Goal: Task Accomplishment & Management: Manage account settings

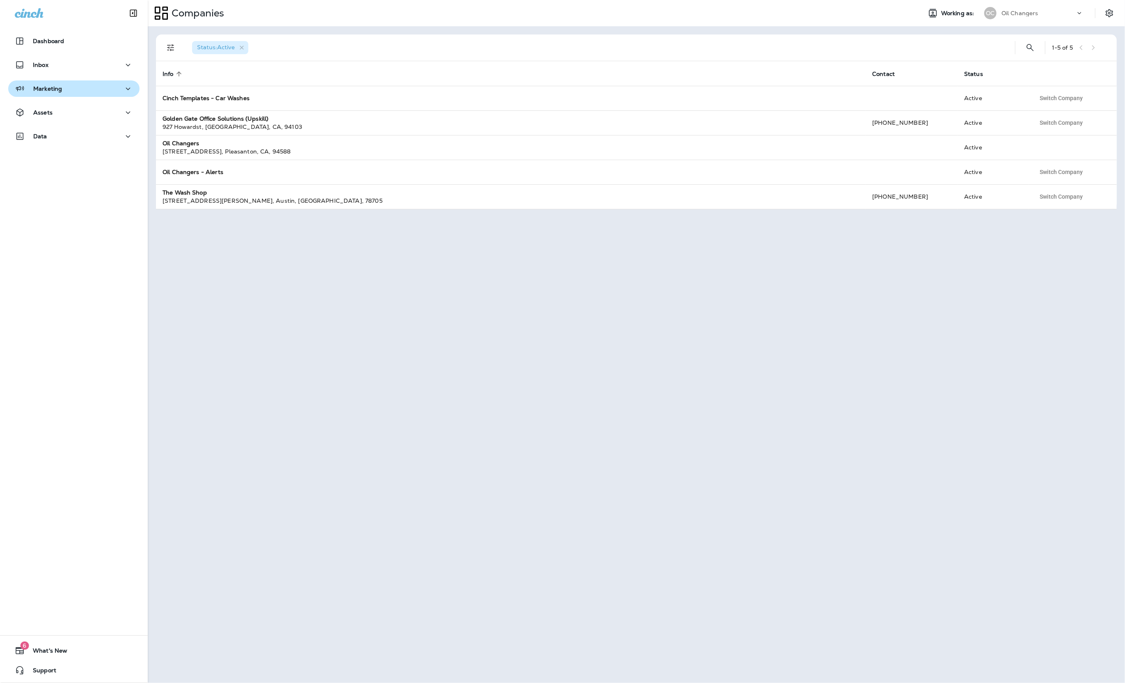
click at [53, 91] on p "Marketing" at bounding box center [47, 88] width 29 height 7
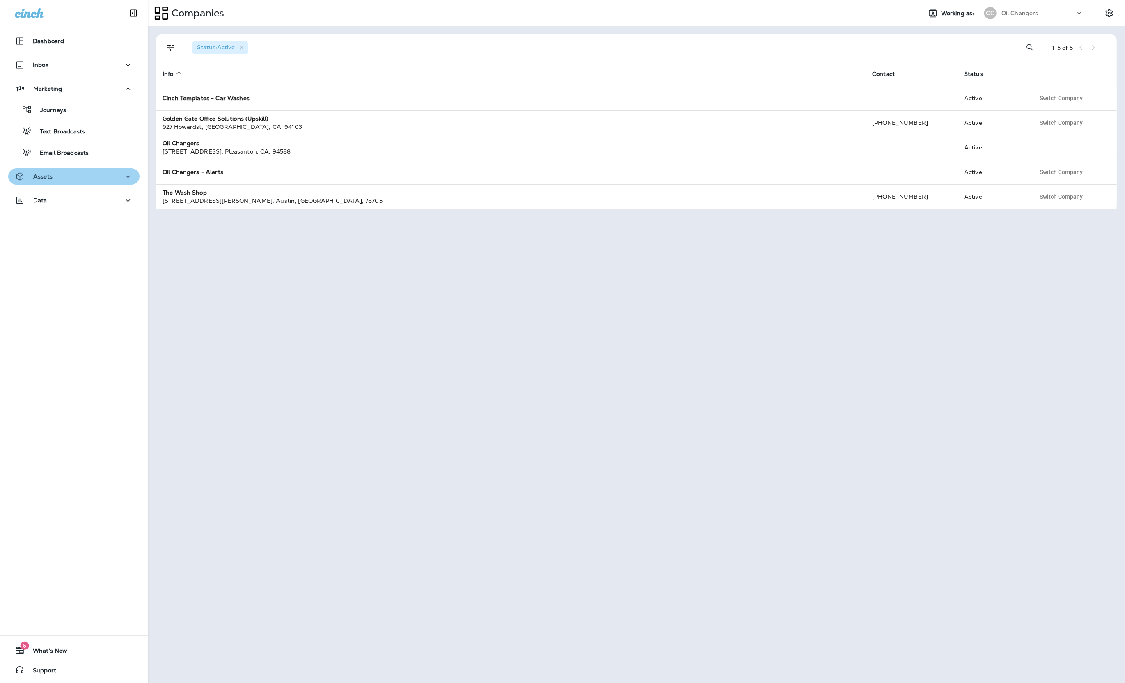
click at [73, 180] on div "Assets" at bounding box center [74, 177] width 118 height 10
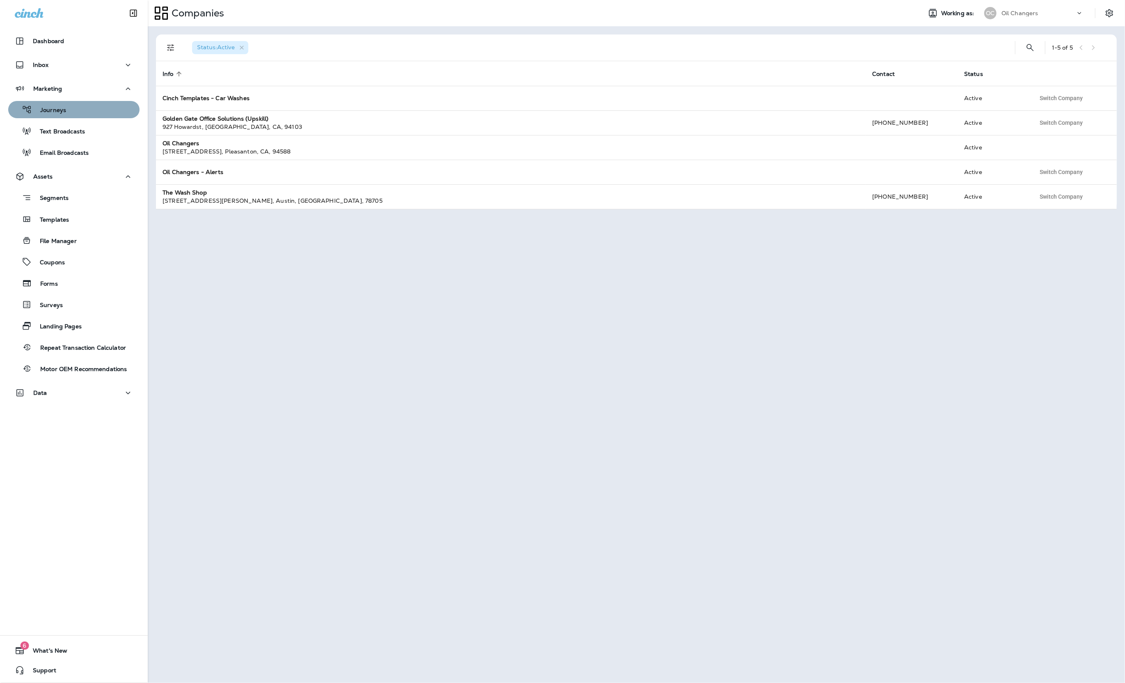
click at [78, 103] on div "Journeys" at bounding box center [73, 109] width 125 height 12
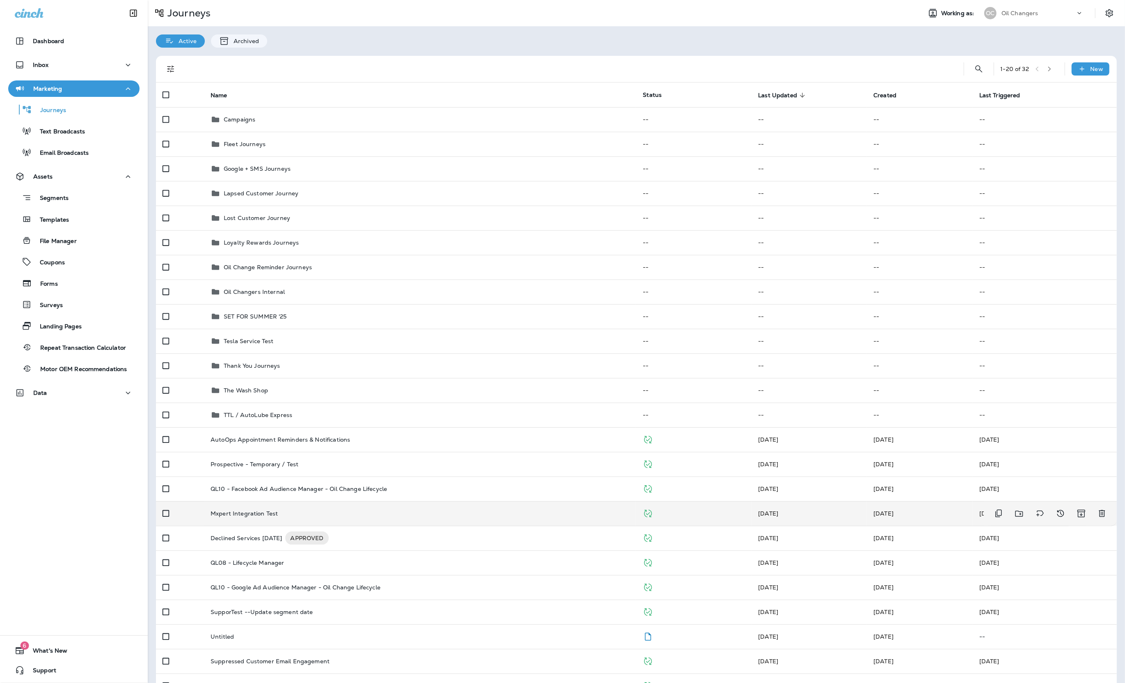
click at [296, 514] on div "Mxpert Integration Test" at bounding box center [420, 513] width 419 height 7
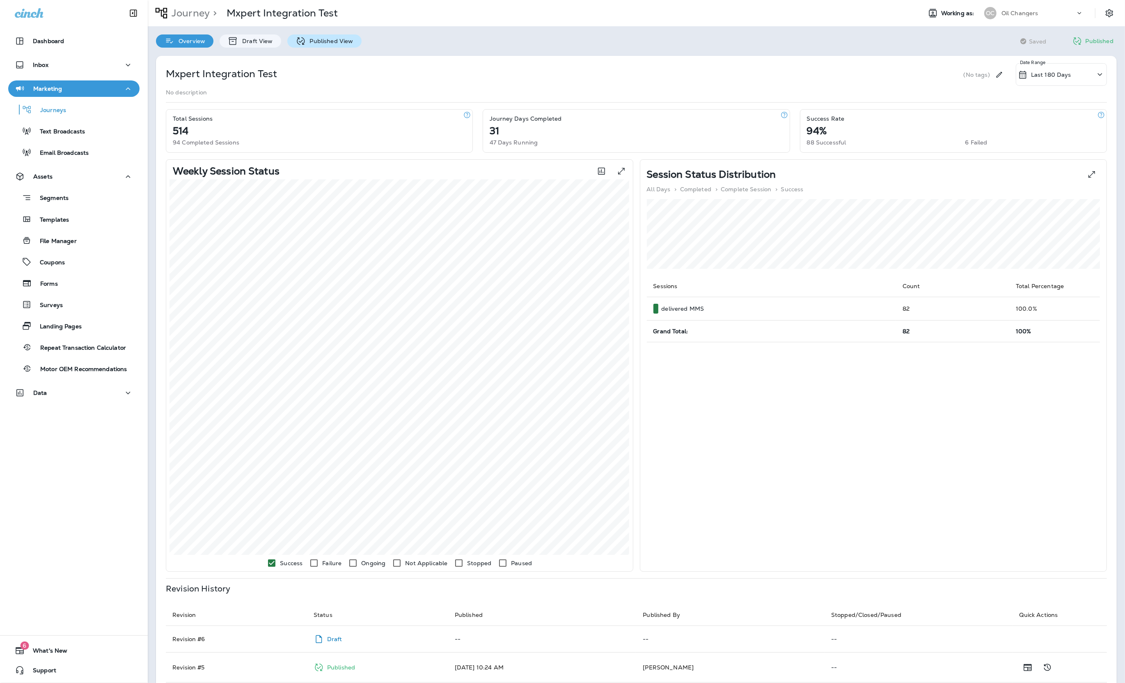
click at [326, 41] on p "Published View" at bounding box center [330, 41] width 48 height 7
click at [40, 211] on div "Data" at bounding box center [74, 202] width 148 height 21
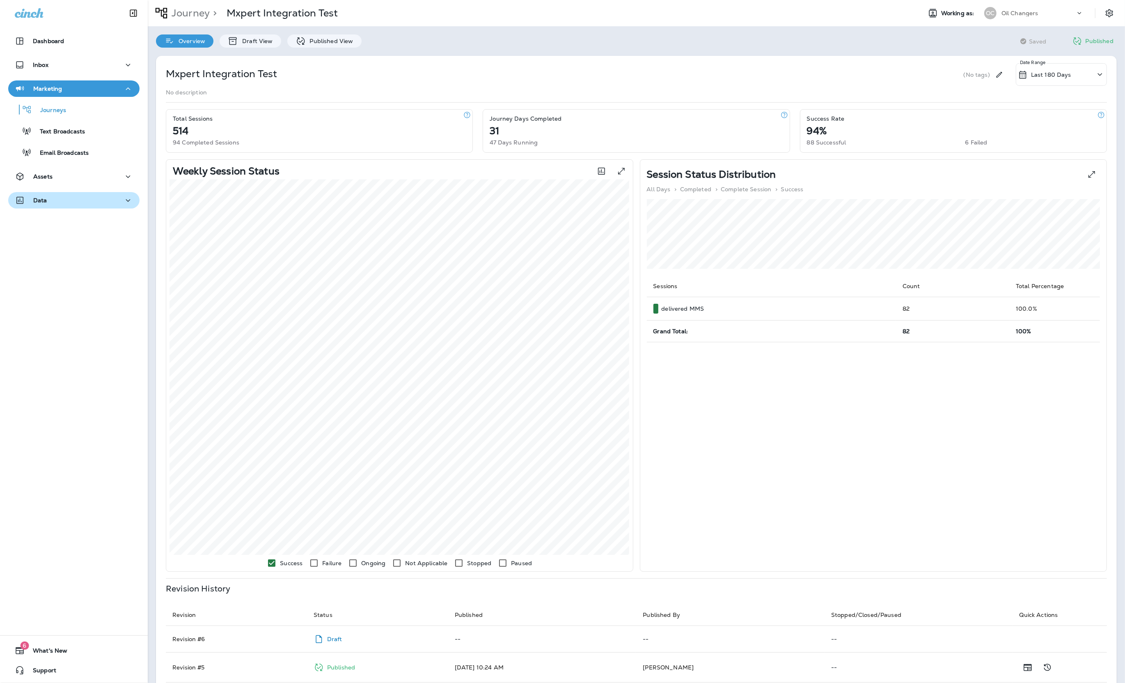
click at [48, 199] on div "Data" at bounding box center [74, 200] width 118 height 10
drag, startPoint x: 63, startPoint y: 227, endPoint x: 52, endPoint y: 225, distance: 11.3
click at [63, 227] on div "Analytics" at bounding box center [38, 221] width 55 height 12
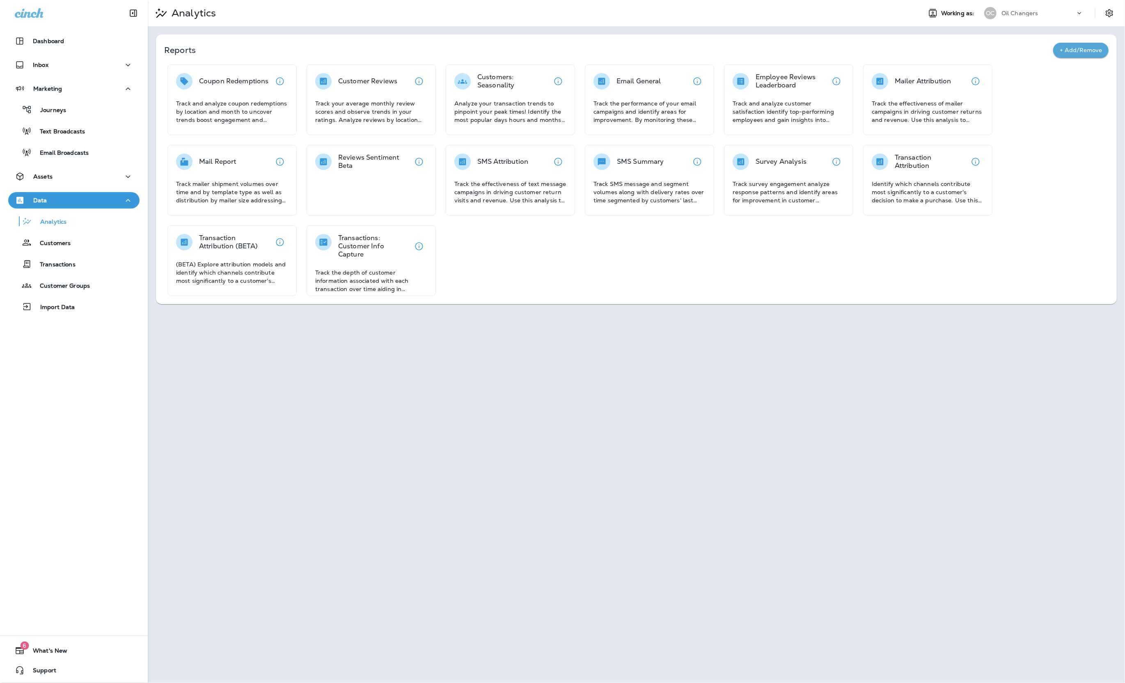
click at [625, 269] on div "Coupon Redemptions Track and analyze coupon redemptions by location and month t…" at bounding box center [636, 179] width 944 height 231
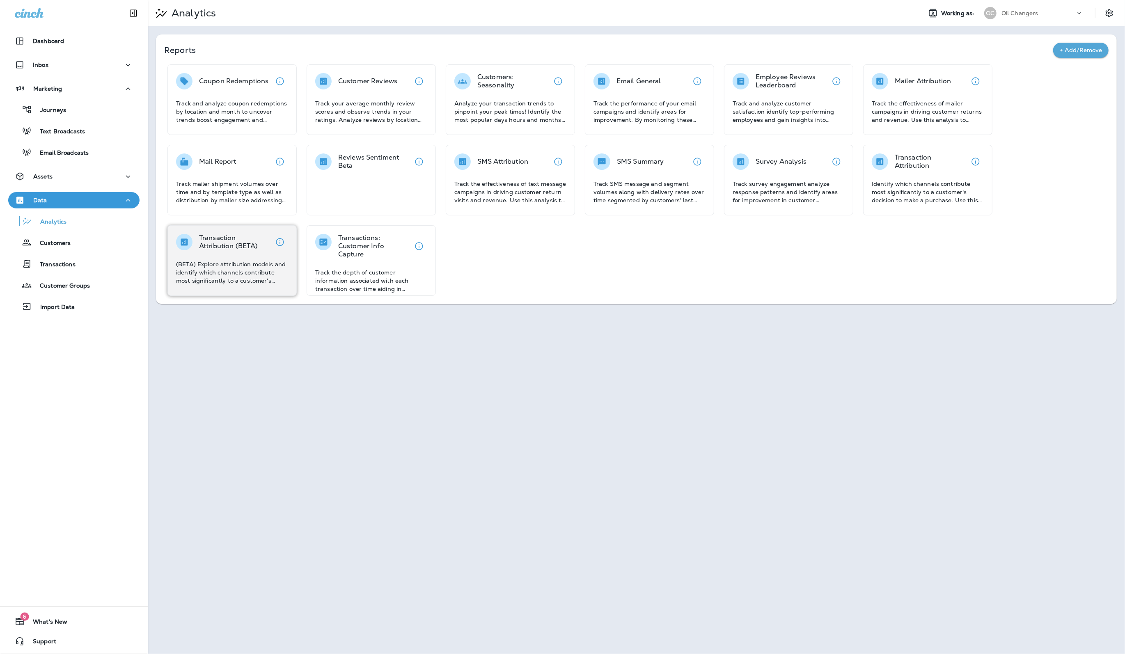
click at [270, 269] on p "(BETA) Explore attribution models and identify which channels contribute most s…" at bounding box center [232, 272] width 112 height 25
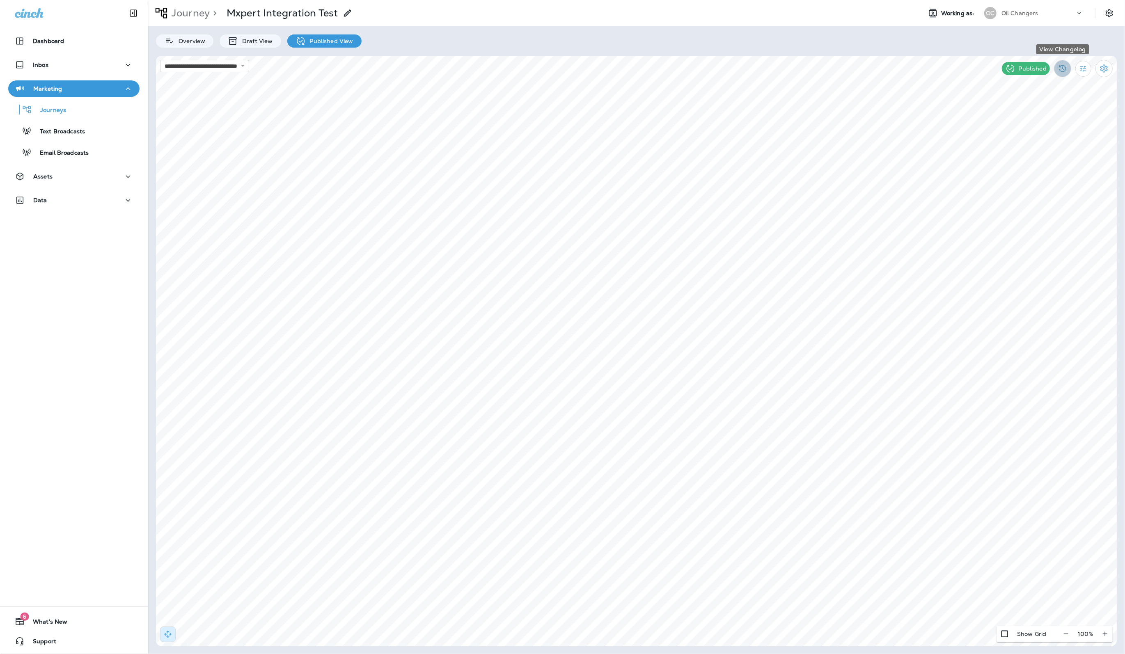
click at [1069, 74] on button "View Changelog" at bounding box center [1062, 68] width 17 height 17
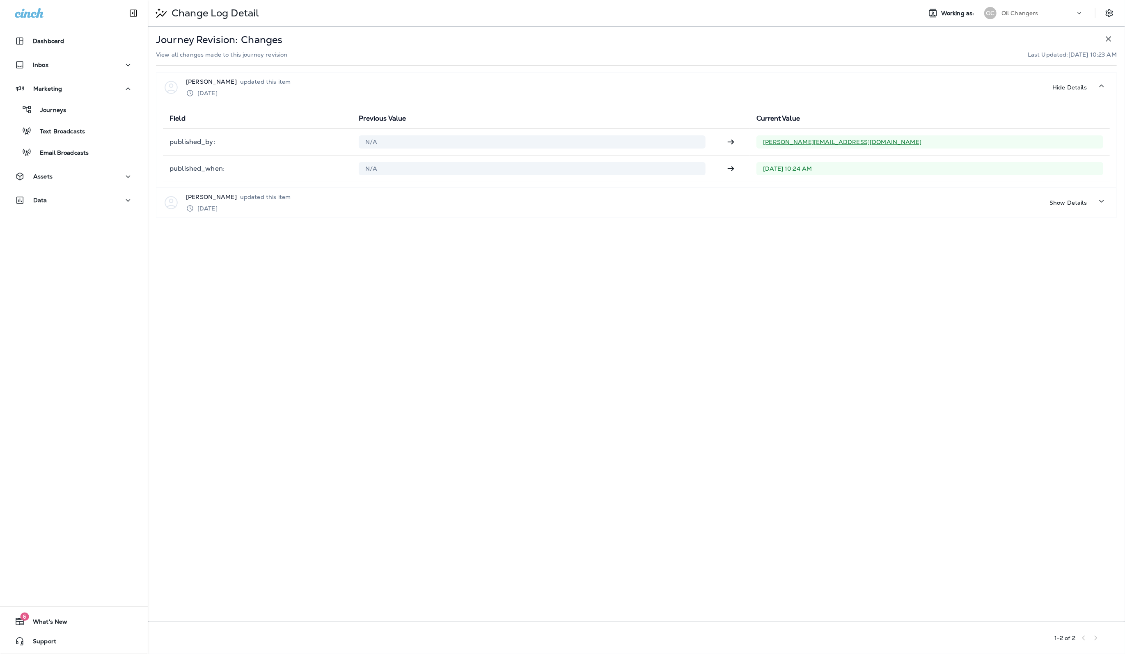
click at [1109, 41] on icon "button" at bounding box center [1108, 39] width 10 height 10
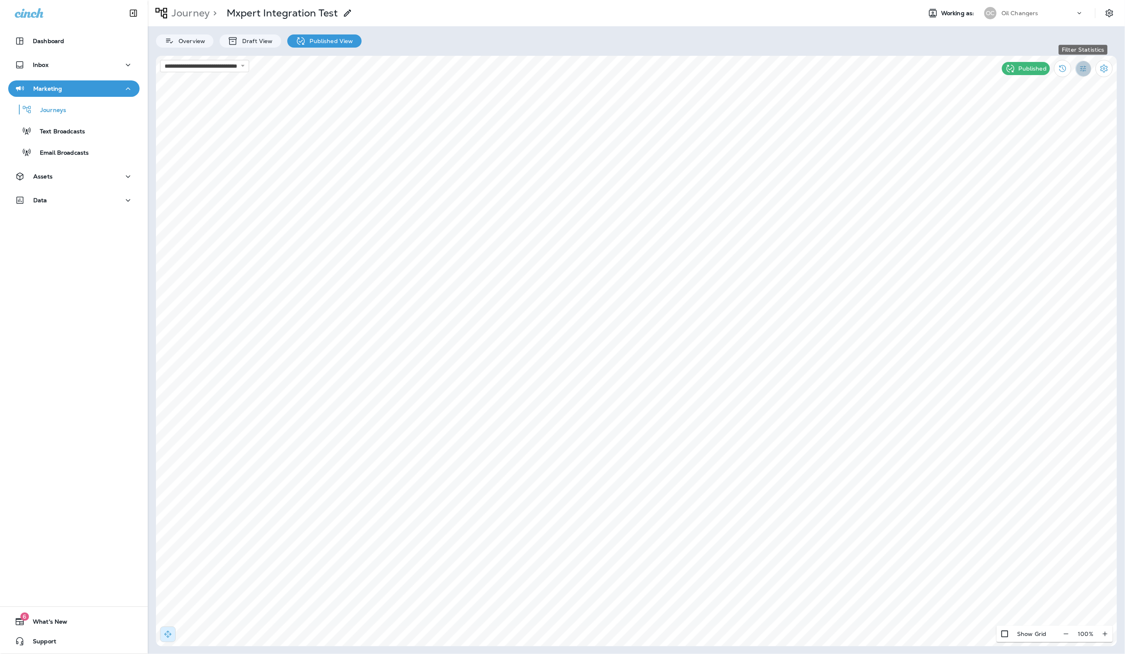
click at [1088, 68] on button "Filter Statistics" at bounding box center [1083, 69] width 16 height 16
click at [1034, 169] on div "Date Range" at bounding box center [1036, 166] width 58 height 20
click at [762, 99] on icon "Previous month" at bounding box center [765, 97] width 6 height 6
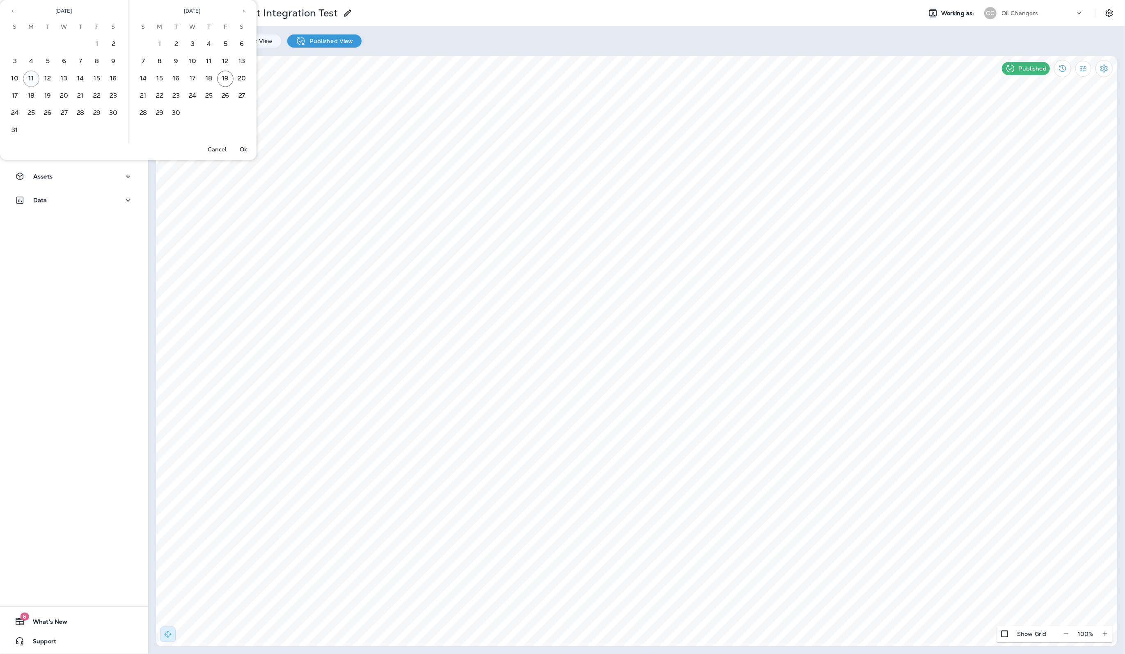
click at [34, 78] on button "11" at bounding box center [31, 79] width 16 height 16
click at [210, 64] on button "11" at bounding box center [209, 61] width 16 height 16
click at [245, 150] on p "Ok" at bounding box center [243, 149] width 7 height 7
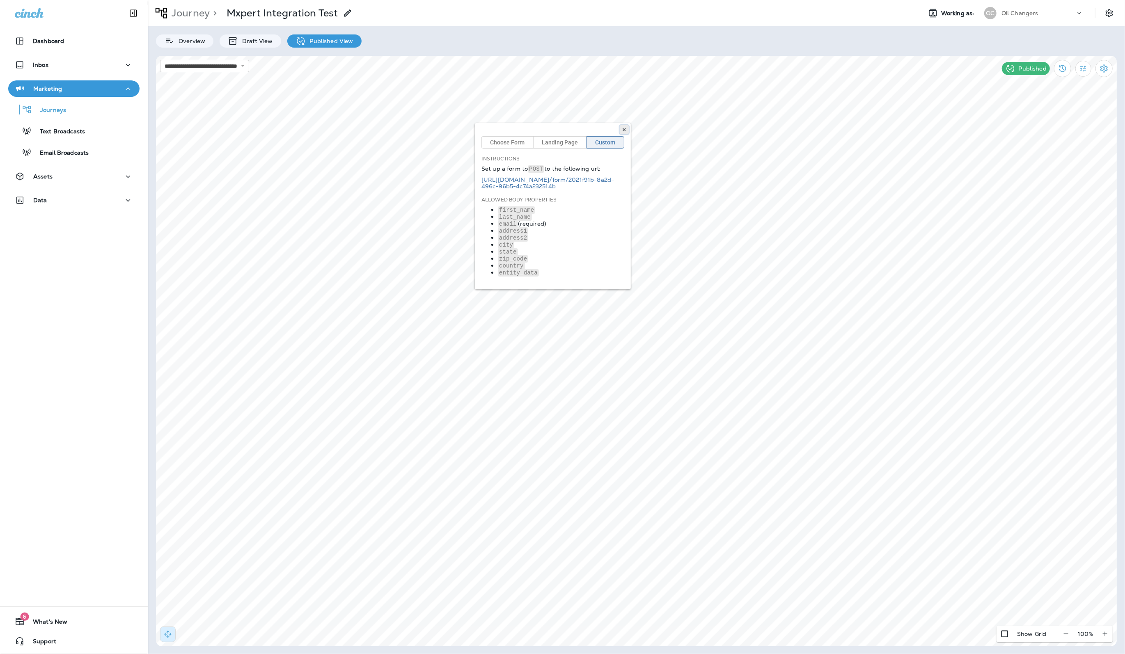
click at [627, 131] on button at bounding box center [624, 129] width 9 height 9
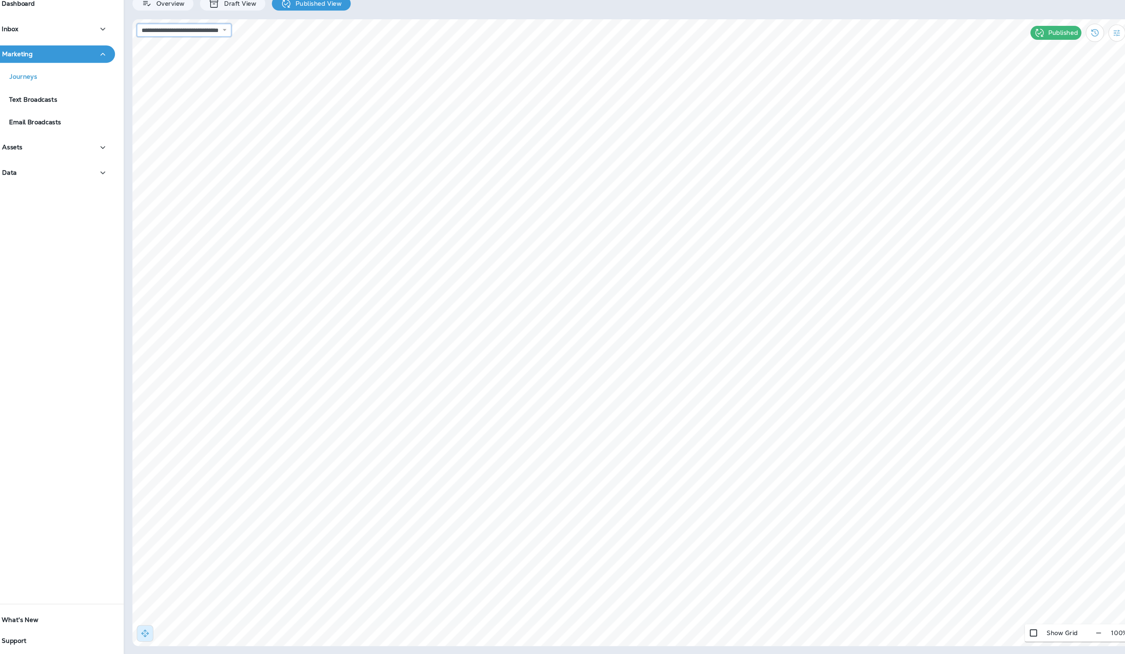
click at [249, 71] on select "**********" at bounding box center [204, 66] width 89 height 12
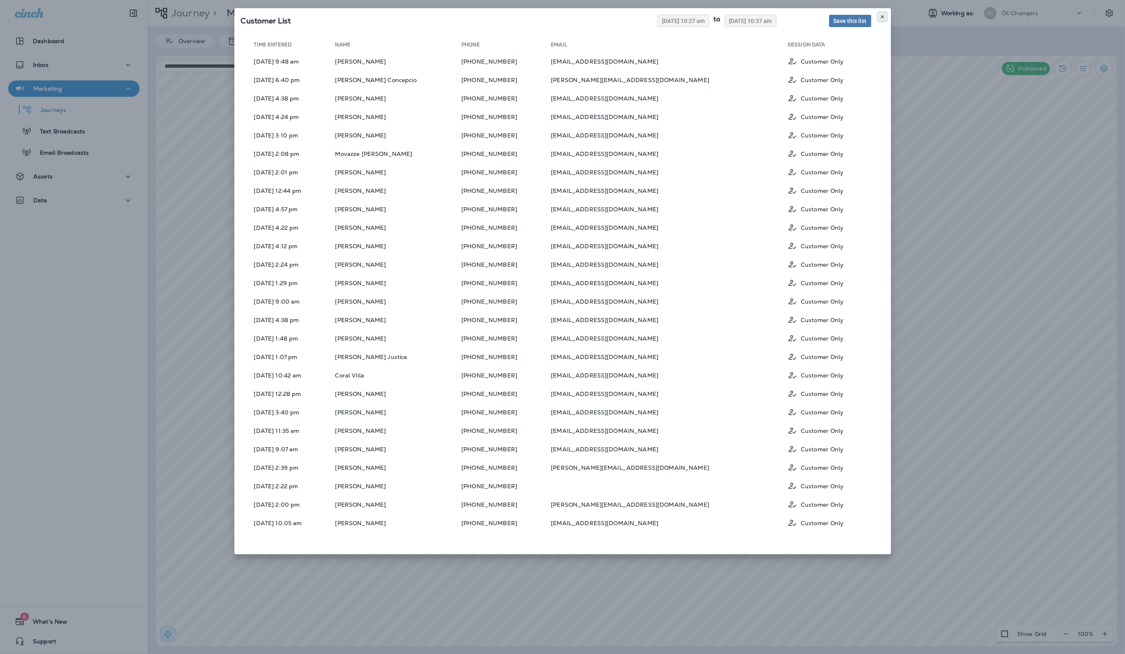
click at [885, 16] on button at bounding box center [882, 16] width 9 height 9
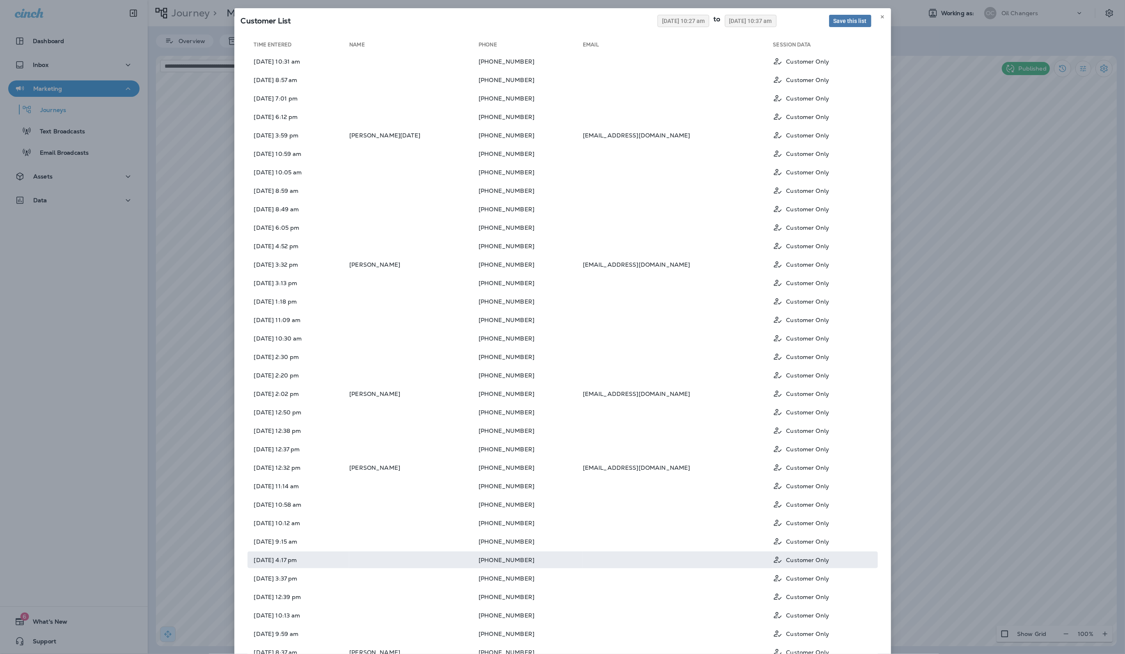
click at [514, 558] on td "(925) 953-0887" at bounding box center [530, 559] width 104 height 17
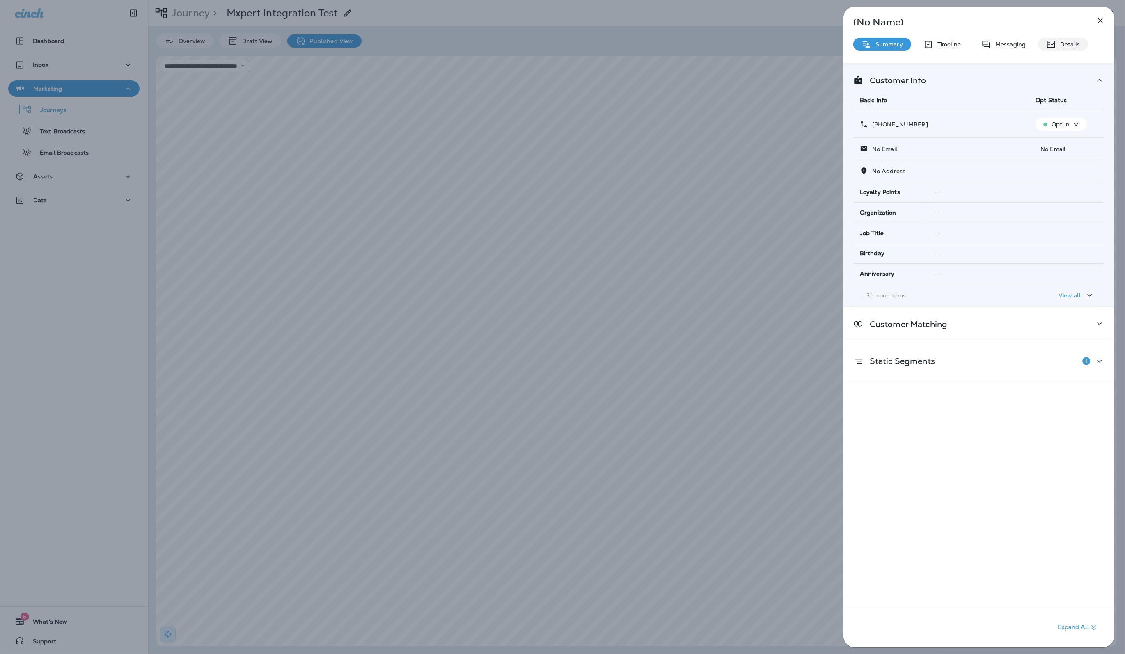
click at [1048, 40] on icon at bounding box center [1051, 44] width 10 height 10
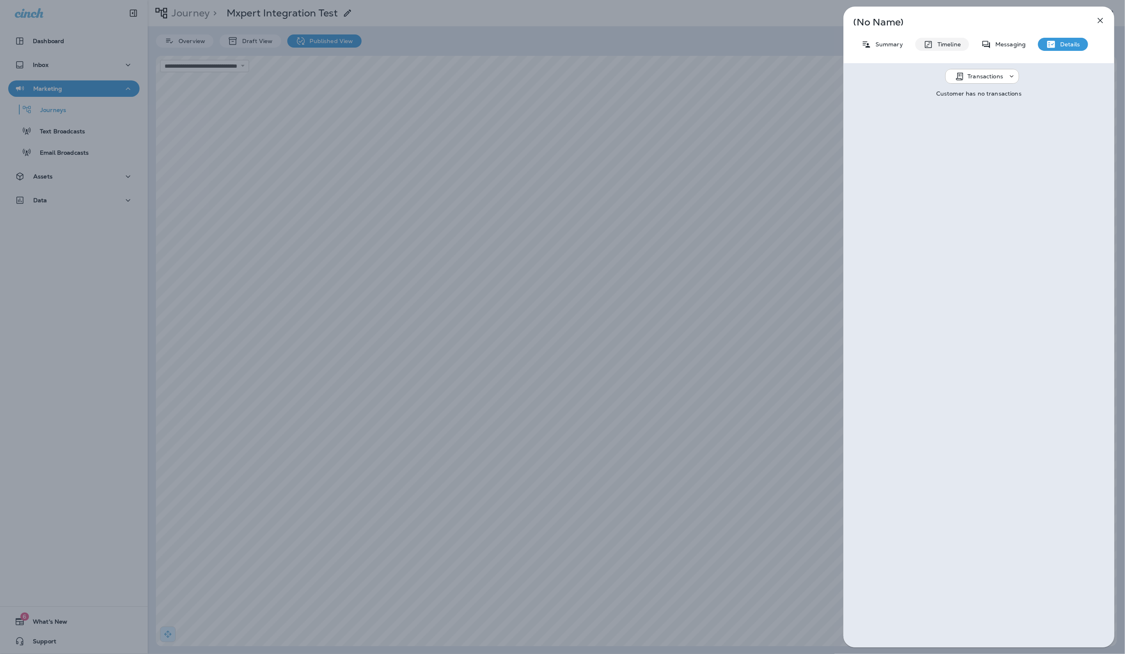
drag, startPoint x: 952, startPoint y: 39, endPoint x: 949, endPoint y: 42, distance: 4.4
click at [952, 40] on div "Timeline" at bounding box center [942, 44] width 54 height 13
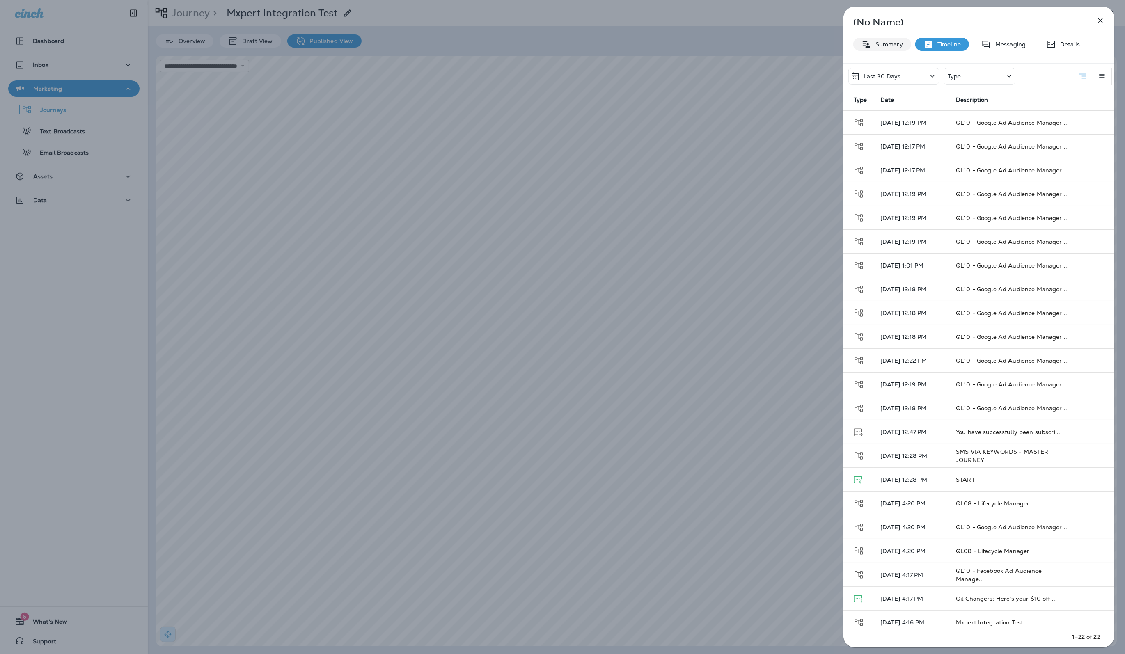
click at [898, 41] on p "Summary" at bounding box center [887, 44] width 32 height 7
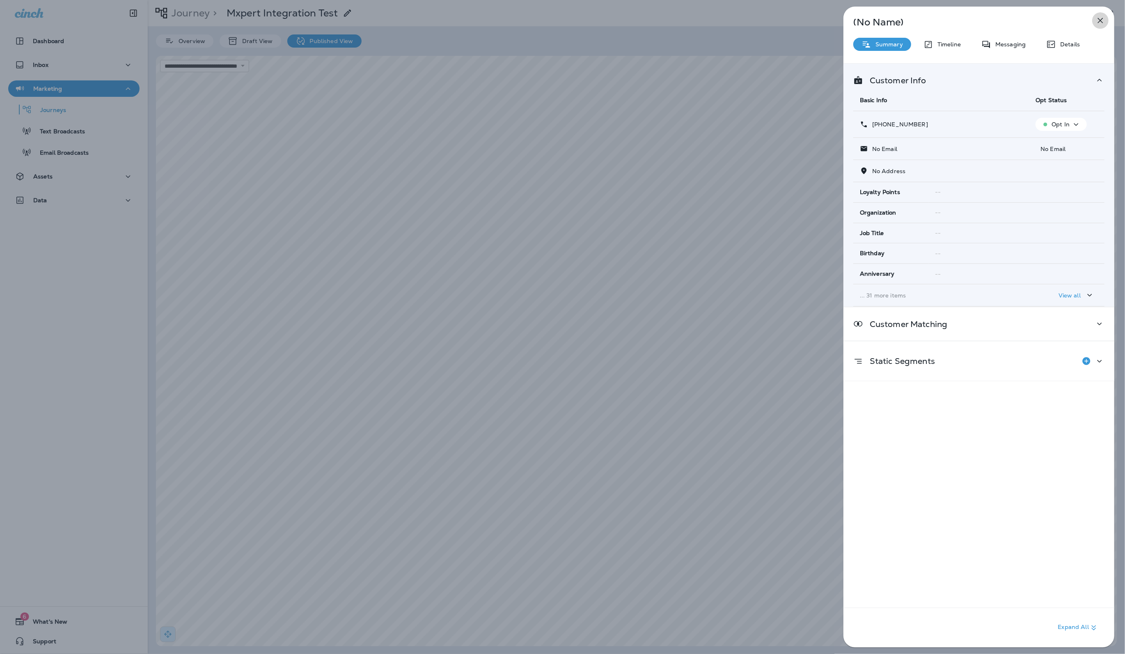
click at [1099, 22] on icon "button" at bounding box center [1100, 21] width 10 height 10
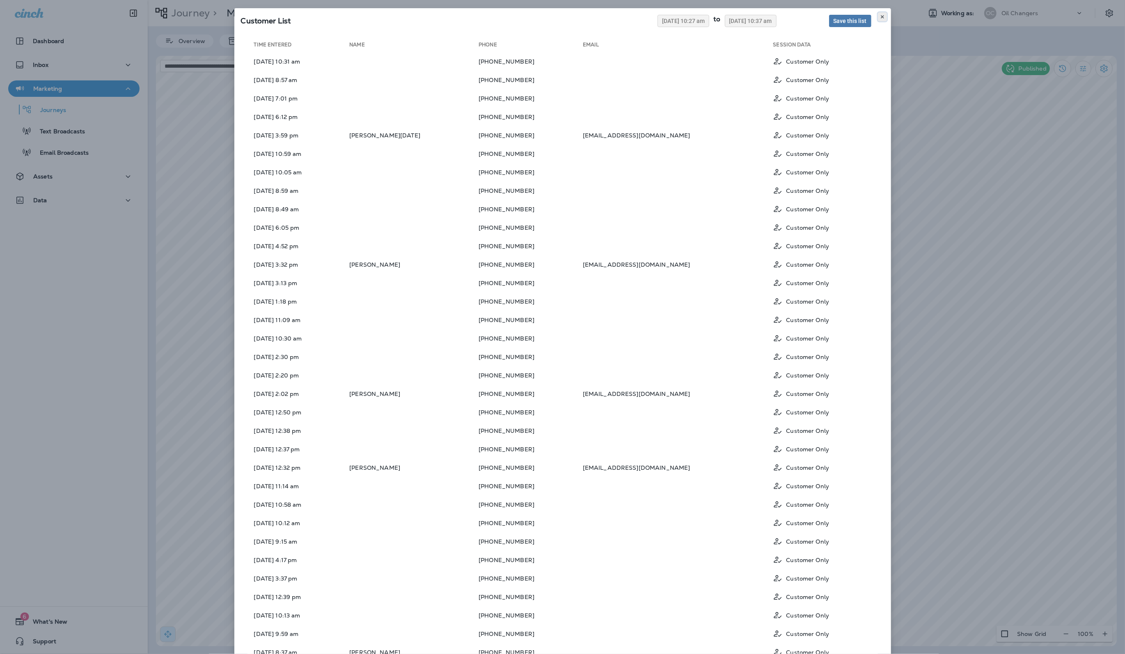
click at [882, 14] on icon at bounding box center [882, 16] width 5 height 5
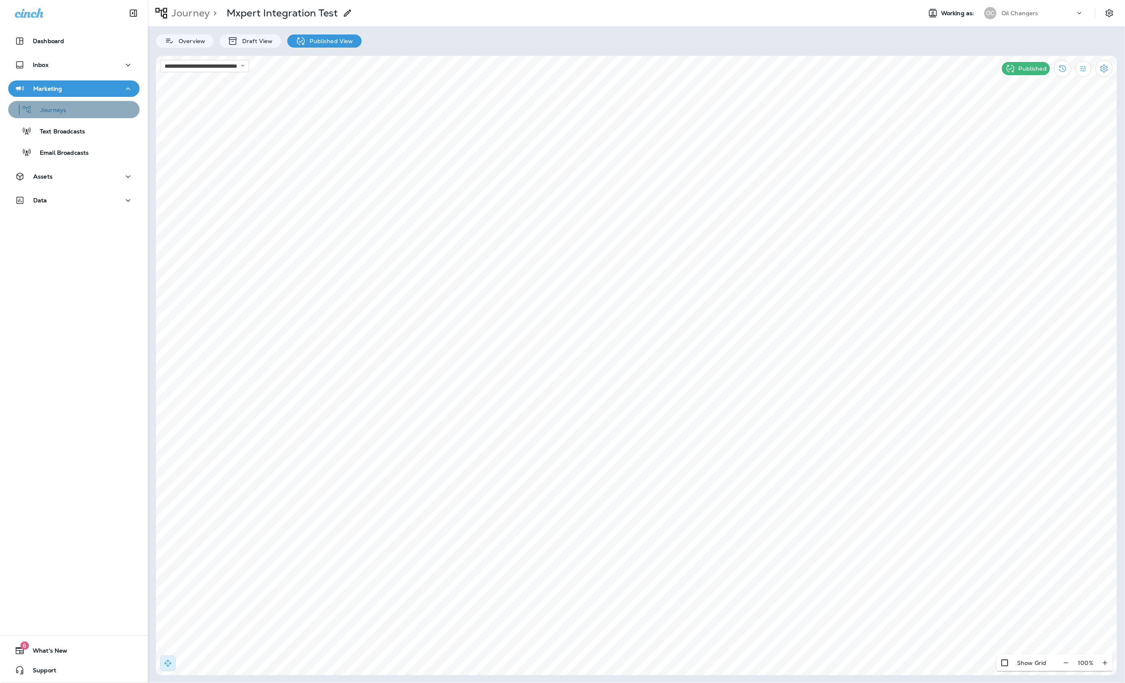
click at [57, 114] on div "Journeys" at bounding box center [38, 109] width 55 height 12
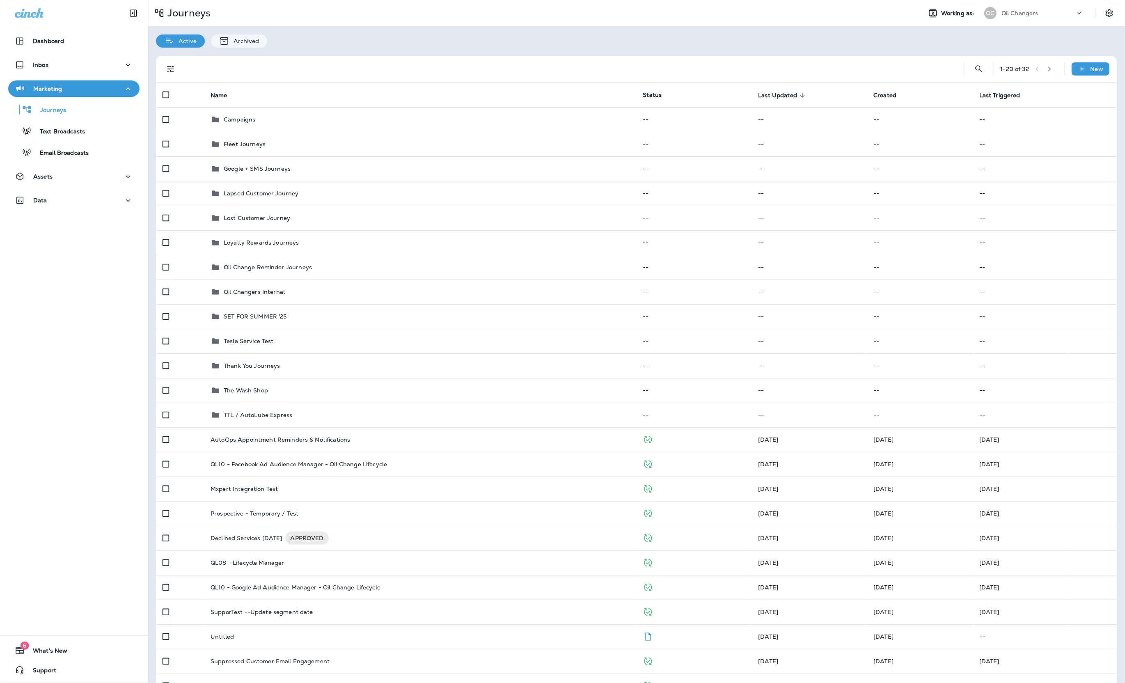
click at [487, 26] on div "Journeys Working as: OC Oil Changers" at bounding box center [636, 13] width 977 height 26
click at [386, 212] on td "Lost Customer Journey" at bounding box center [420, 218] width 432 height 25
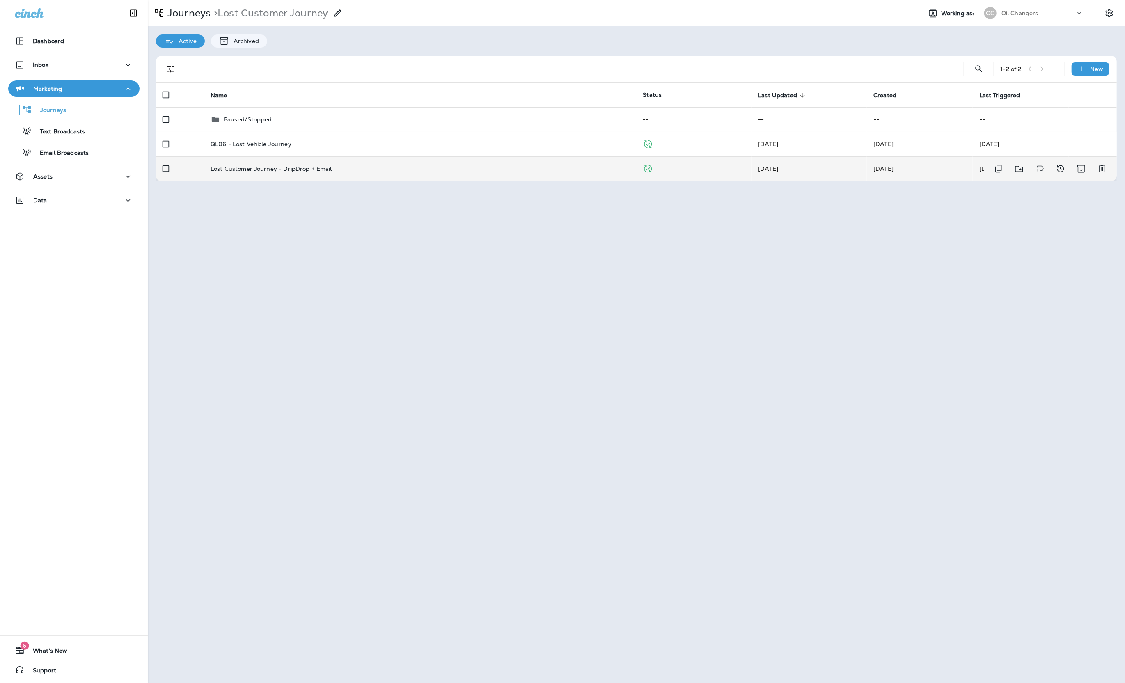
click at [392, 161] on td "Lost Customer Journey - DripDrop + Email" at bounding box center [420, 168] width 432 height 25
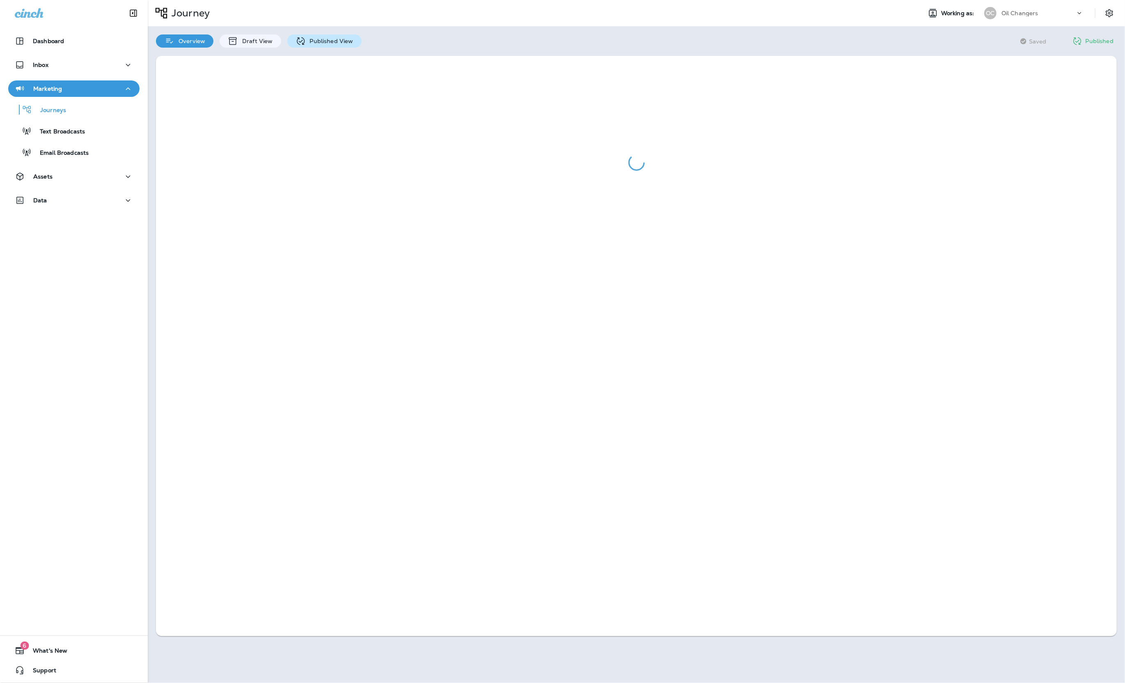
click at [309, 38] on p "Published View" at bounding box center [330, 41] width 48 height 7
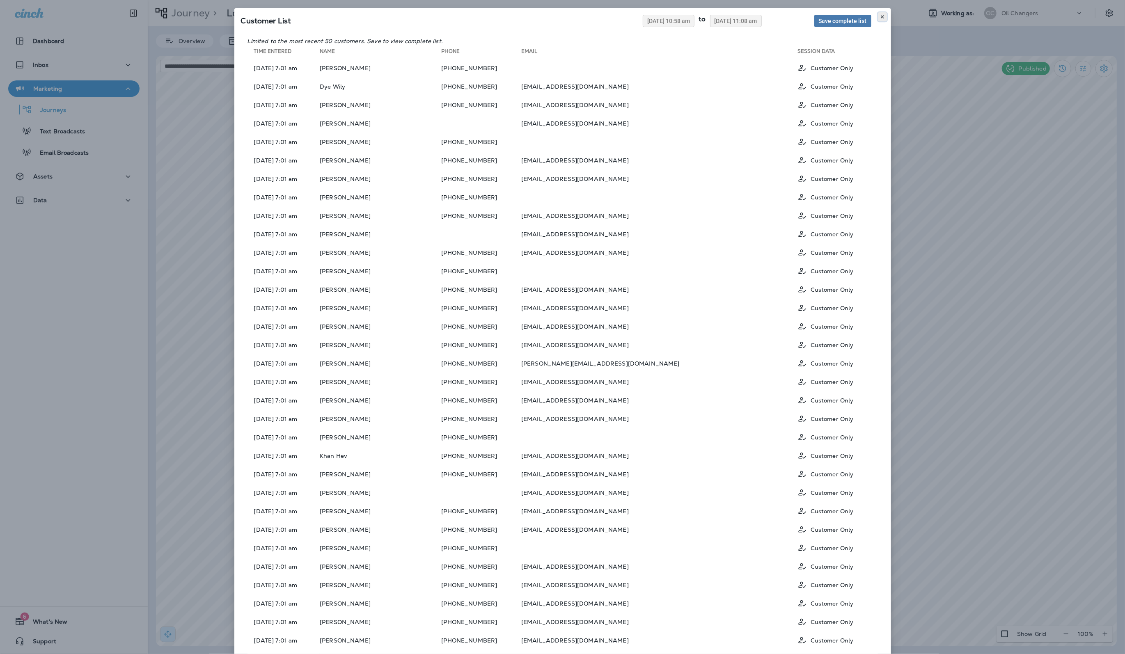
click at [883, 14] on icon at bounding box center [882, 16] width 5 height 5
click at [883, 16] on icon at bounding box center [882, 16] width 5 height 5
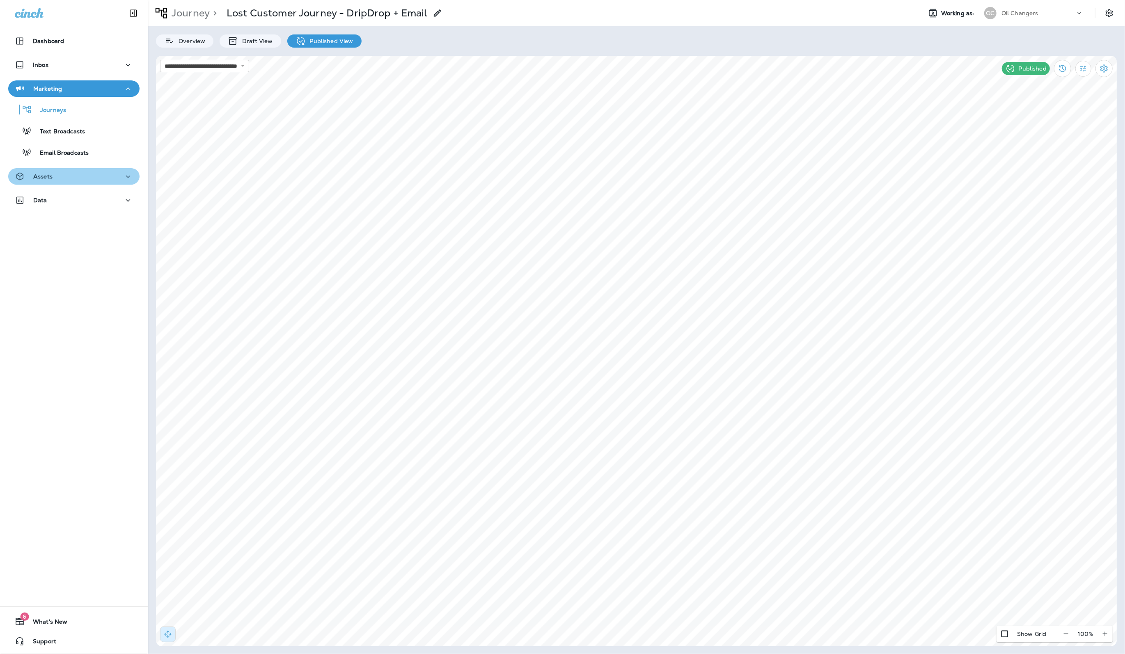
drag, startPoint x: 94, startPoint y: 179, endPoint x: 96, endPoint y: 184, distance: 5.0
click at [94, 180] on div "Assets" at bounding box center [74, 177] width 118 height 10
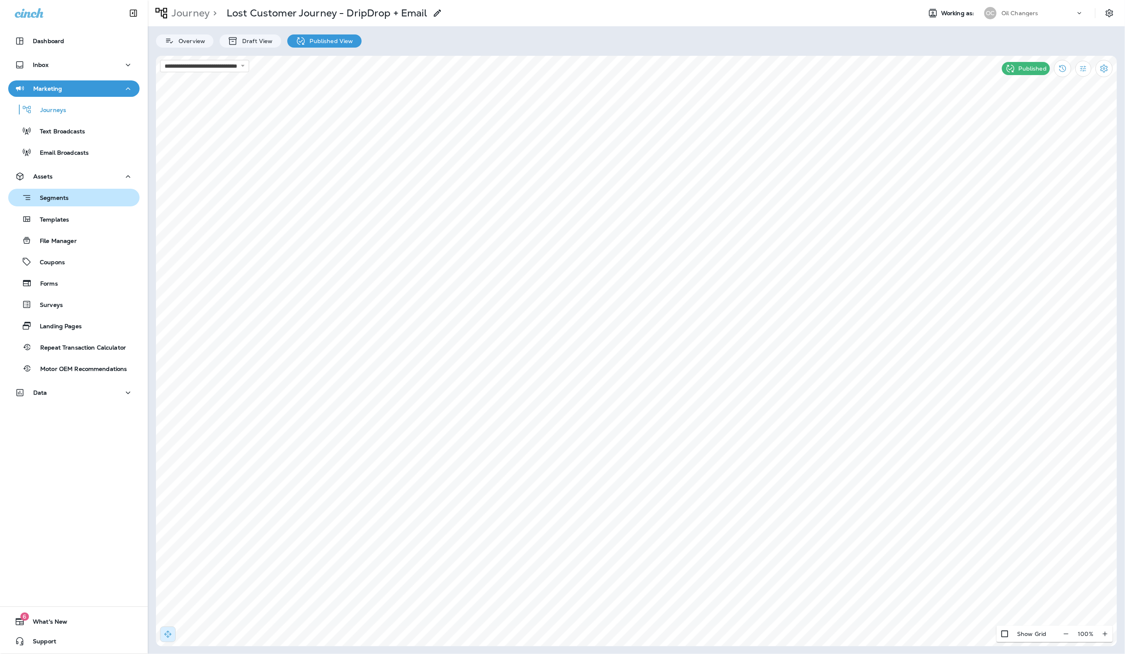
click at [101, 205] on button "Segments" at bounding box center [73, 198] width 131 height 18
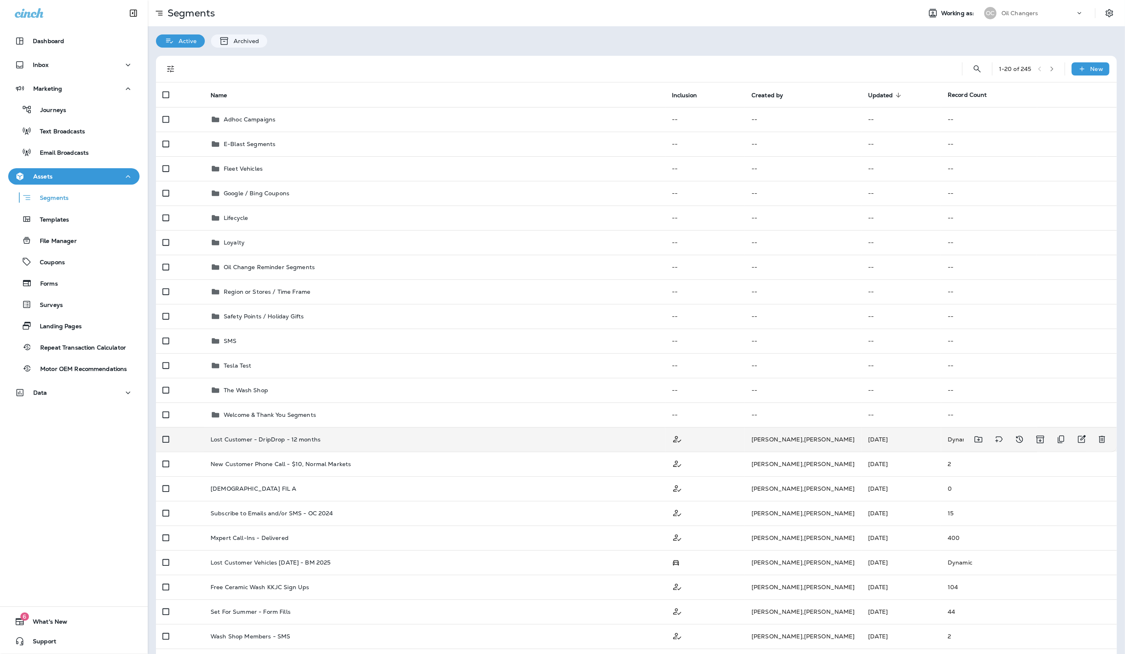
click at [403, 445] on td "Lost Customer - DripDrop - 12 months" at bounding box center [434, 439] width 461 height 25
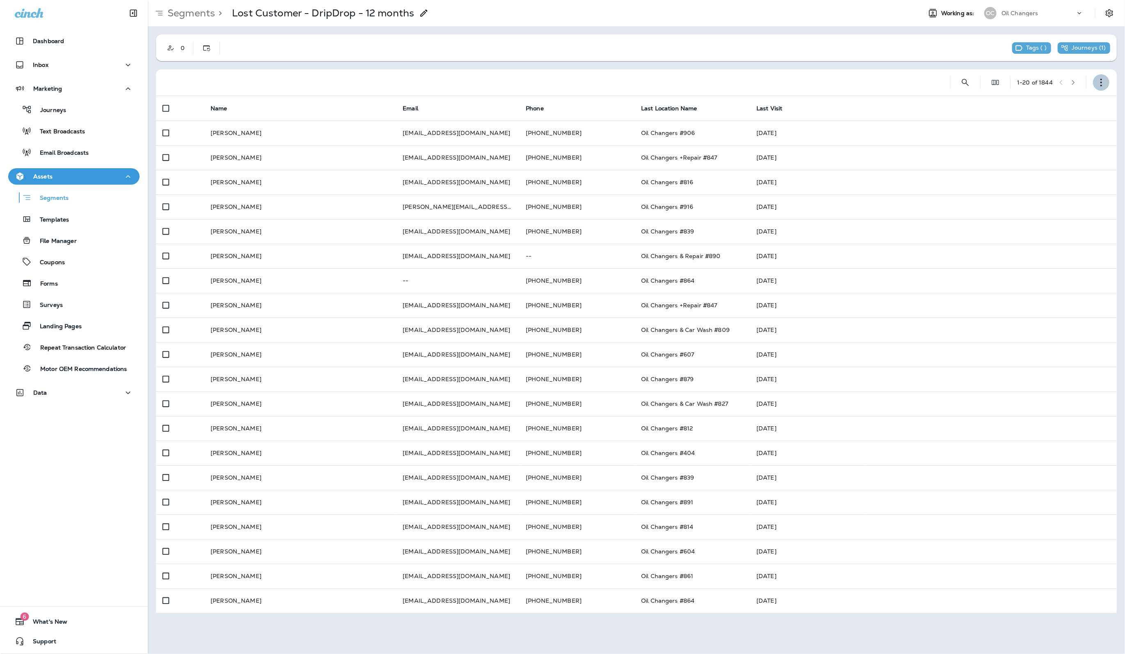
click at [1103, 80] on icon "button" at bounding box center [1101, 82] width 8 height 8
click at [1089, 103] on button "Edit Segment" at bounding box center [1060, 104] width 98 height 20
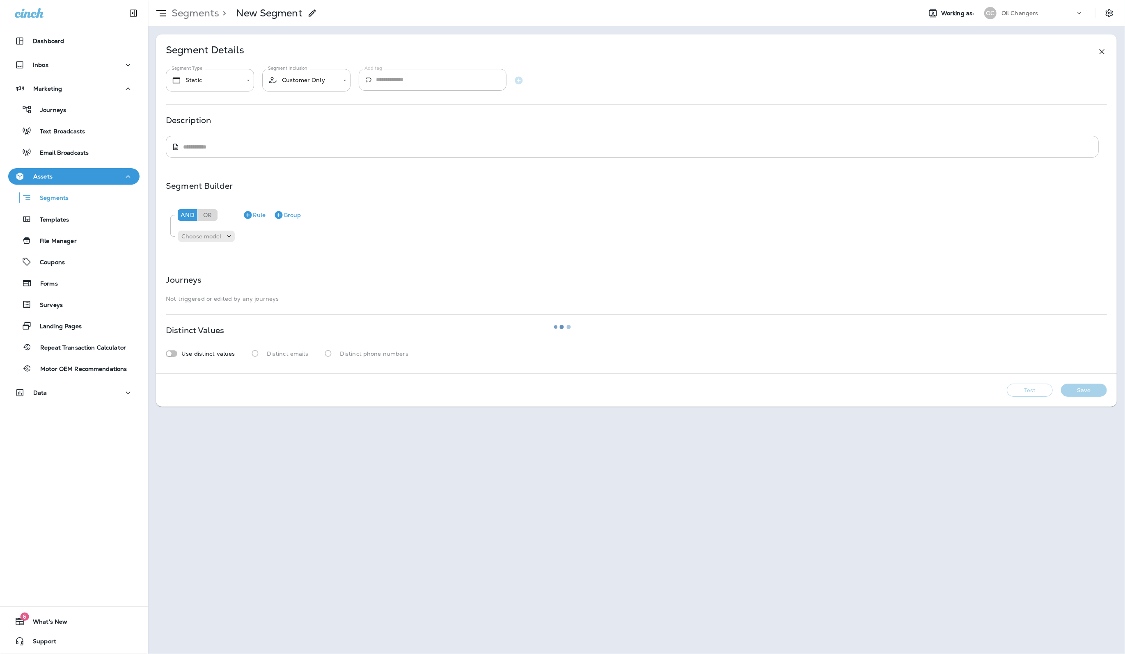
type input "*******"
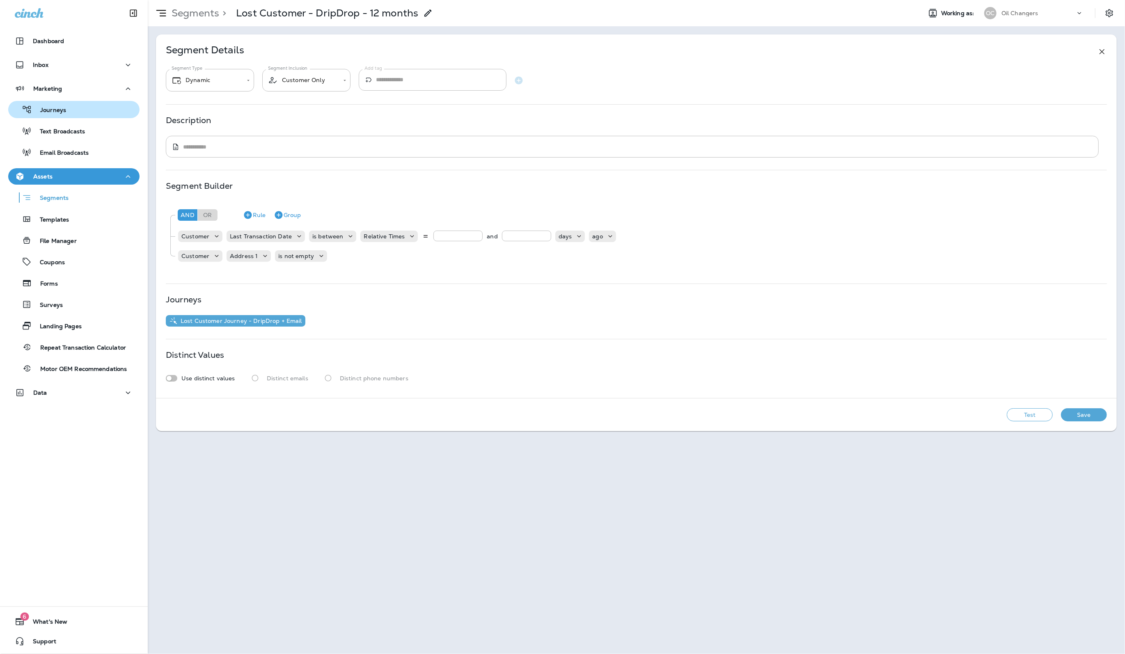
click at [89, 106] on div "Journeys" at bounding box center [73, 109] width 125 height 12
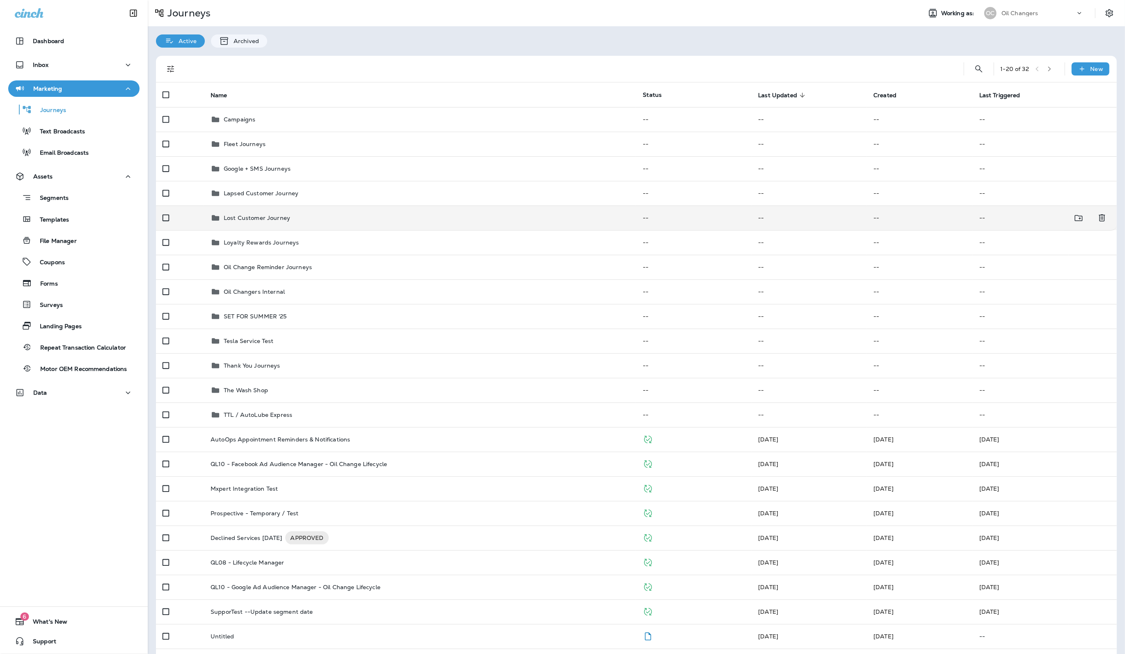
click at [293, 226] on td "Lost Customer Journey" at bounding box center [420, 218] width 432 height 25
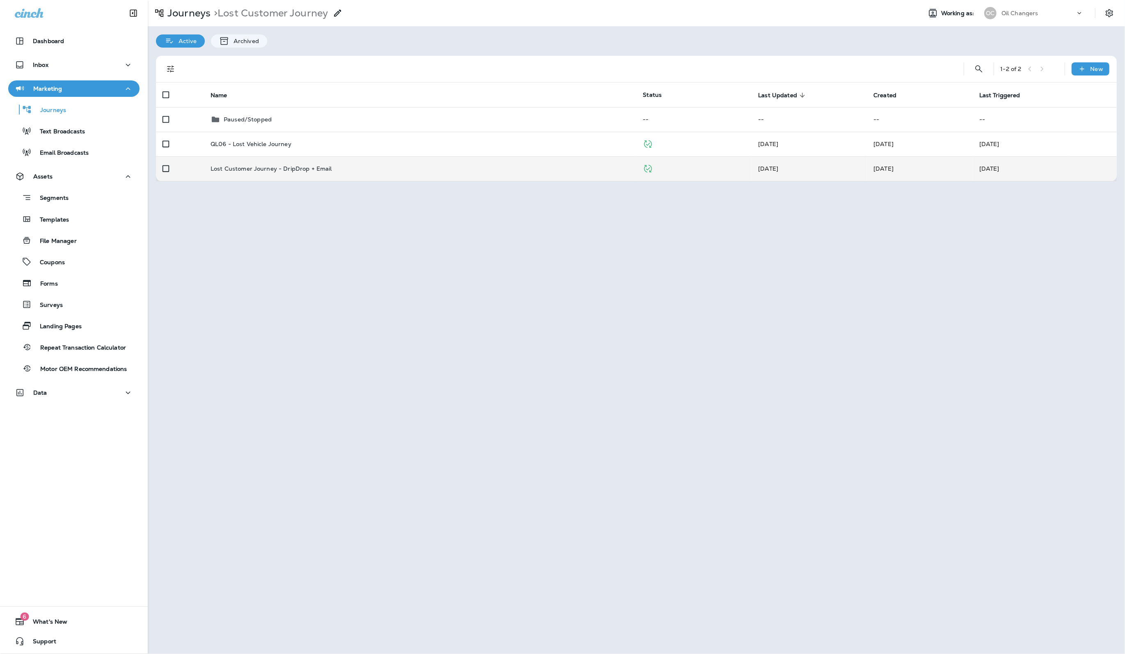
click at [320, 167] on p "Lost Customer Journey - DripDrop + Email" at bounding box center [271, 168] width 121 height 7
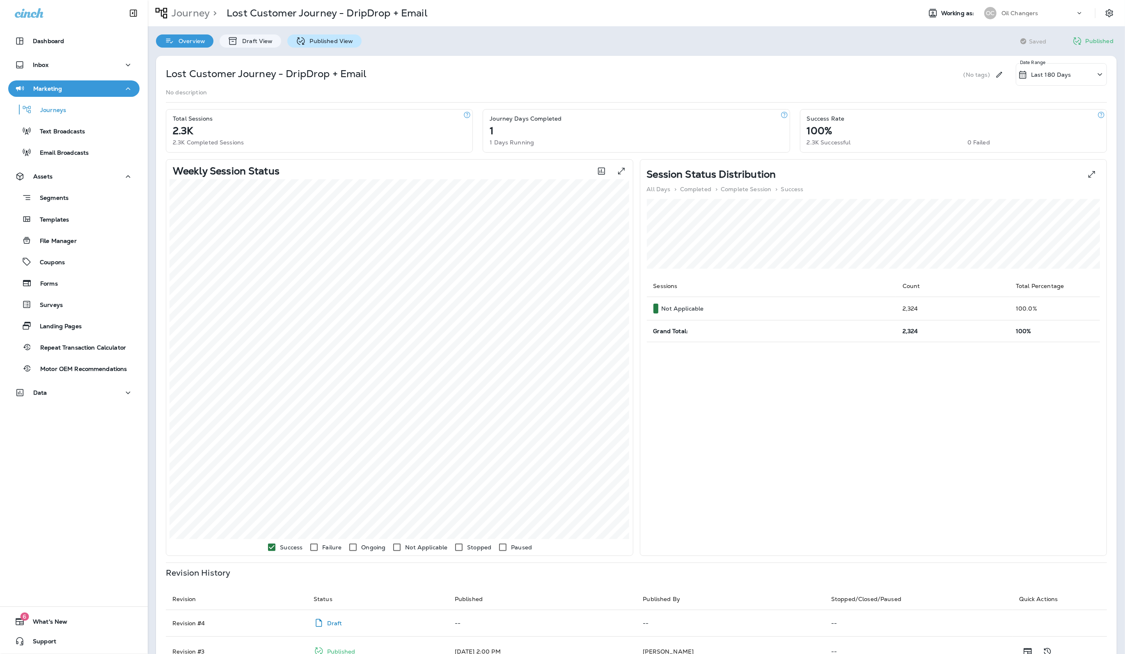
click at [309, 39] on p "Published View" at bounding box center [330, 41] width 48 height 7
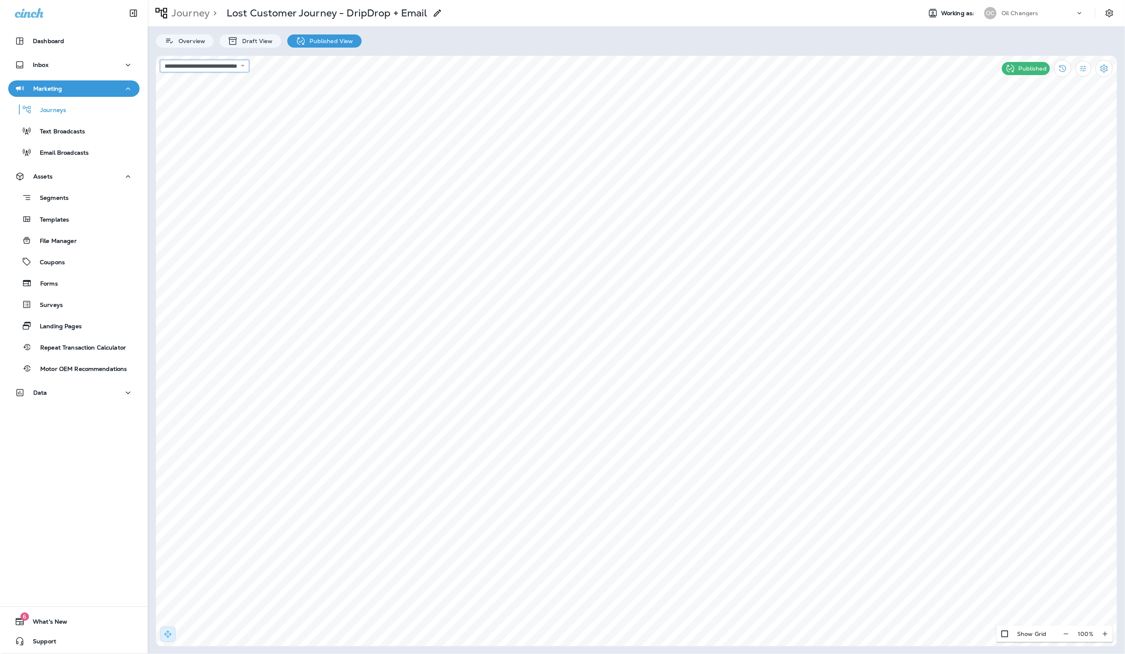
click at [248, 69] on select "**********" at bounding box center [204, 66] width 89 height 12
click at [1082, 74] on button "Filter Statistics" at bounding box center [1083, 69] width 16 height 16
click at [1034, 108] on p "24 Hours" at bounding box center [1039, 107] width 26 height 7
click at [249, 68] on select "**********" at bounding box center [204, 66] width 89 height 12
click at [1084, 75] on button "Filter Statistics" at bounding box center [1083, 69] width 16 height 16
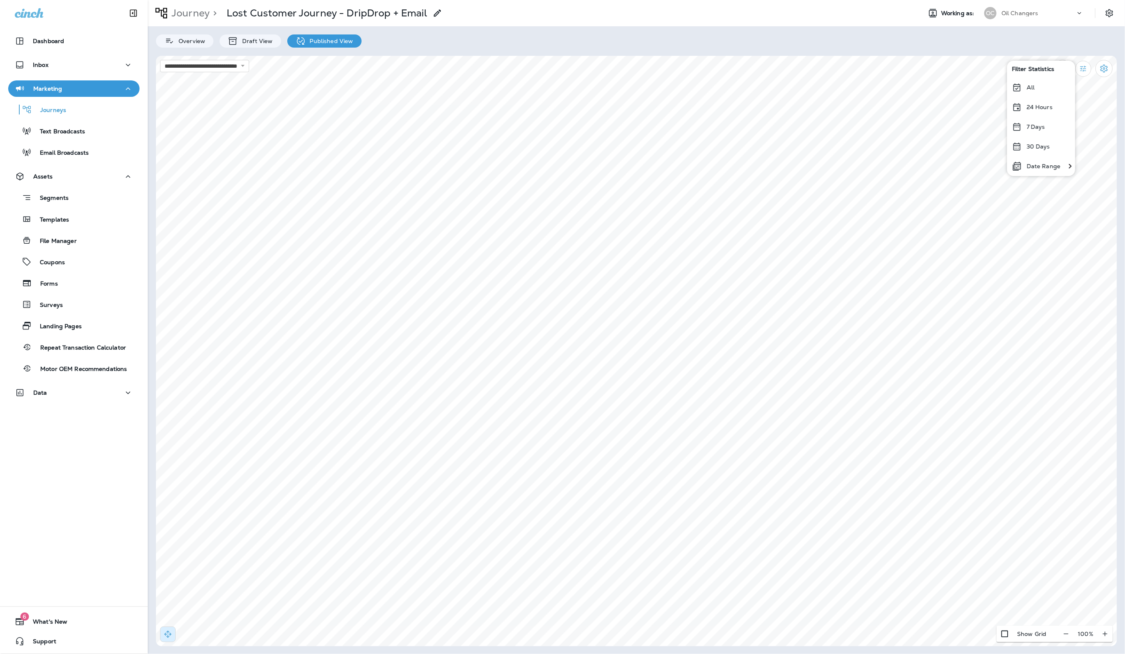
click at [1049, 82] on div "All" at bounding box center [1041, 88] width 68 height 20
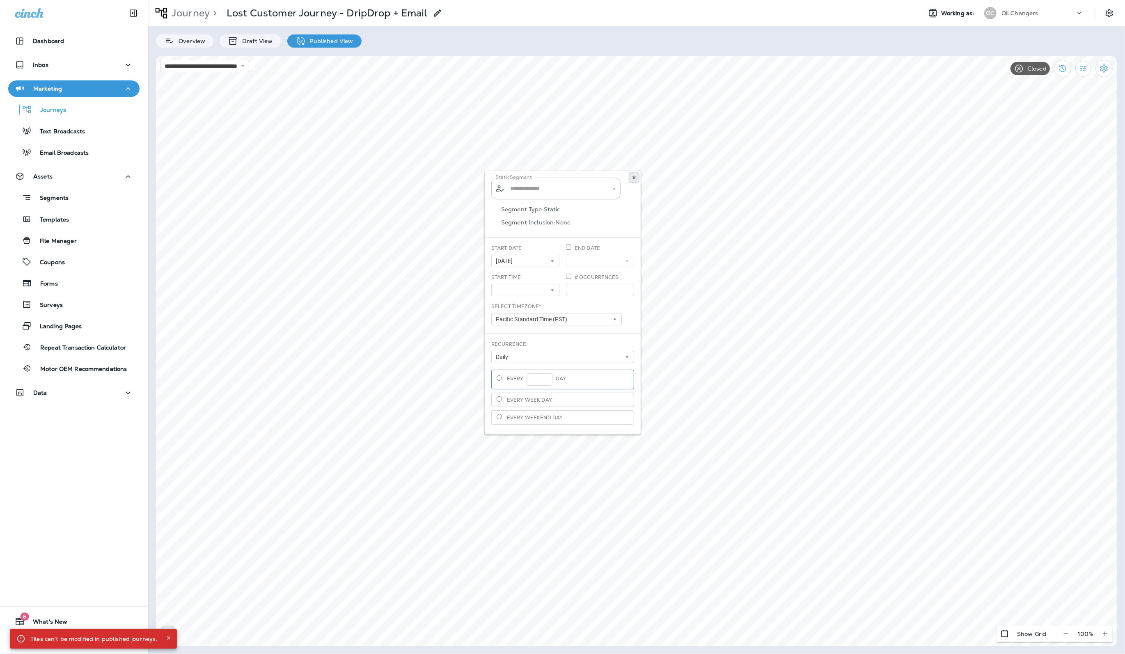
click at [634, 179] on icon at bounding box center [634, 177] width 5 height 5
click at [238, 68] on select "**********" at bounding box center [204, 66] width 89 height 12
select select "**********"
type input "**********"
click at [634, 178] on icon at bounding box center [634, 177] width 5 height 5
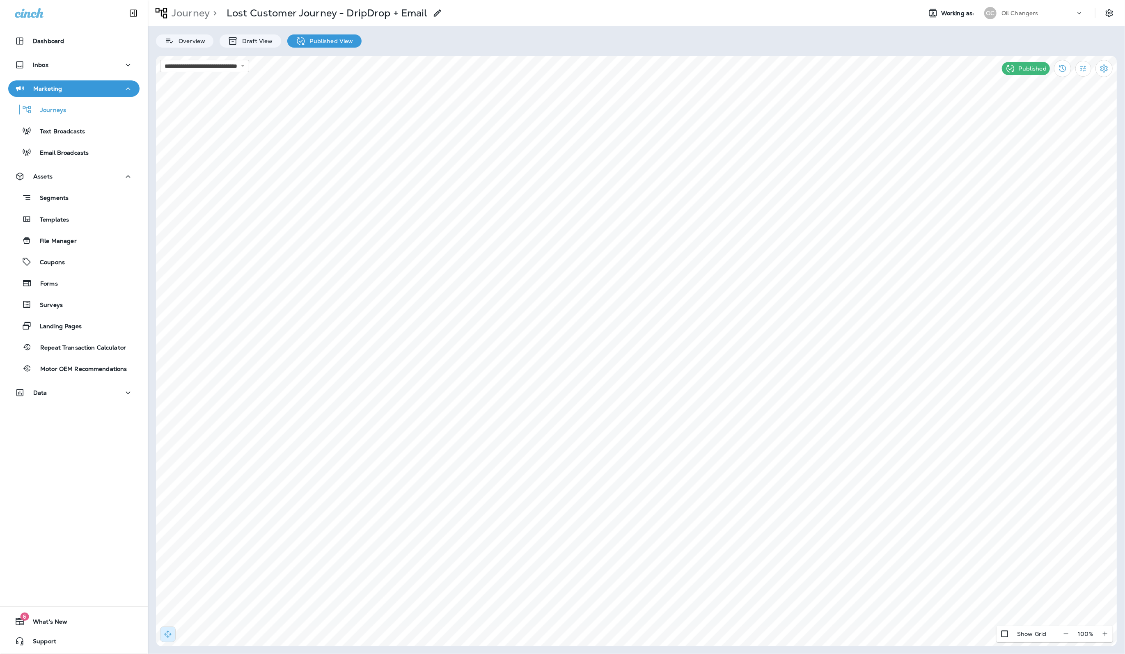
click at [81, 119] on div "Journeys Text Broadcasts Email Broadcasts" at bounding box center [73, 129] width 131 height 64
drag, startPoint x: 53, startPoint y: 112, endPoint x: 122, endPoint y: 109, distance: 69.0
click at [53, 112] on p "Journeys" at bounding box center [49, 111] width 34 height 8
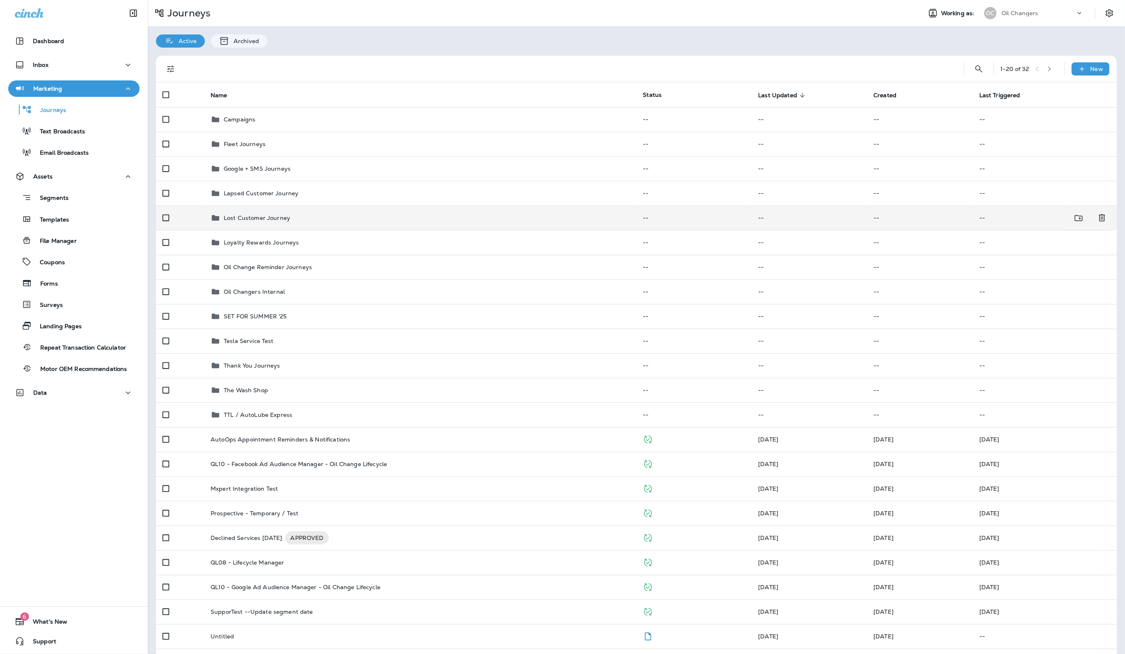
click at [392, 216] on div "Lost Customer Journey" at bounding box center [420, 218] width 419 height 10
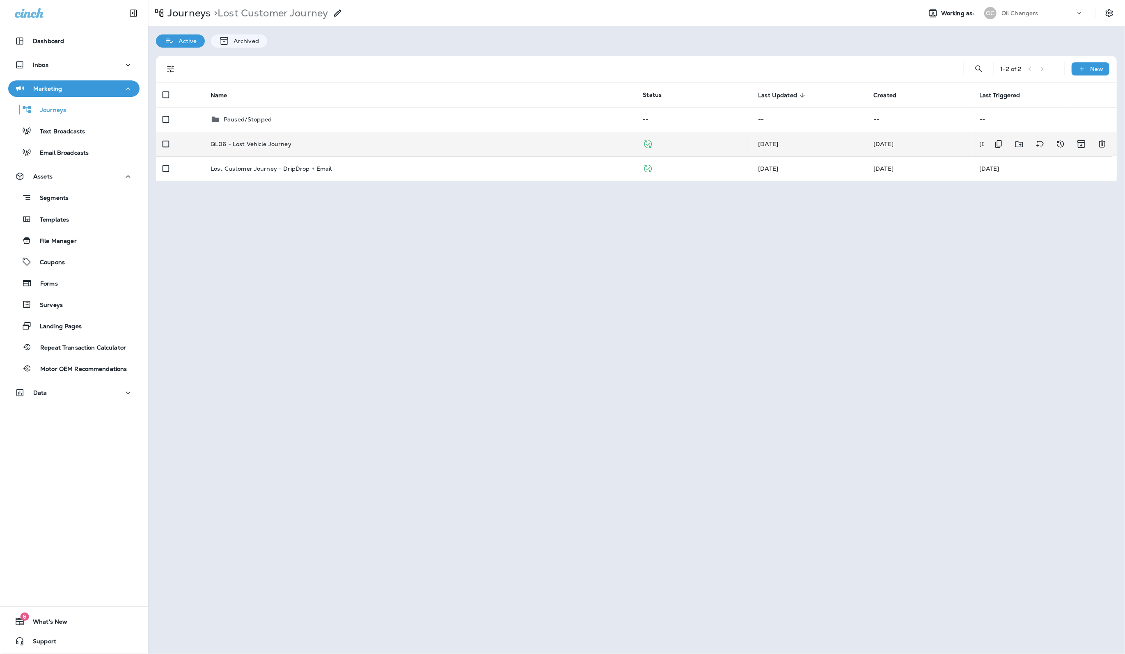
click at [353, 147] on td "QL06 - Lost Vehicle Journey" at bounding box center [420, 144] width 432 height 25
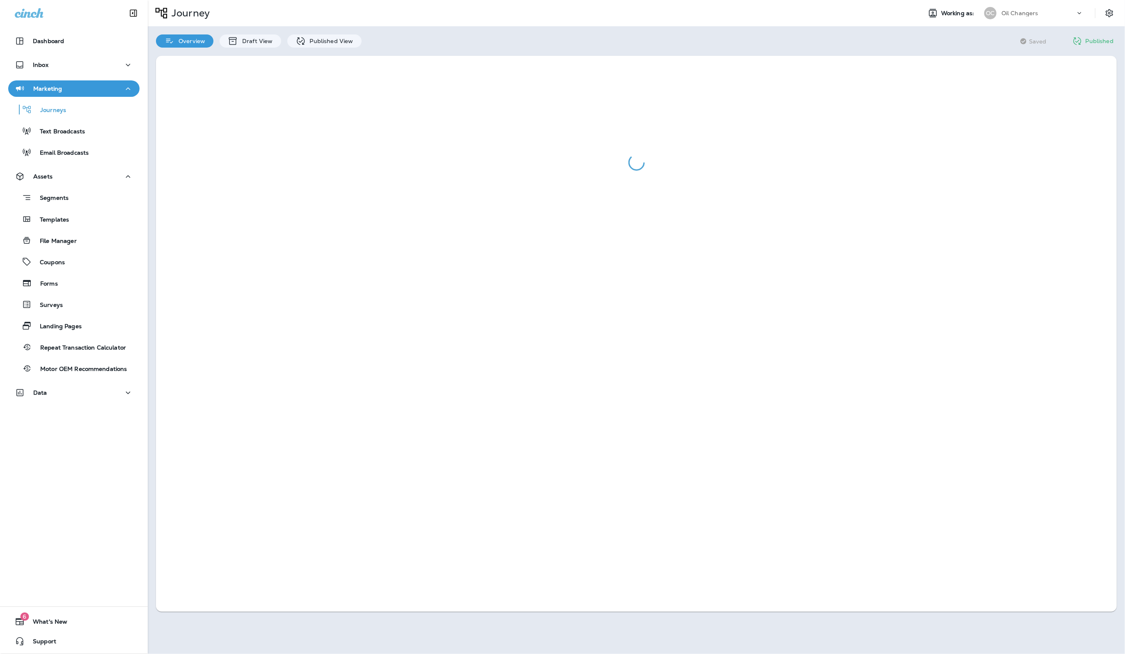
click at [319, 48] on div at bounding box center [636, 334] width 977 height 572
click at [321, 41] on p "Published View" at bounding box center [330, 41] width 48 height 7
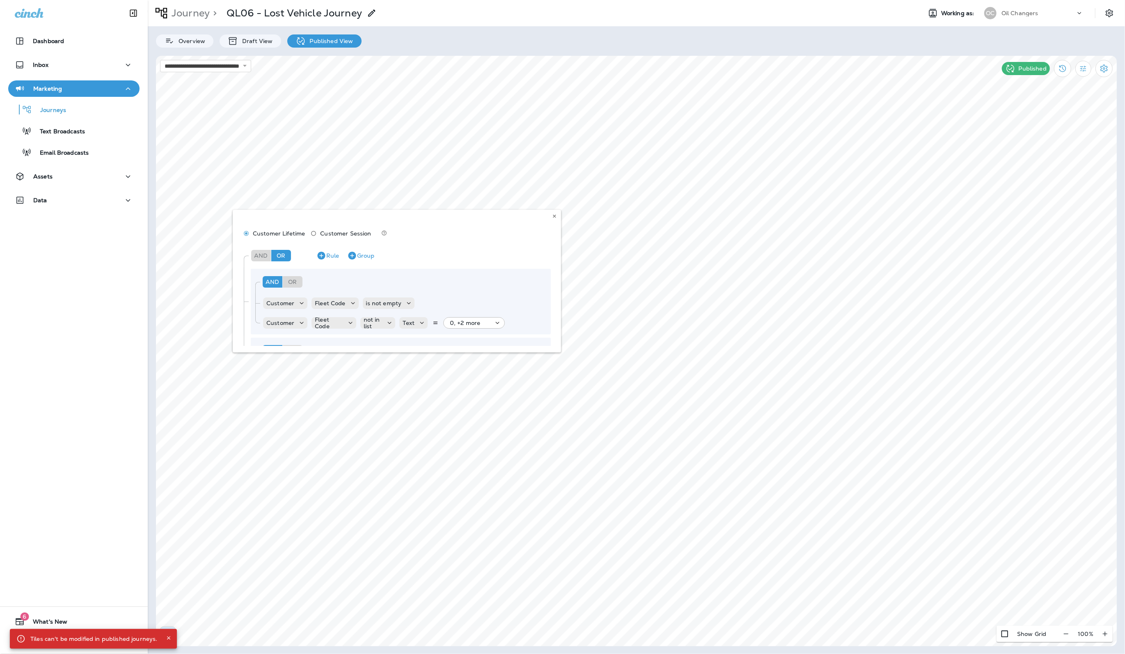
click at [550, 221] on div "Customer Lifetime Customer Session And Or Rule Group And Or Rule Group Customer…" at bounding box center [397, 281] width 328 height 143
click at [552, 219] on button at bounding box center [554, 216] width 9 height 9
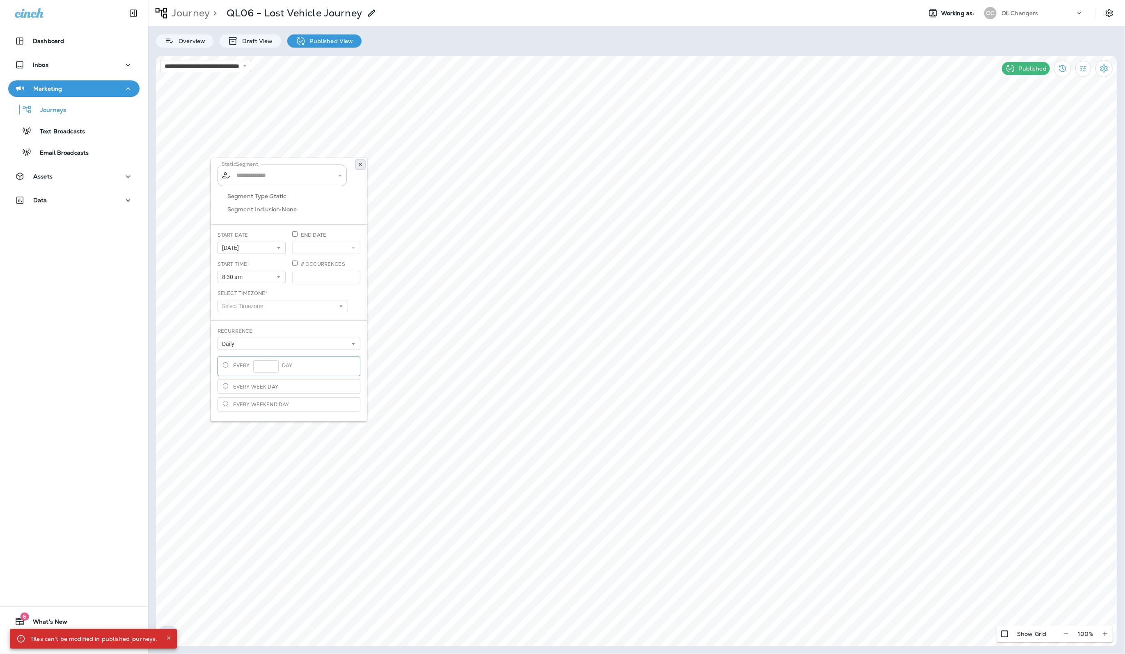
click at [362, 164] on icon at bounding box center [360, 164] width 5 height 5
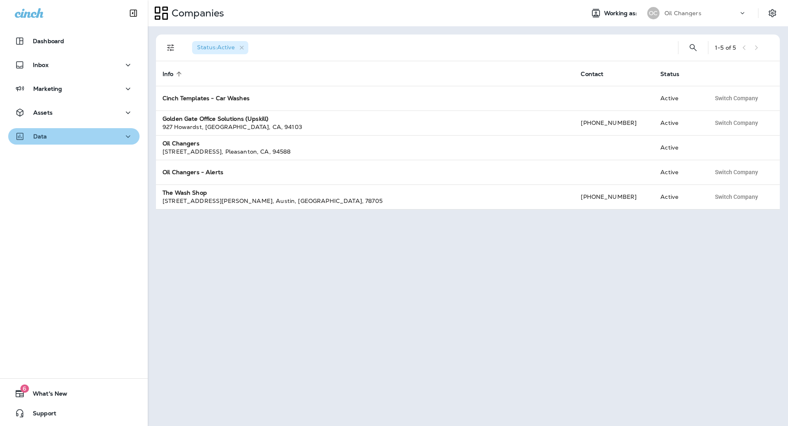
click at [43, 135] on p "Data" at bounding box center [40, 136] width 14 height 7
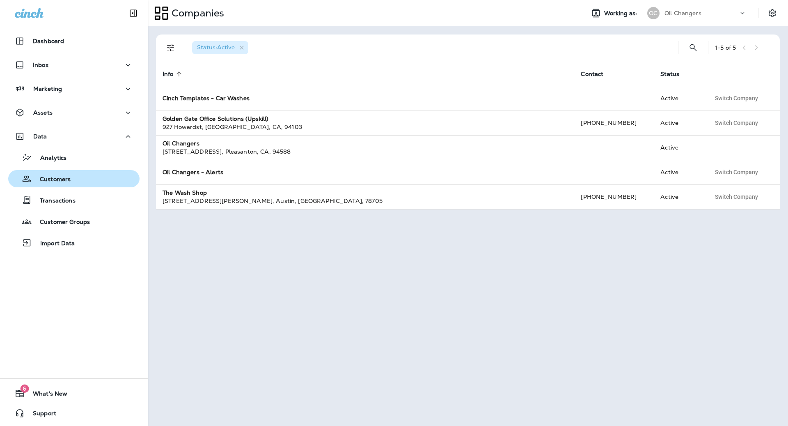
click at [66, 174] on div "Customers" at bounding box center [40, 178] width 59 height 12
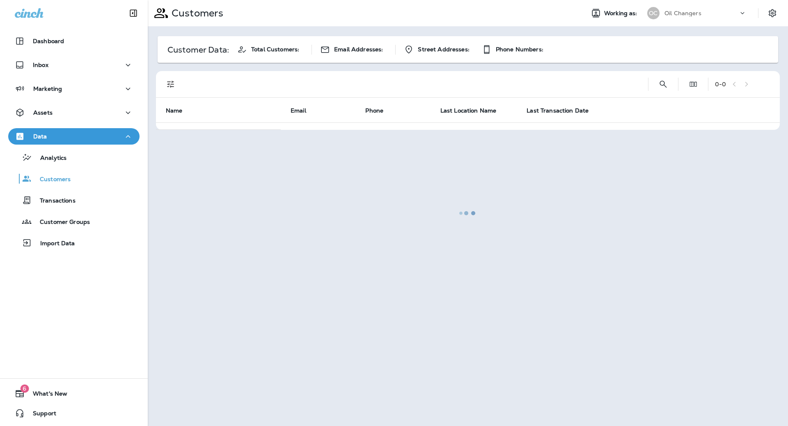
click at [662, 83] on div at bounding box center [468, 213] width 638 height 424
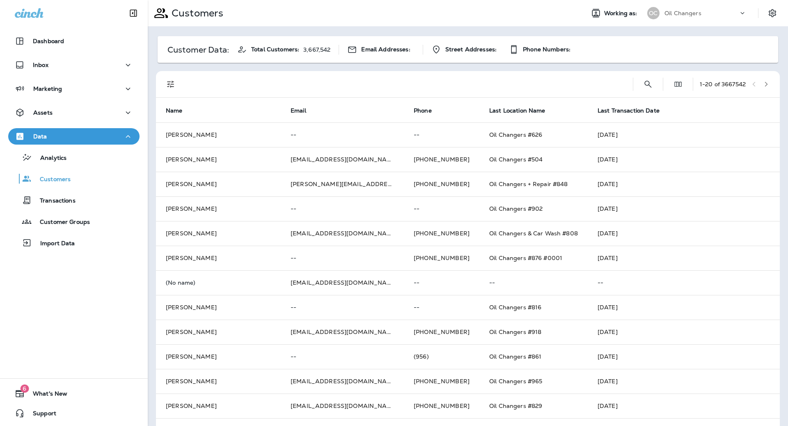
click at [663, 83] on div "1 - 20 of 3667542" at bounding box center [469, 84] width 614 height 26
click at [647, 85] on icon "Search Customers" at bounding box center [648, 84] width 10 height 10
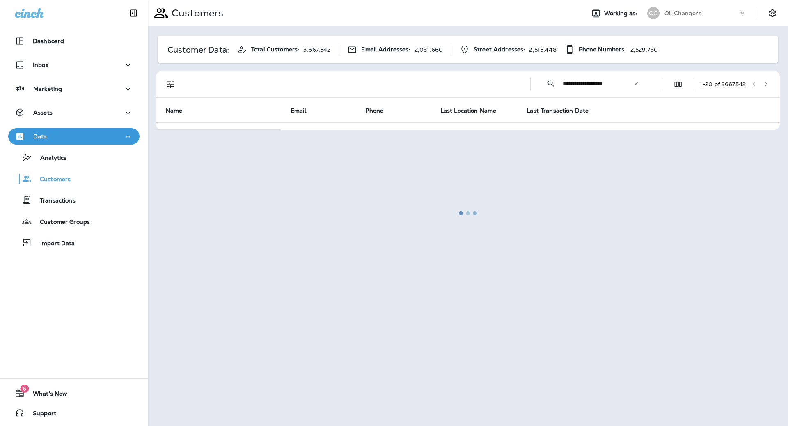
type input "**********"
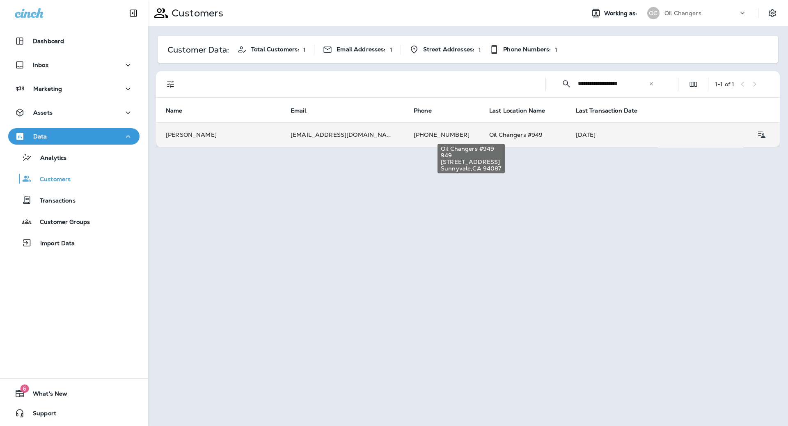
click at [489, 133] on span "Oil Changers #949" at bounding box center [515, 134] width 53 height 7
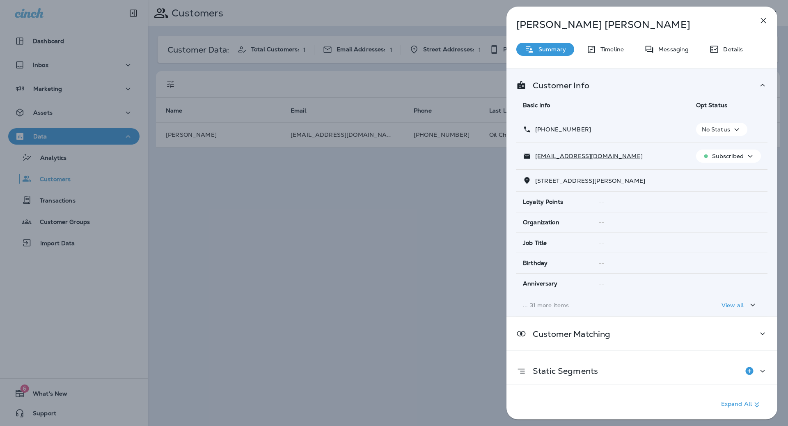
drag, startPoint x: 742, startPoint y: 59, endPoint x: 740, endPoint y: 51, distance: 9.0
click at [742, 59] on div "Jorge Escorcia Summary Timeline Messaging Details Customer Info Basic Info Opt …" at bounding box center [641, 215] width 271 height 417
click at [739, 50] on p "Details" at bounding box center [731, 49] width 24 height 7
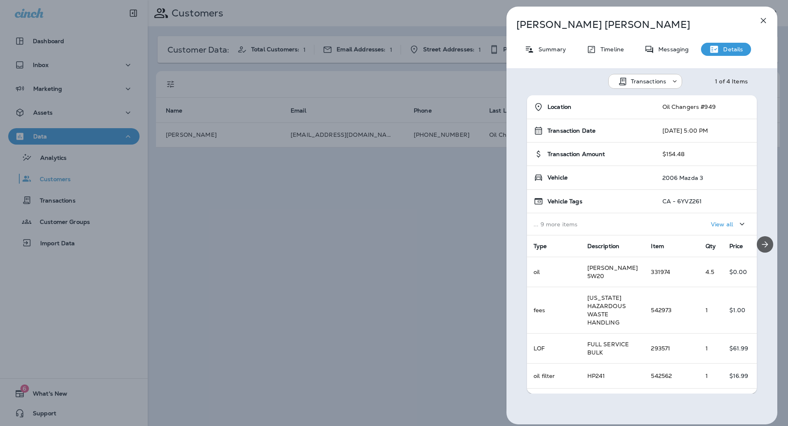
click at [769, 251] on button "Next" at bounding box center [765, 244] width 16 height 16
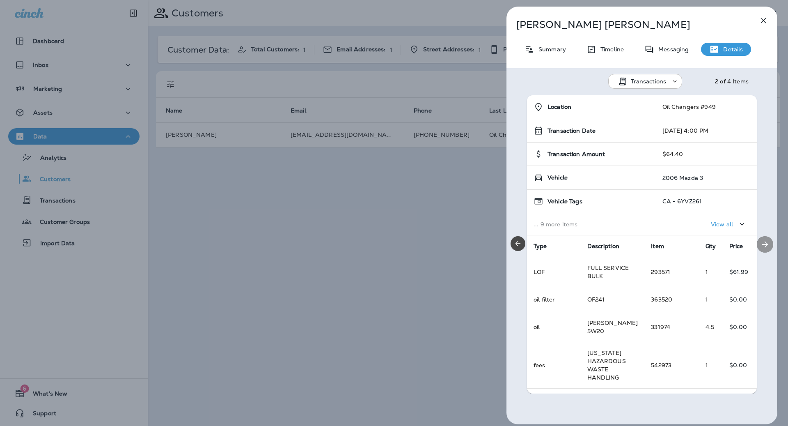
click at [768, 250] on button "Next" at bounding box center [765, 244] width 16 height 16
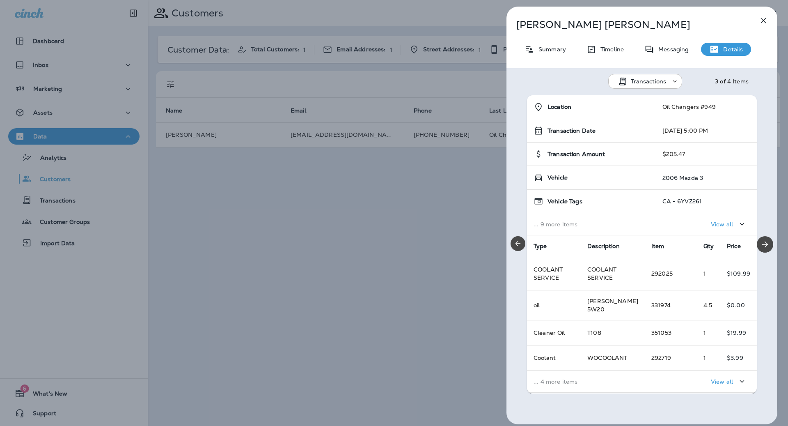
click at [618, 47] on p "Timeline" at bounding box center [609, 49] width 27 height 7
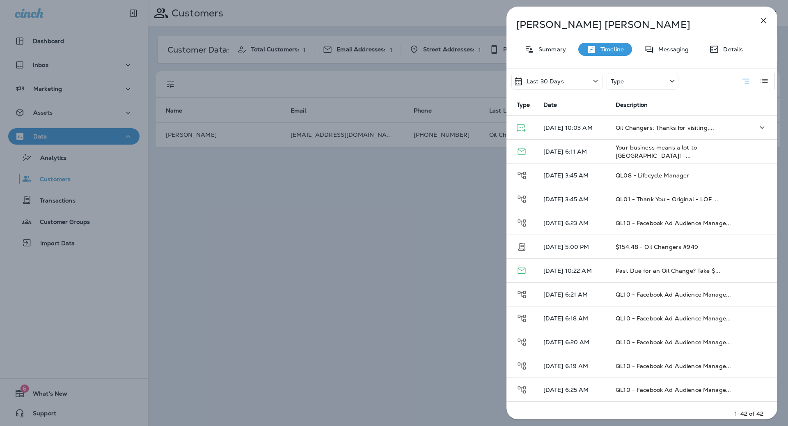
click at [716, 121] on td "Oil Changers: Thanks for visiting,..." at bounding box center [671, 128] width 124 height 24
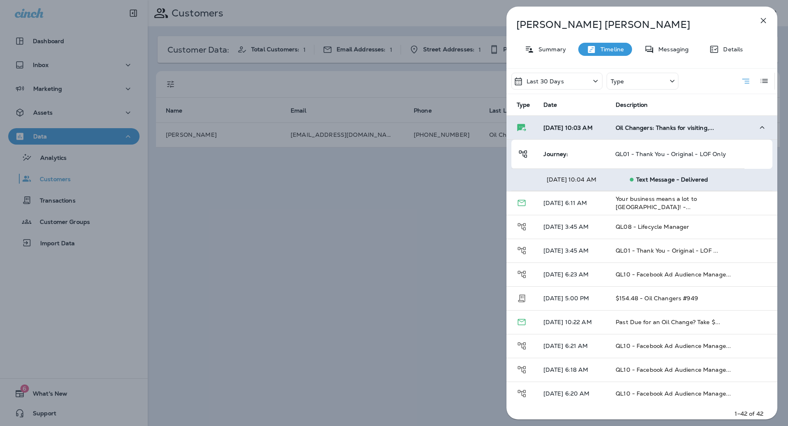
click at [716, 121] on td "Oil Changers: Thanks for visiting,..." at bounding box center [671, 128] width 124 height 24
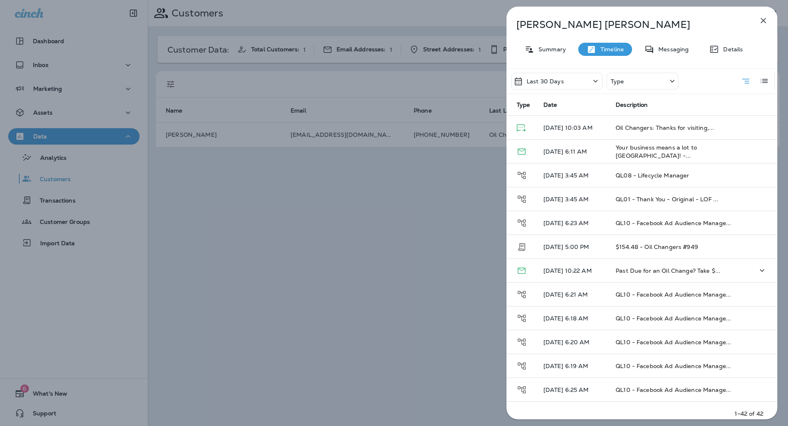
click at [739, 274] on td at bounding box center [755, 271] width 44 height 24
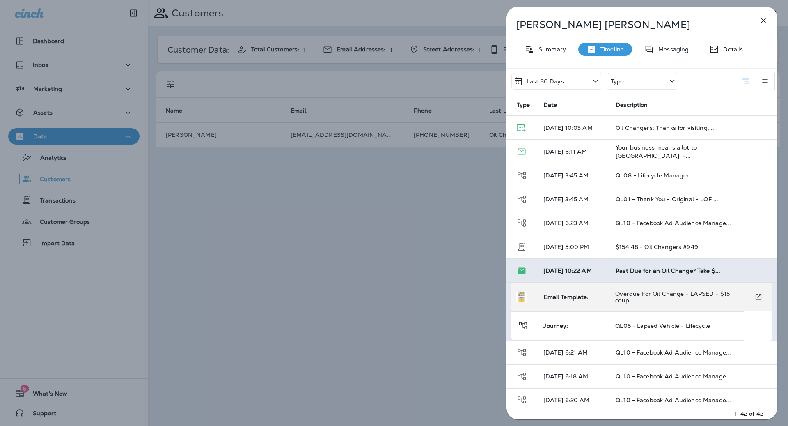
click at [667, 304] on td "Overdue For Oil Change - LAPSED - $15 coup..." at bounding box center [677, 296] width 136 height 29
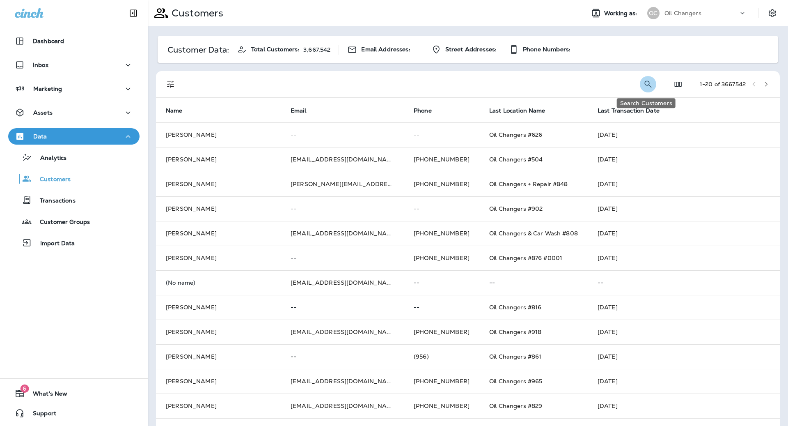
click at [648, 86] on icon "Search Customers" at bounding box center [647, 83] width 7 height 7
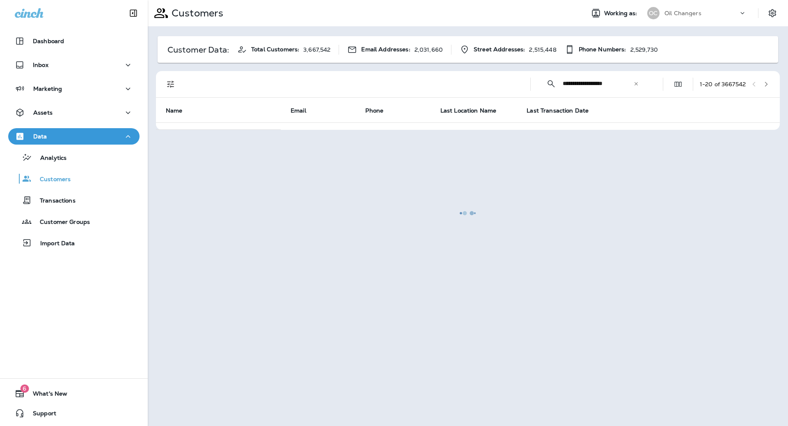
type input "**********"
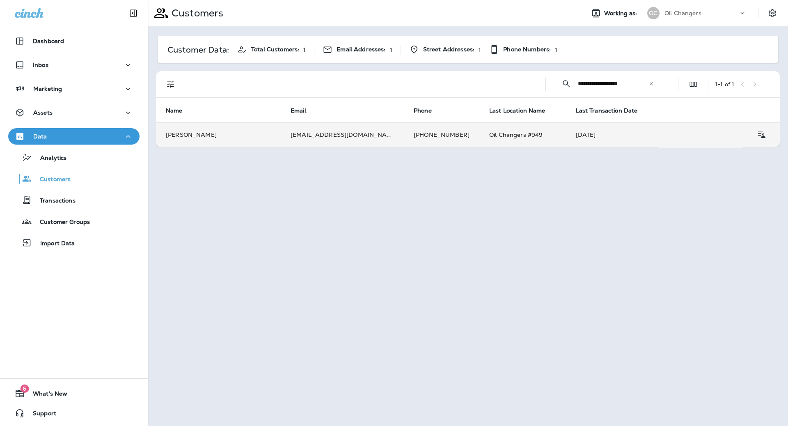
click at [566, 140] on td "Sep 17, 2025" at bounding box center [612, 134] width 92 height 25
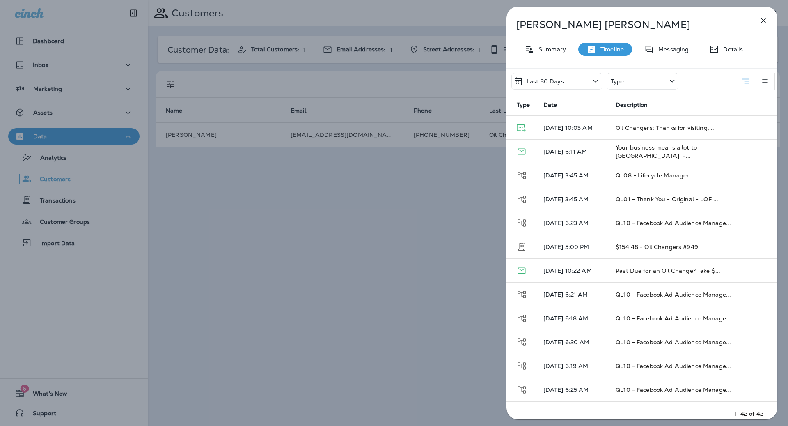
click at [566, 78] on div "Last 30 Days" at bounding box center [556, 81] width 91 height 17
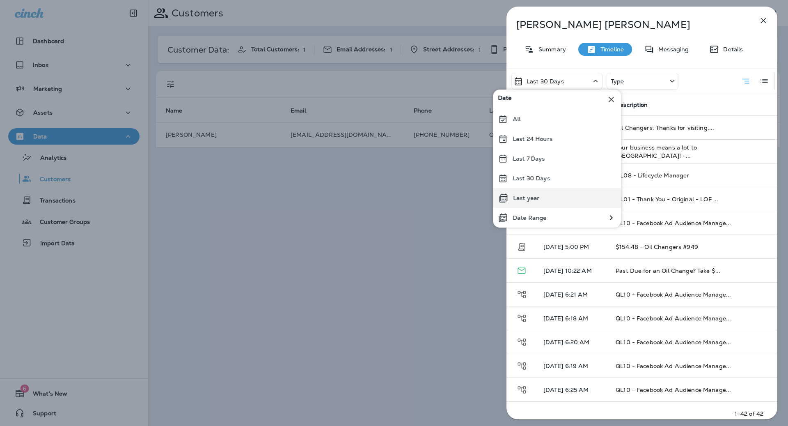
click at [558, 199] on div "Last year" at bounding box center [557, 198] width 128 height 20
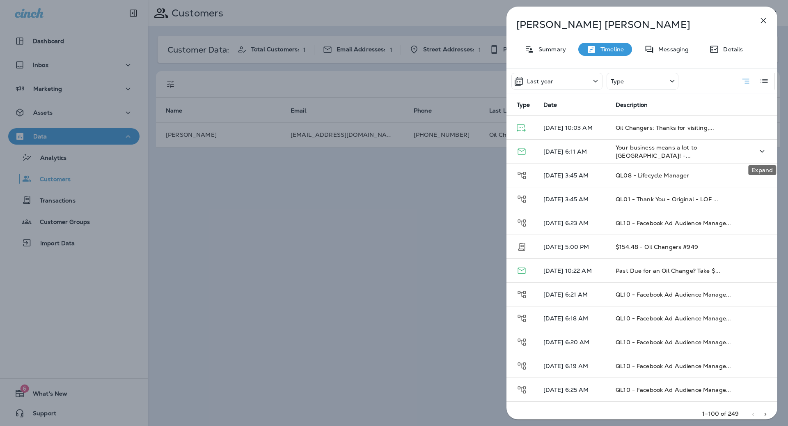
click at [758, 151] on icon "Expand" at bounding box center [762, 151] width 10 height 10
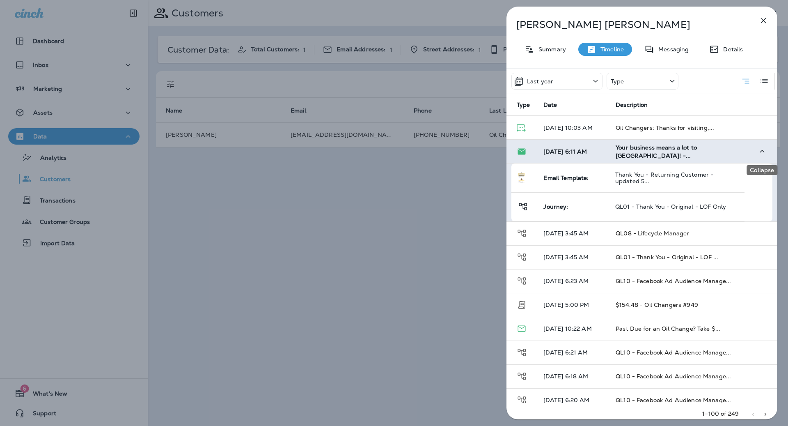
click at [758, 151] on icon "Collapse" at bounding box center [762, 151] width 10 height 10
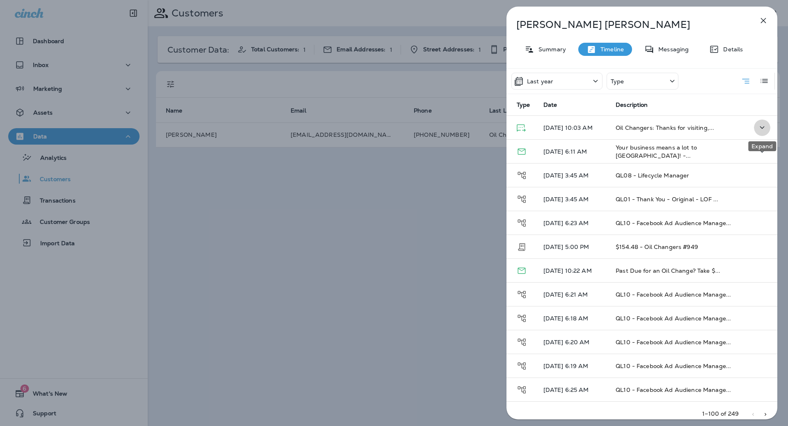
click at [756, 131] on button "Expand" at bounding box center [762, 127] width 16 height 17
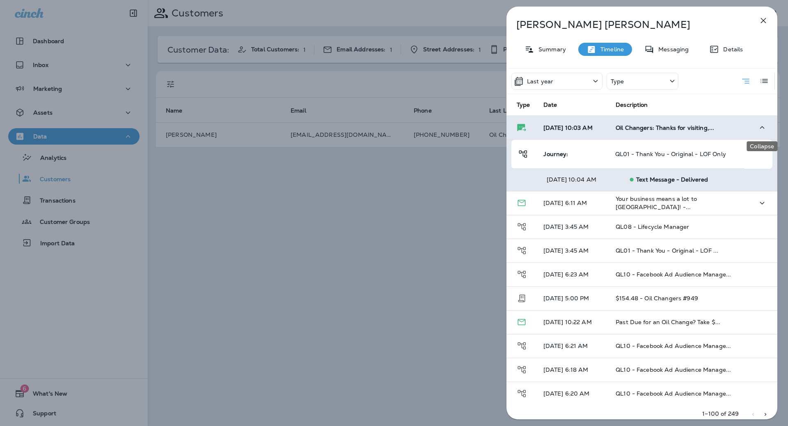
click at [756, 130] on button "Collapse" at bounding box center [762, 127] width 16 height 17
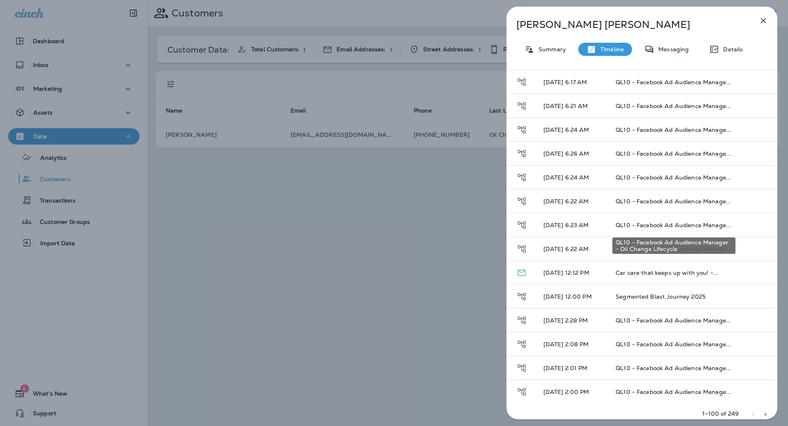
scroll to position [1177, 0]
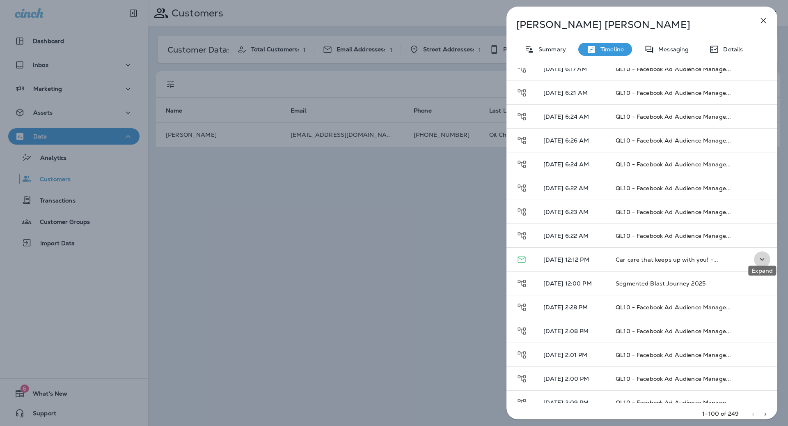
click at [764, 256] on icon "Expand" at bounding box center [762, 259] width 10 height 10
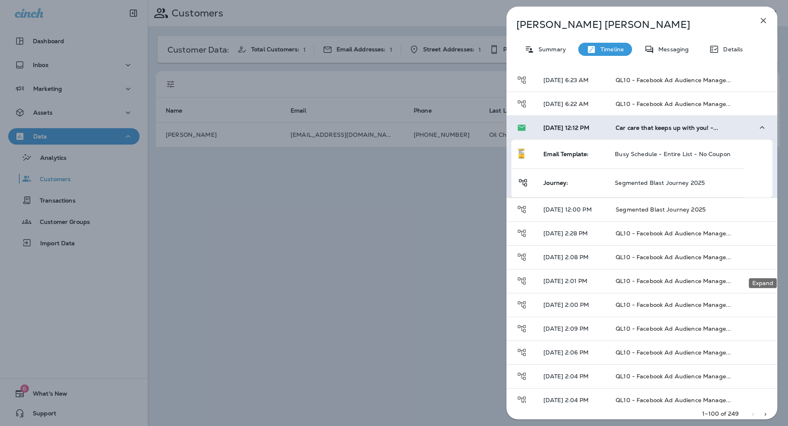
scroll to position [2136, 0]
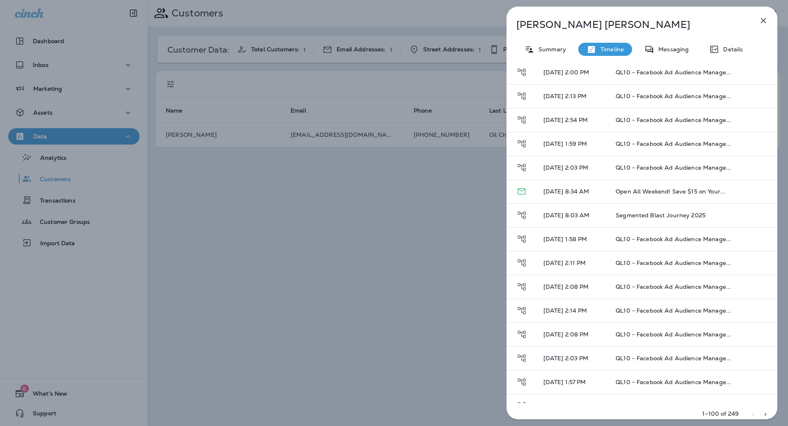
click at [80, 129] on div "Jorge Escorcia Summary Timeline Messaging Details Last year Type Type Date Desc…" at bounding box center [394, 213] width 788 height 426
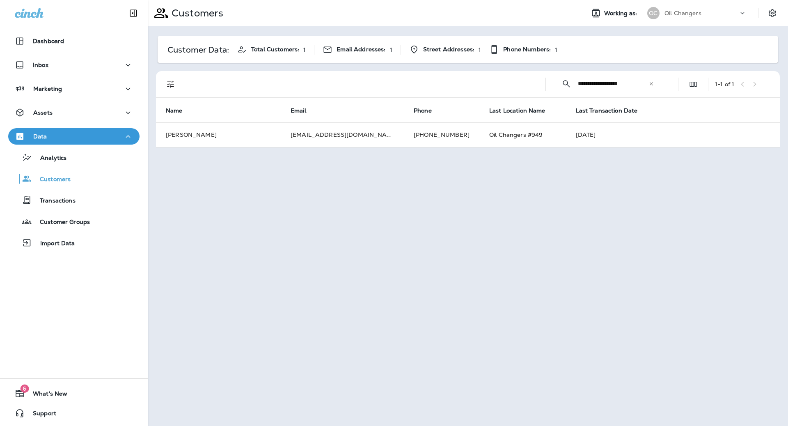
click at [74, 90] on div "Marketing" at bounding box center [74, 89] width 118 height 10
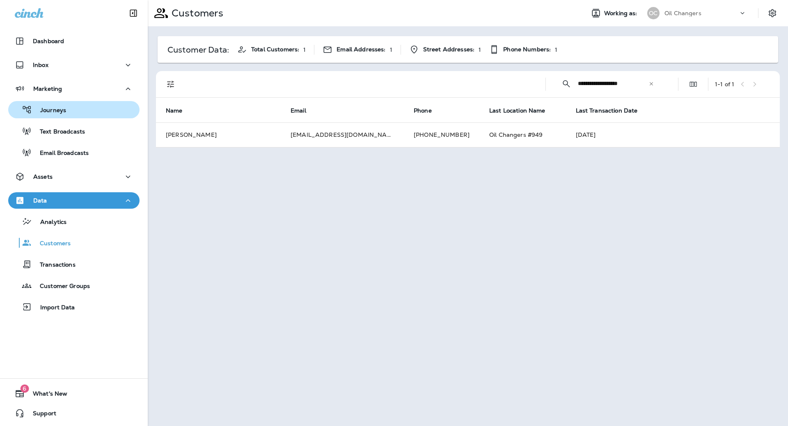
click at [75, 116] on button "Journeys" at bounding box center [73, 109] width 131 height 17
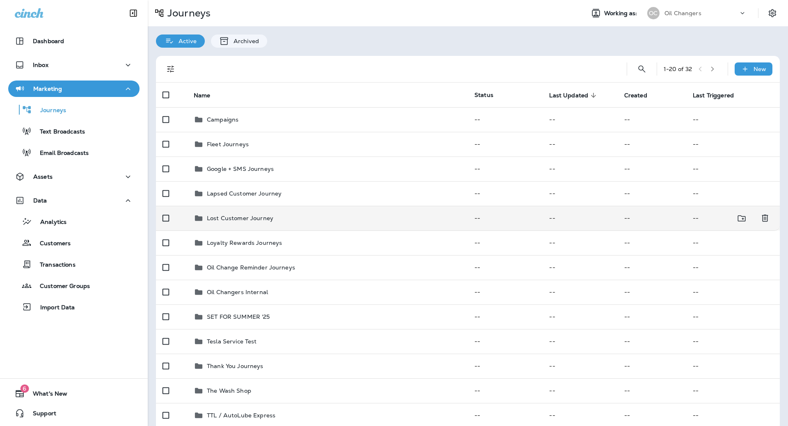
click at [386, 225] on td "Lost Customer Journey" at bounding box center [327, 218] width 281 height 25
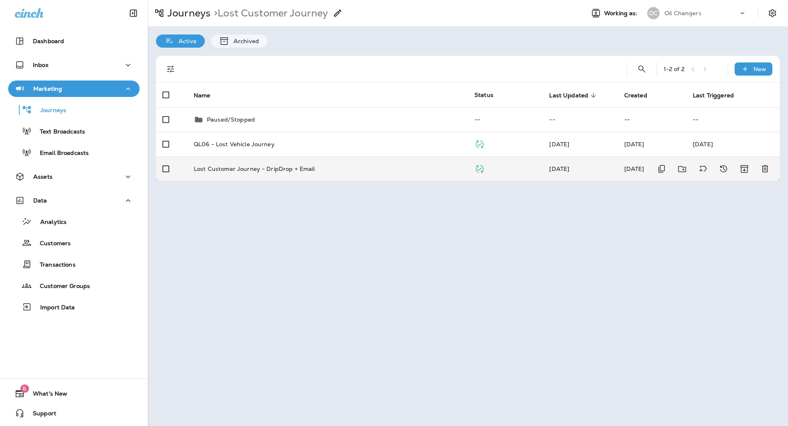
click at [377, 174] on td "Lost Customer Journey - DripDrop + Email" at bounding box center [327, 168] width 281 height 25
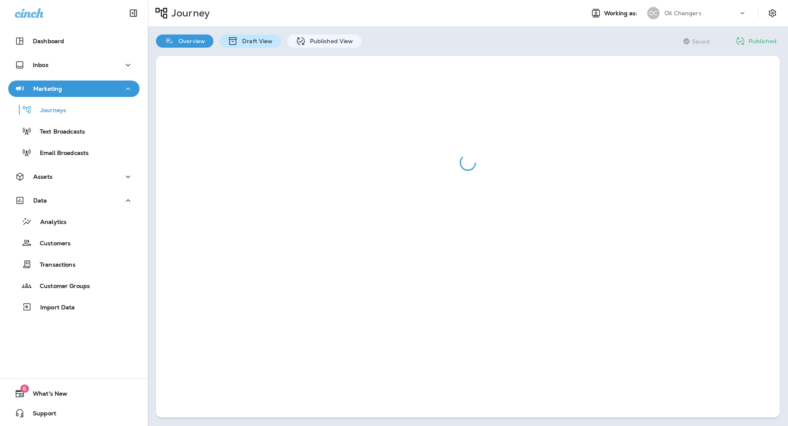
click at [249, 46] on div "Draft View" at bounding box center [250, 40] width 61 height 13
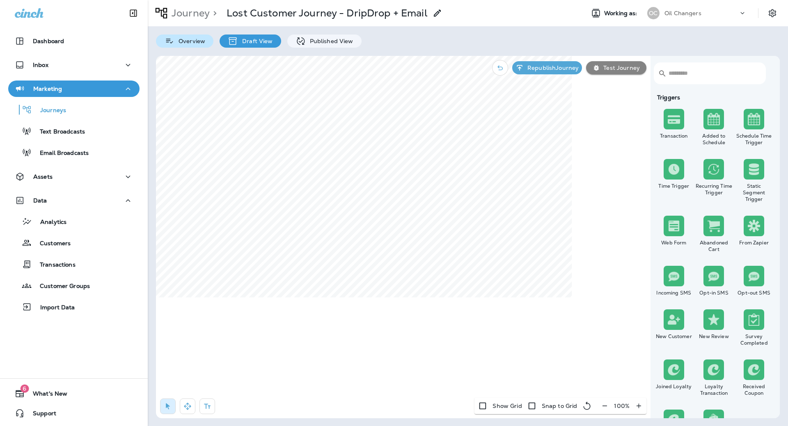
click at [190, 39] on p "Overview" at bounding box center [189, 41] width 31 height 7
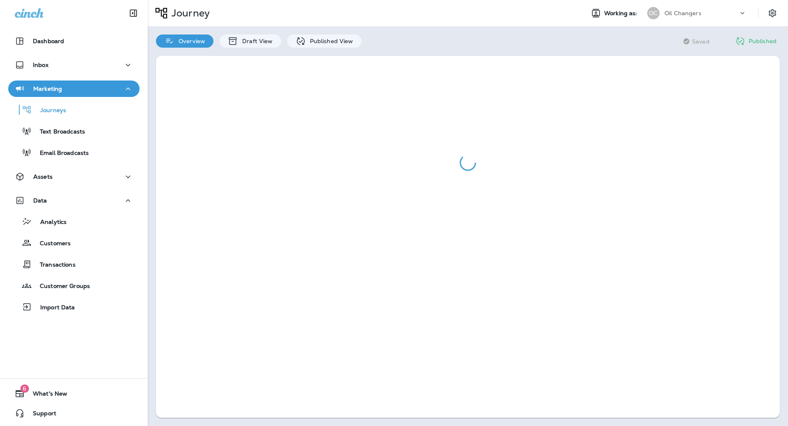
click at [190, 39] on p "Overview" at bounding box center [189, 41] width 31 height 7
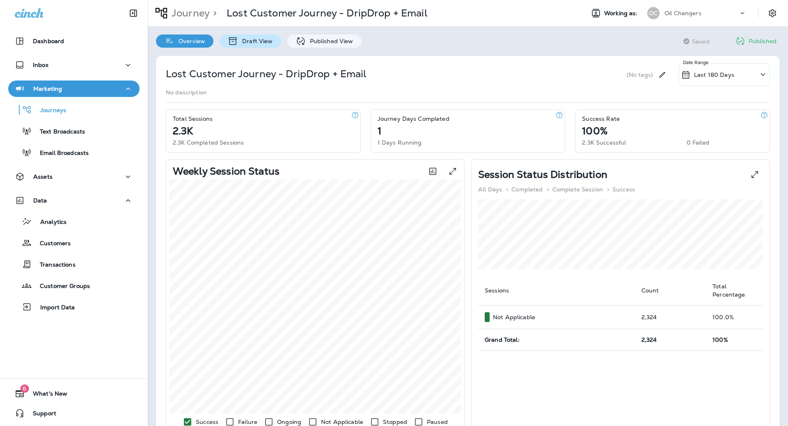
click at [256, 41] on p "Draft View" at bounding box center [255, 41] width 34 height 7
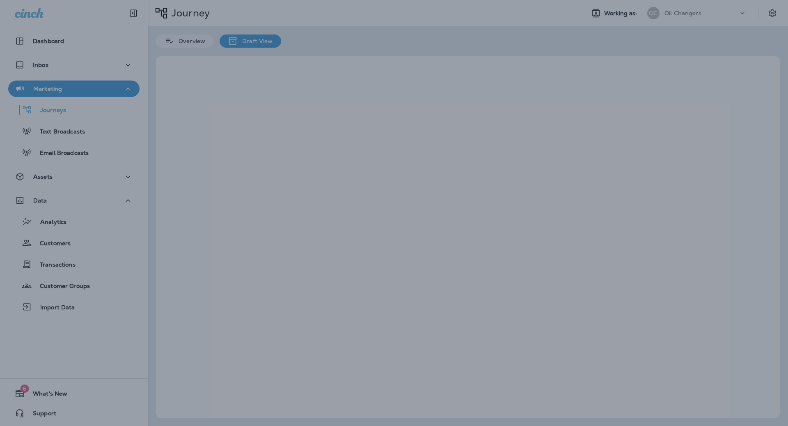
click at [216, 42] on div at bounding box center [394, 213] width 788 height 426
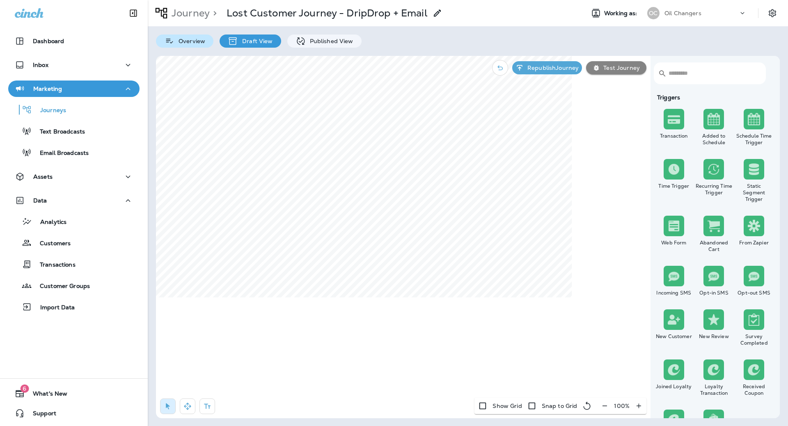
click at [202, 44] on div "Overview" at bounding box center [184, 40] width 57 height 13
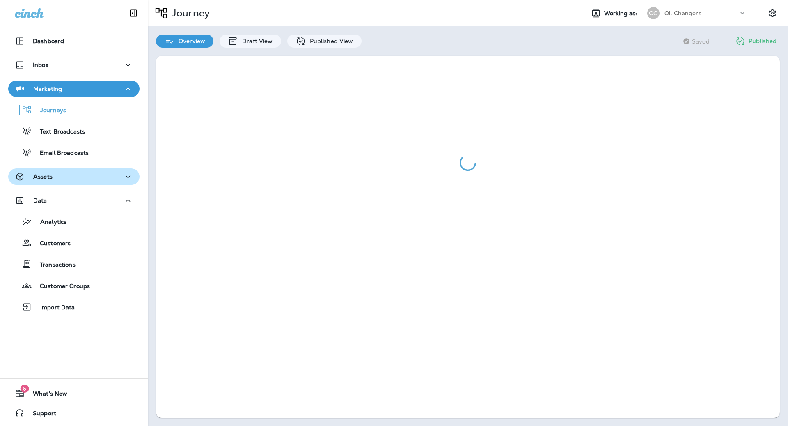
click at [91, 179] on div "Assets" at bounding box center [74, 177] width 118 height 10
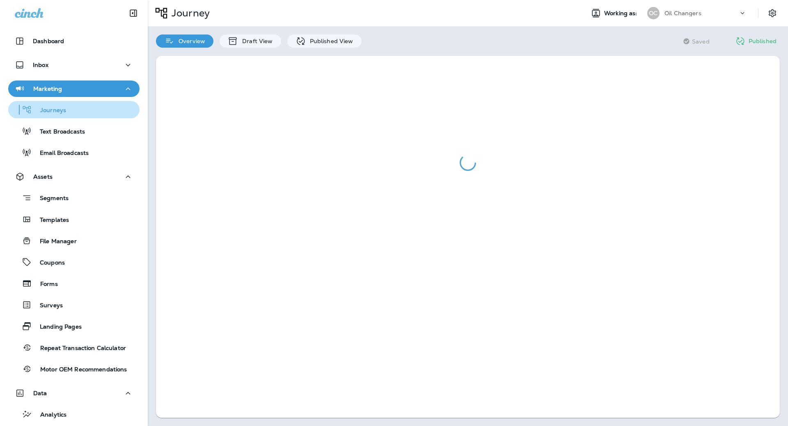
click at [85, 107] on div "Journeys" at bounding box center [73, 109] width 125 height 12
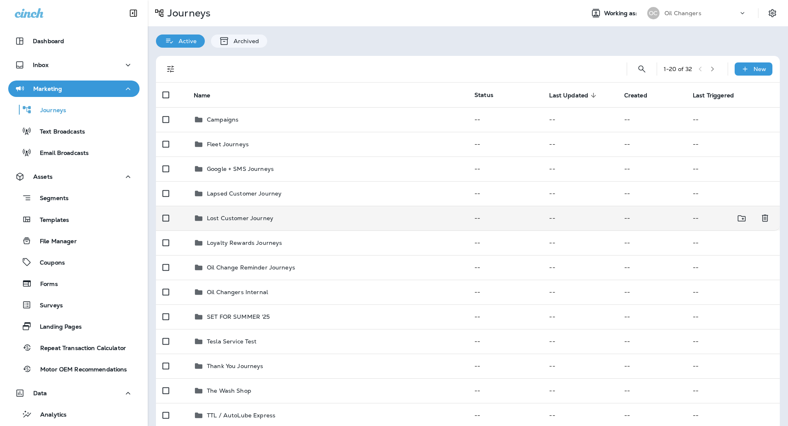
click at [349, 213] on div "Lost Customer Journey" at bounding box center [328, 218] width 268 height 10
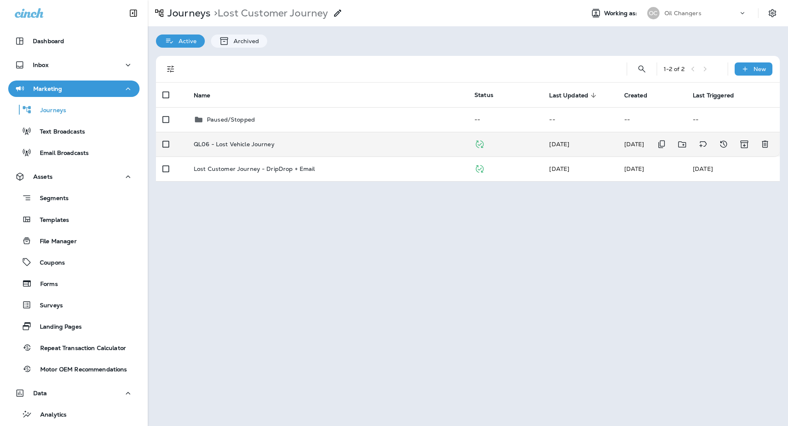
click at [261, 145] on p "QL06 - Lost Vehicle Journey" at bounding box center [234, 144] width 81 height 7
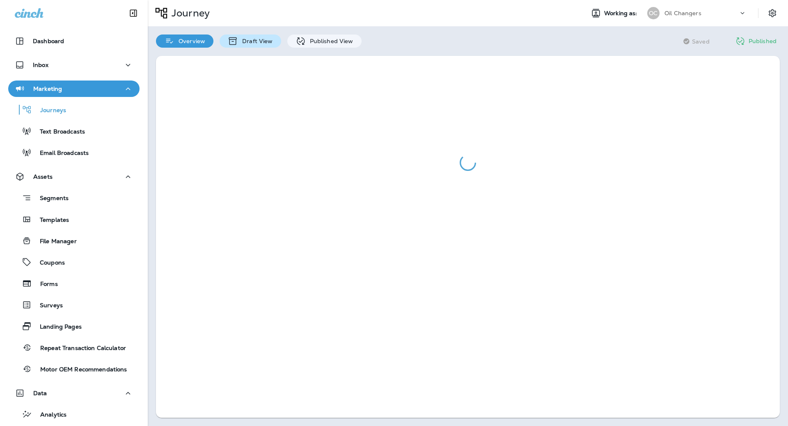
click at [253, 34] on div "Draft View" at bounding box center [250, 40] width 61 height 13
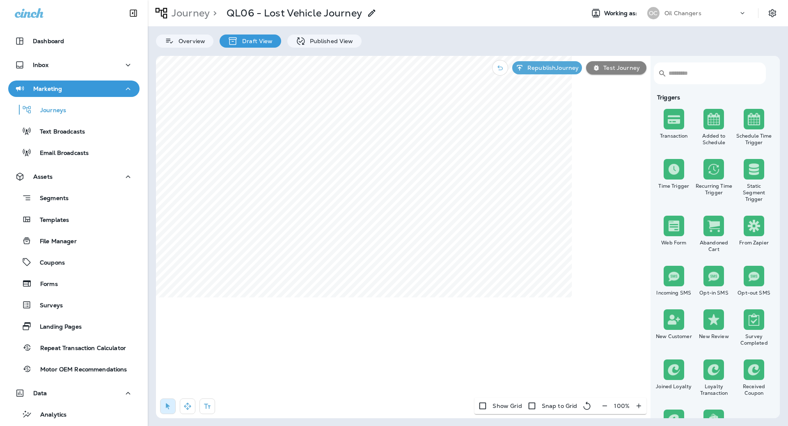
click at [605, 406] on icon "button" at bounding box center [604, 405] width 9 height 8
click at [605, 406] on icon "button" at bounding box center [608, 405] width 9 height 8
click at [604, 406] on icon "button" at bounding box center [608, 405] width 9 height 8
click at [605, 406] on icon "button" at bounding box center [608, 405] width 9 height 8
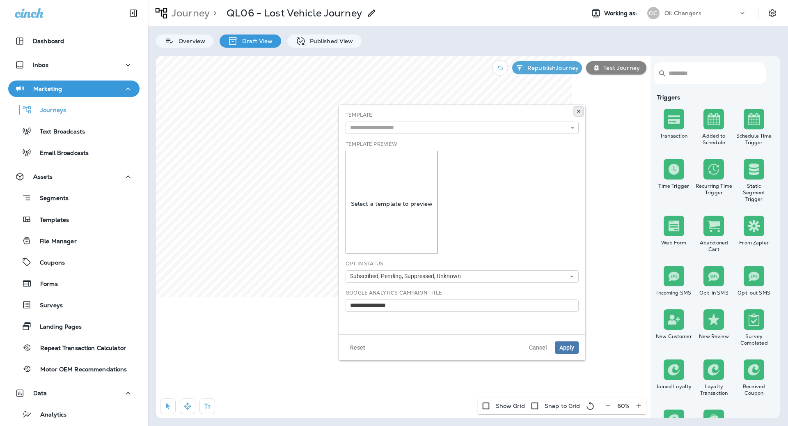
click at [577, 111] on icon at bounding box center [578, 111] width 5 height 5
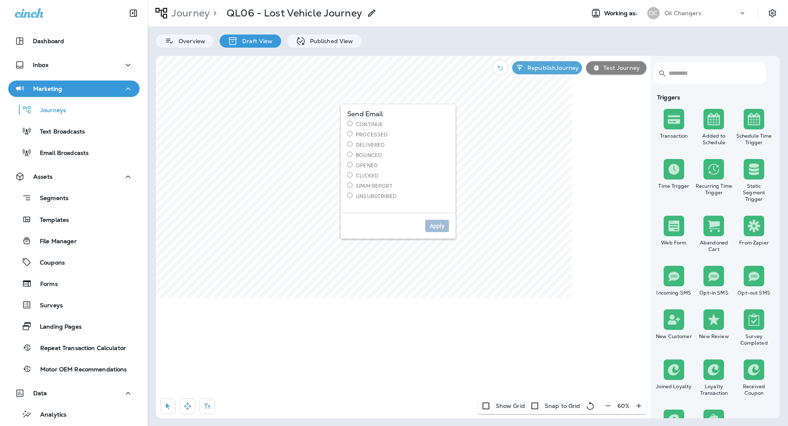
drag, startPoint x: 375, startPoint y: 122, endPoint x: 379, endPoint y: 126, distance: 5.5
click at [375, 122] on label "Continue" at bounding box center [398, 124] width 102 height 7
click at [436, 221] on button "Apply" at bounding box center [437, 226] width 24 height 12
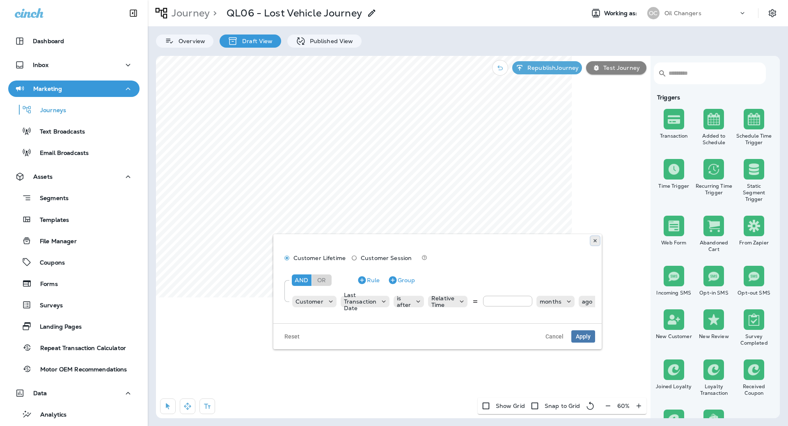
click at [595, 240] on use at bounding box center [594, 240] width 3 height 3
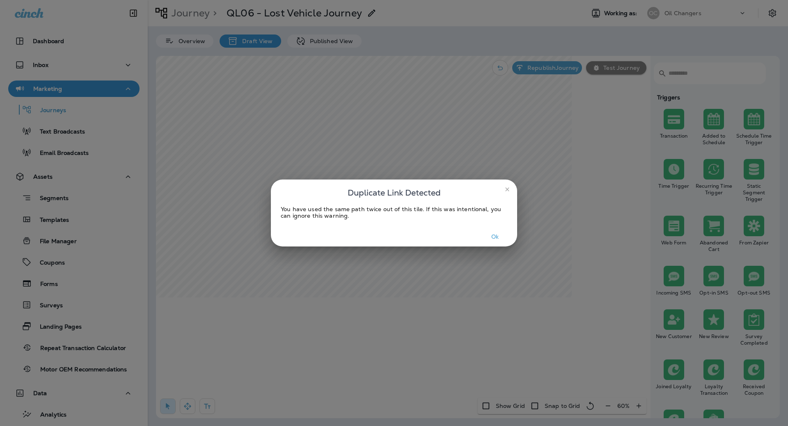
click at [501, 240] on button "Ok" at bounding box center [495, 236] width 31 height 13
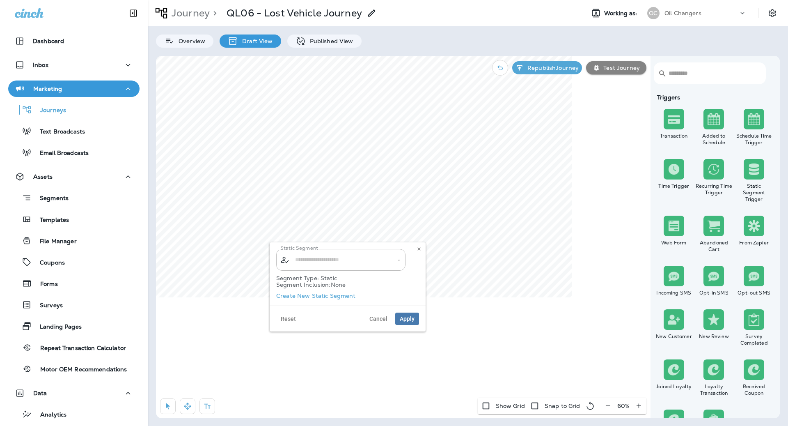
click at [317, 297] on label "Create New Static Segment" at bounding box center [316, 295] width 80 height 7
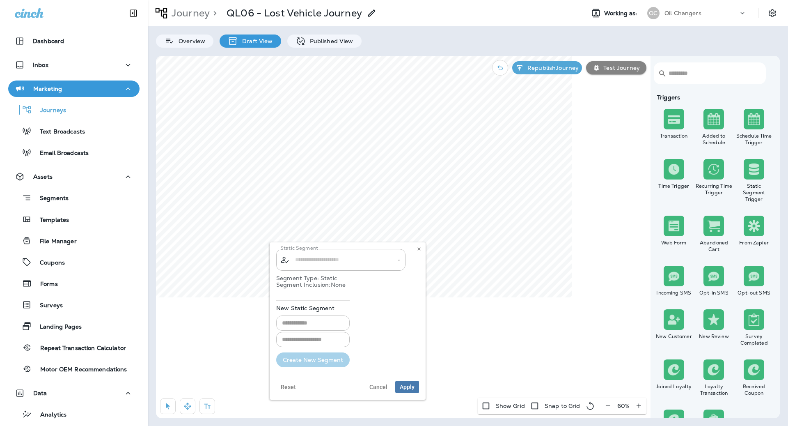
type input "**********"
click at [304, 326] on div "New Static Segment ​ ​ Create New Segment" at bounding box center [312, 333] width 73 height 67
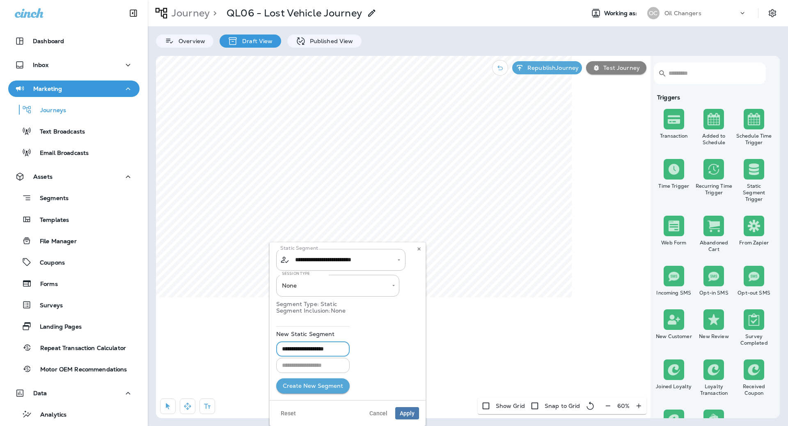
type input "**********"
click at [312, 368] on input "text" at bounding box center [312, 364] width 73 height 15
type input "**********"
click at [313, 387] on button "Create New Segment" at bounding box center [312, 385] width 73 height 15
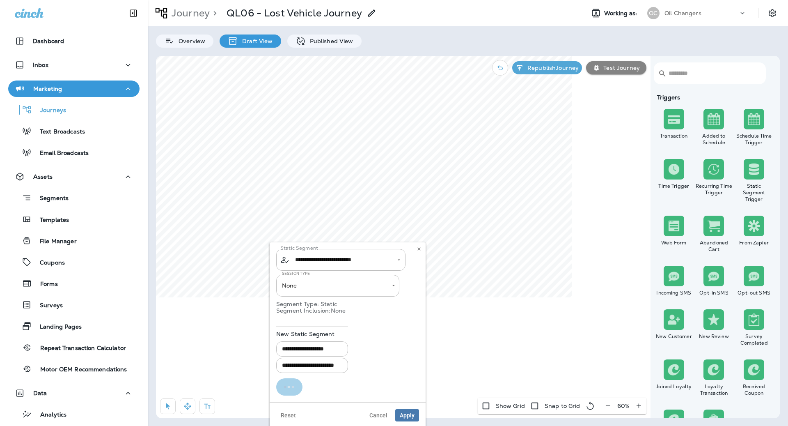
scroll to position [0, 0]
type input "**********"
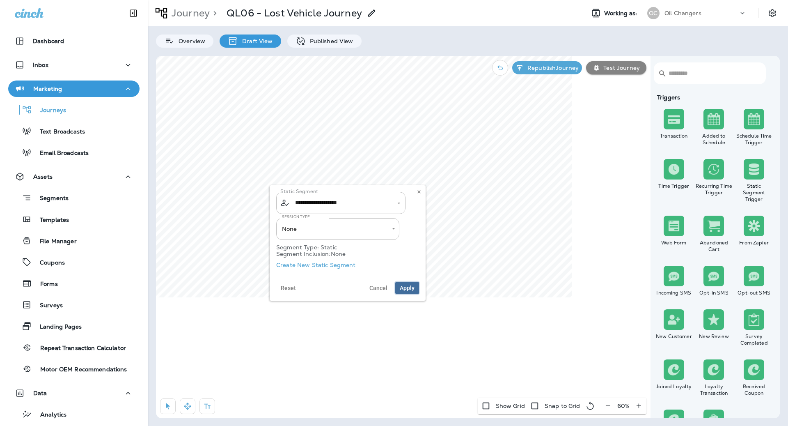
click at [416, 289] on button "Apply" at bounding box center [407, 287] width 24 height 12
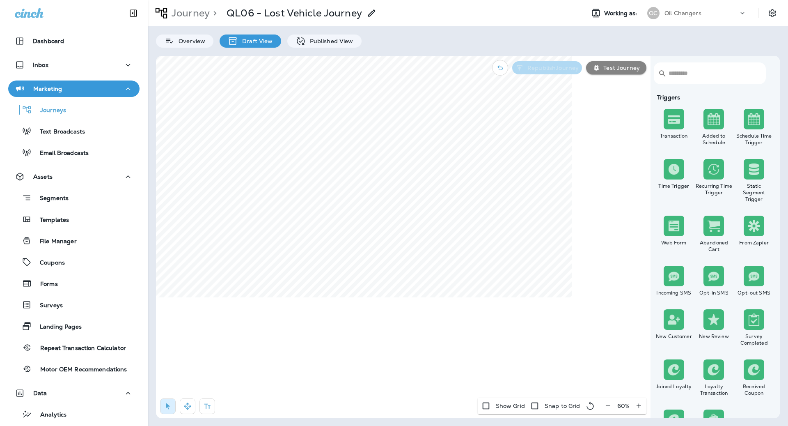
click at [572, 66] on p "Republish Journey" at bounding box center [551, 67] width 55 height 7
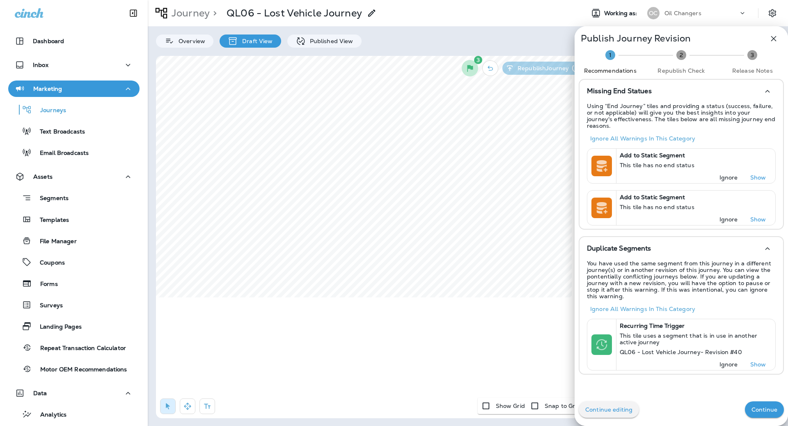
click at [769, 410] on p "Continue" at bounding box center [764, 409] width 26 height 7
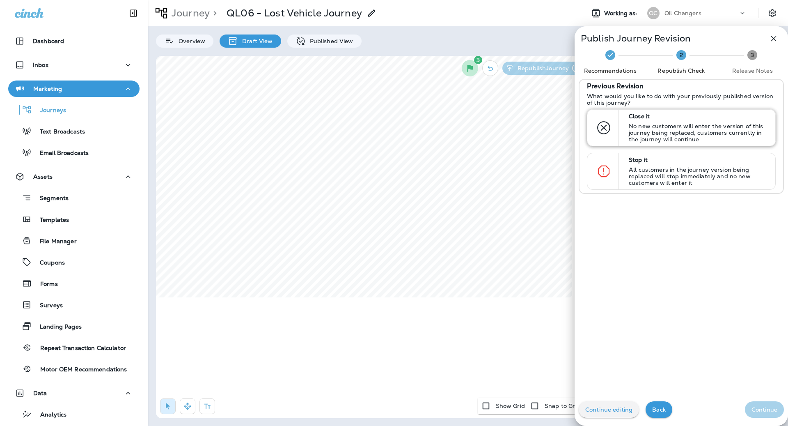
click at [717, 143] on div "Close it No new customers will enter the version of this journey being replaced…" at bounding box center [698, 128] width 146 height 36
click at [768, 411] on p "Continue" at bounding box center [764, 409] width 26 height 7
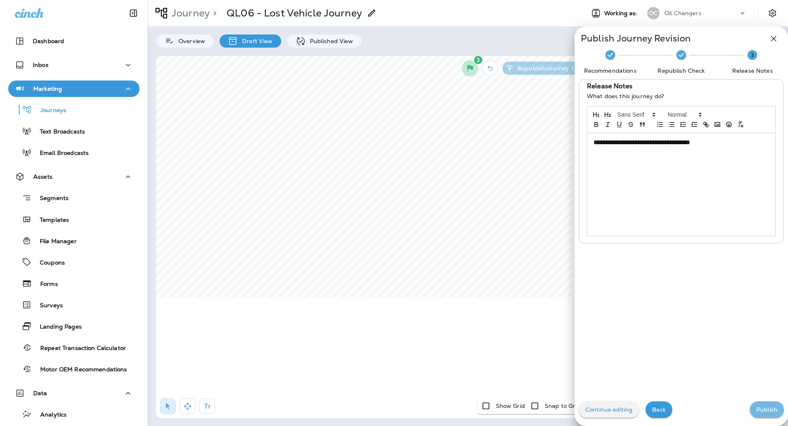
click at [768, 411] on p "Publish" at bounding box center [766, 409] width 21 height 7
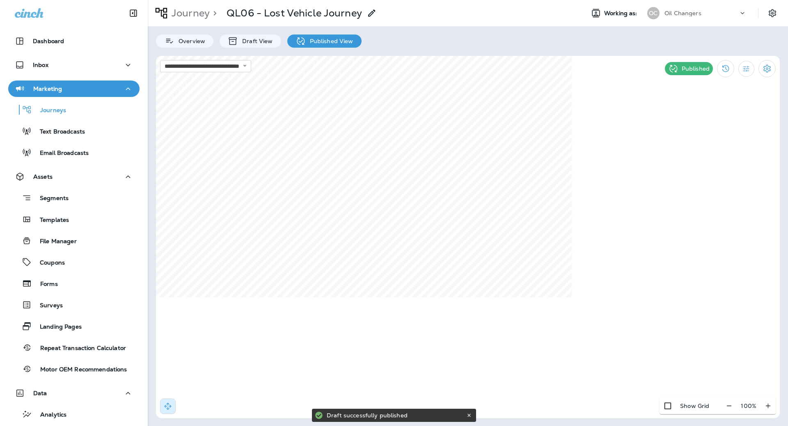
click at [204, 20] on div "Journey > QL06 - Lost Vehicle Journey" at bounding box center [262, 13] width 229 height 21
drag, startPoint x: 210, startPoint y: 15, endPoint x: 196, endPoint y: 14, distance: 14.0
click at [210, 15] on p ">" at bounding box center [213, 13] width 7 height 12
click at [194, 14] on p "Journey" at bounding box center [188, 13] width 41 height 12
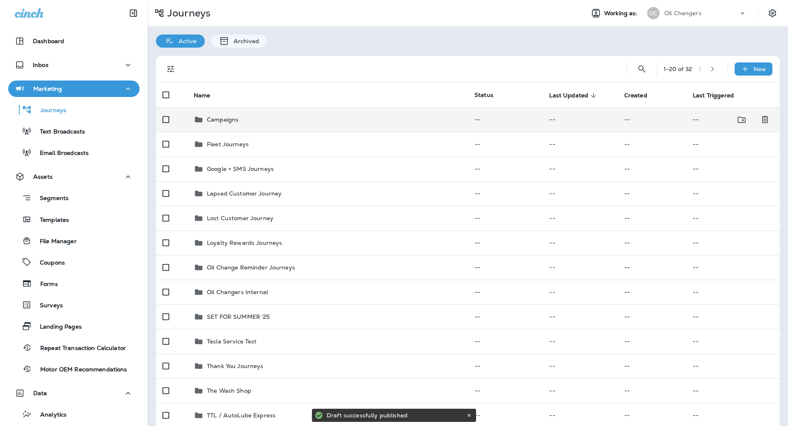
scroll to position [4, 0]
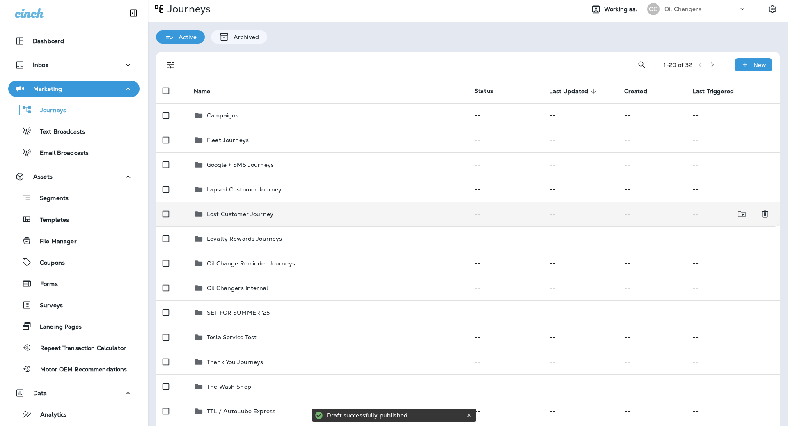
click at [322, 211] on div "Lost Customer Journey" at bounding box center [328, 214] width 268 height 10
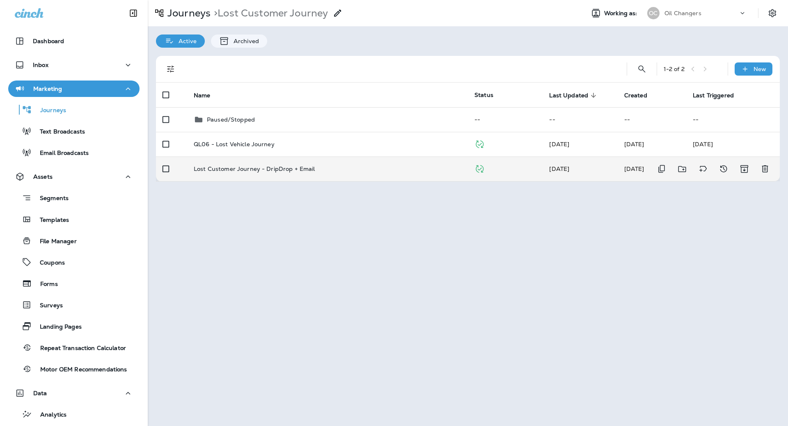
click at [322, 158] on td "Lost Customer Journey - DripDrop + Email" at bounding box center [327, 168] width 281 height 25
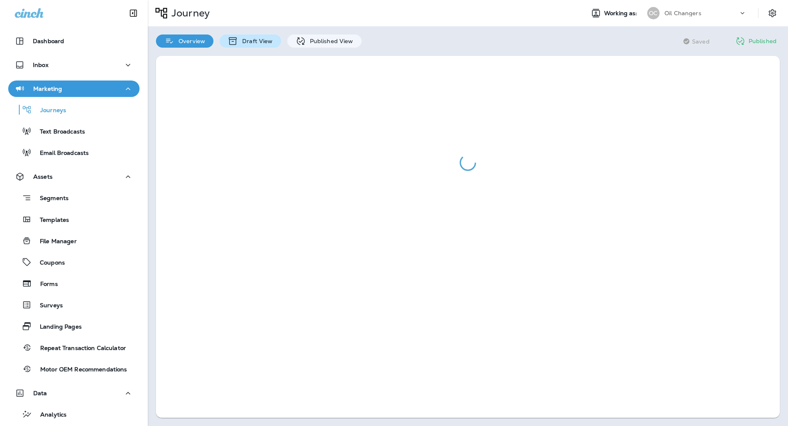
drag, startPoint x: 262, startPoint y: 32, endPoint x: 261, endPoint y: 41, distance: 9.1
click at [262, 38] on div "Overview Draft View Published View" at bounding box center [259, 36] width 222 height 21
click at [261, 41] on p "Draft View" at bounding box center [255, 41] width 34 height 7
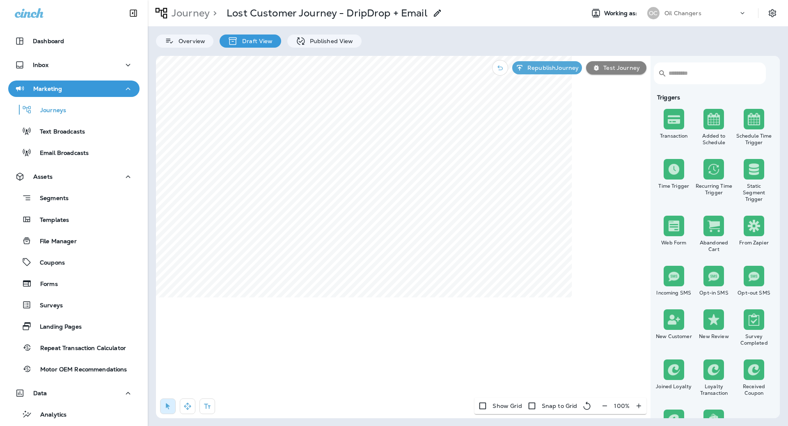
click at [681, 73] on input "text" at bounding box center [712, 73] width 88 height 22
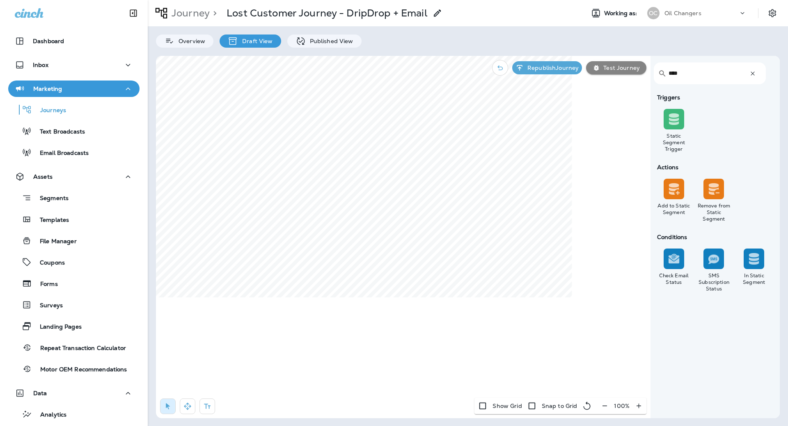
type input "****"
click at [368, 211] on label "No" at bounding box center [410, 212] width 102 height 7
click at [444, 243] on span "Apply" at bounding box center [448, 242] width 15 height 6
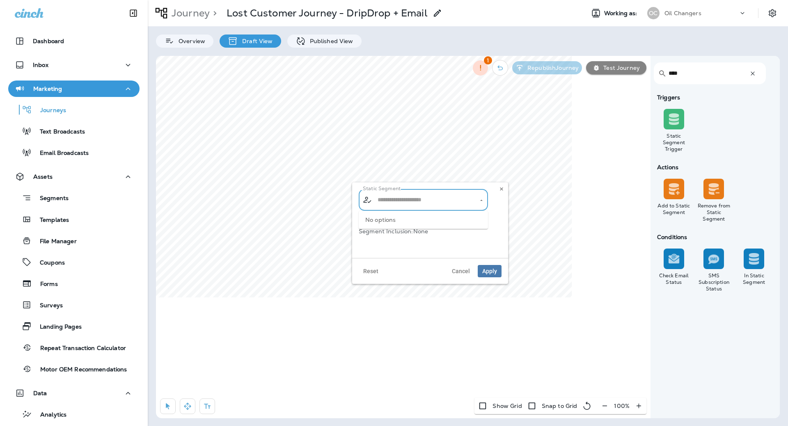
click at [399, 201] on input "text" at bounding box center [423, 199] width 96 height 14
click at [408, 221] on span "Mailed Lost DripDrop" at bounding box center [409, 221] width 61 height 7
type input "**********"
click at [490, 271] on span "Apply" at bounding box center [489, 271] width 15 height 6
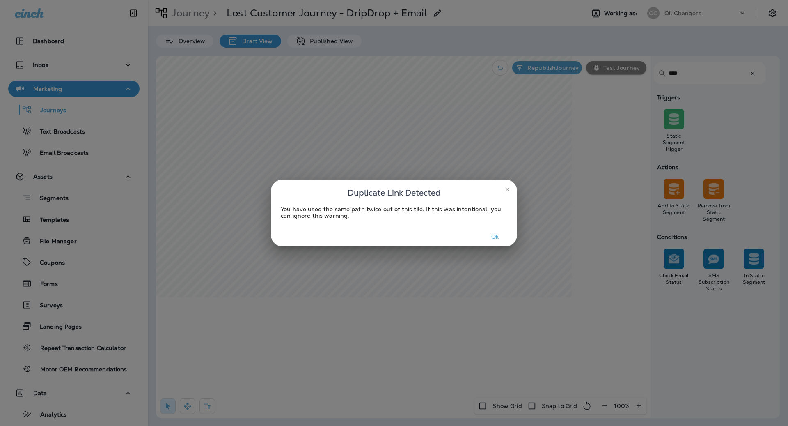
click at [499, 237] on button "Ok" at bounding box center [495, 236] width 31 height 13
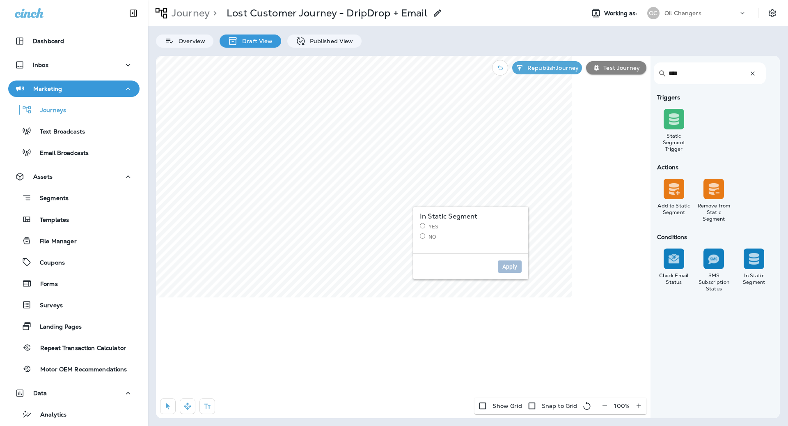
drag, startPoint x: 430, startPoint y: 238, endPoint x: 509, endPoint y: 251, distance: 80.2
click at [430, 238] on label "No" at bounding box center [471, 236] width 102 height 7
click at [511, 270] on button "Apply" at bounding box center [510, 266] width 24 height 12
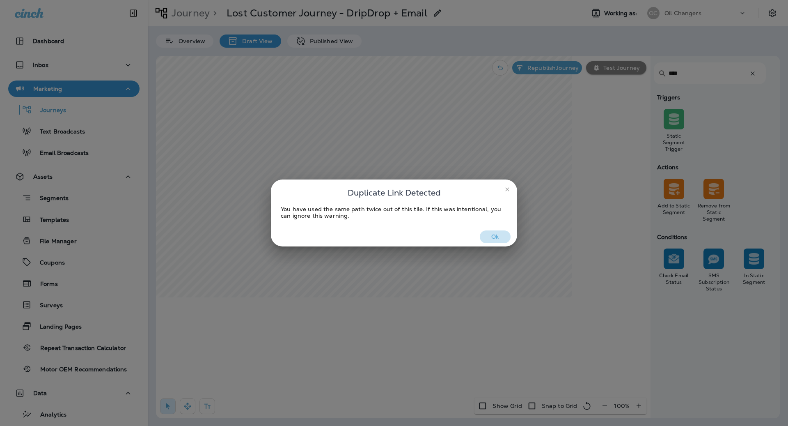
click at [502, 238] on button "Ok" at bounding box center [495, 236] width 31 height 13
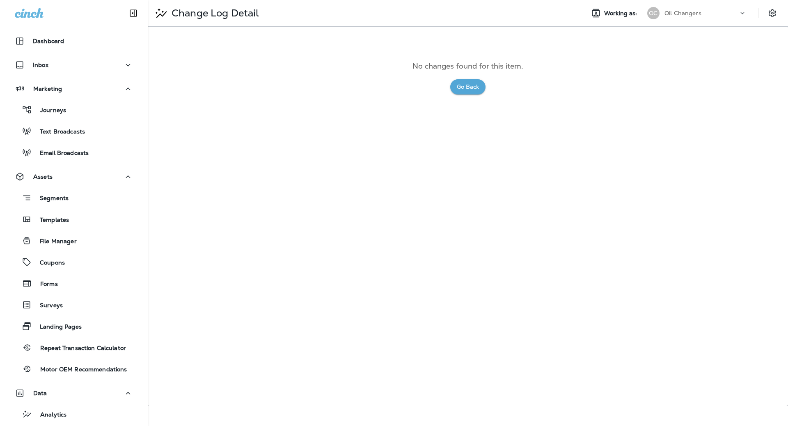
click at [474, 158] on div "No changes found for this item. Go Back" at bounding box center [468, 216] width 640 height 379
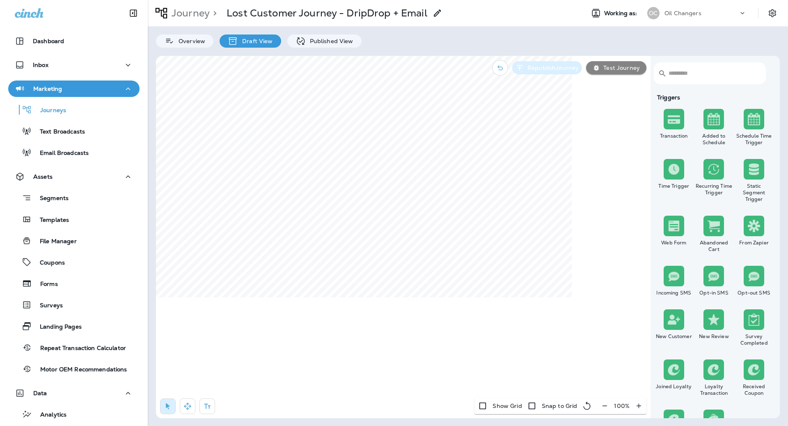
click at [563, 71] on p "Republish Journey" at bounding box center [551, 67] width 55 height 7
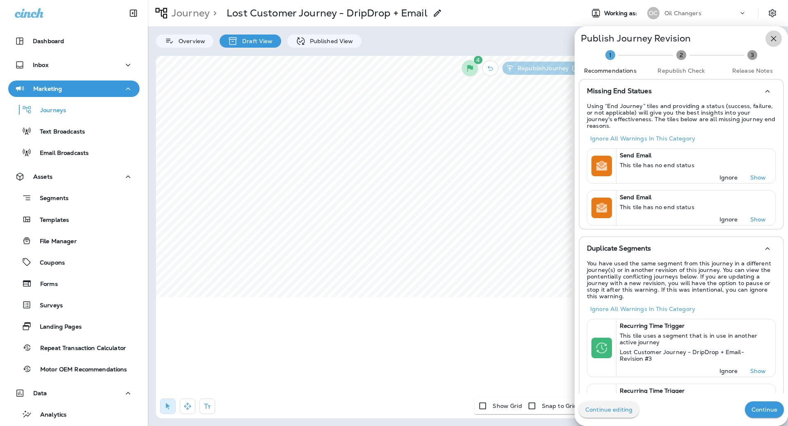
click at [776, 38] on icon "button" at bounding box center [774, 39] width 10 height 10
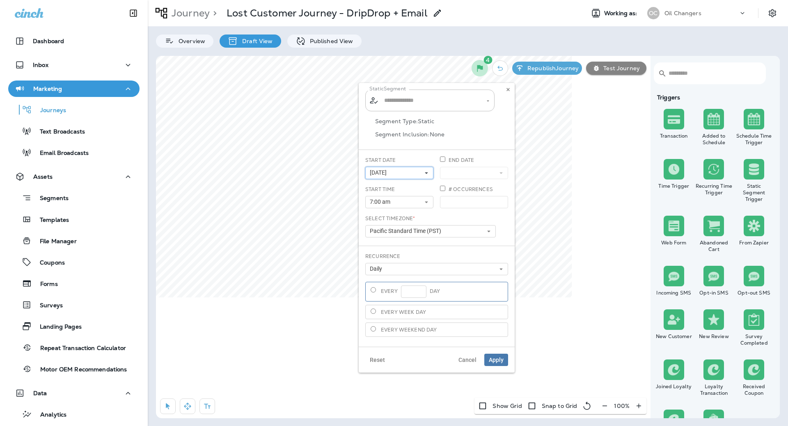
click at [418, 174] on button "09/19/25" at bounding box center [399, 173] width 68 height 12
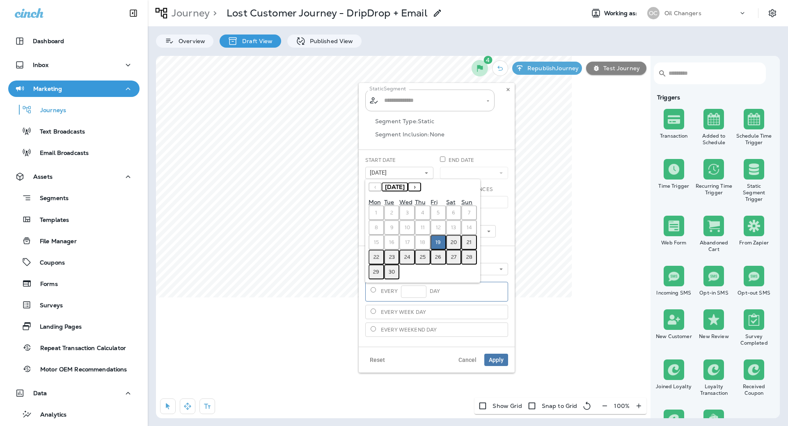
click at [451, 239] on abbr "20" at bounding box center [454, 242] width 6 height 7
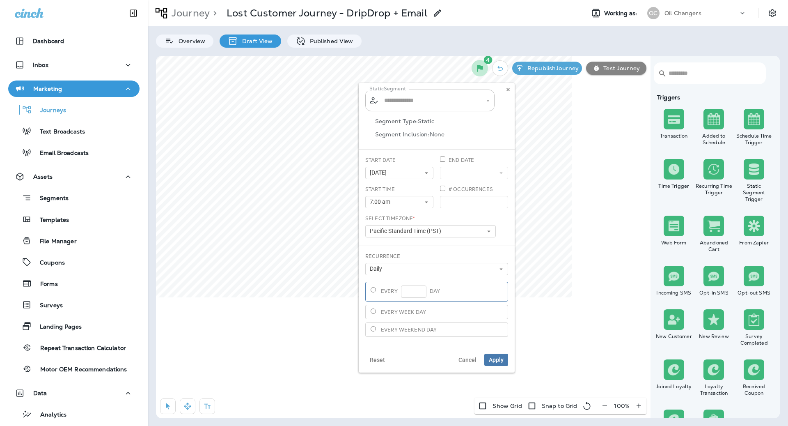
type input "**********"
click at [494, 353] on button "Apply" at bounding box center [496, 359] width 24 height 12
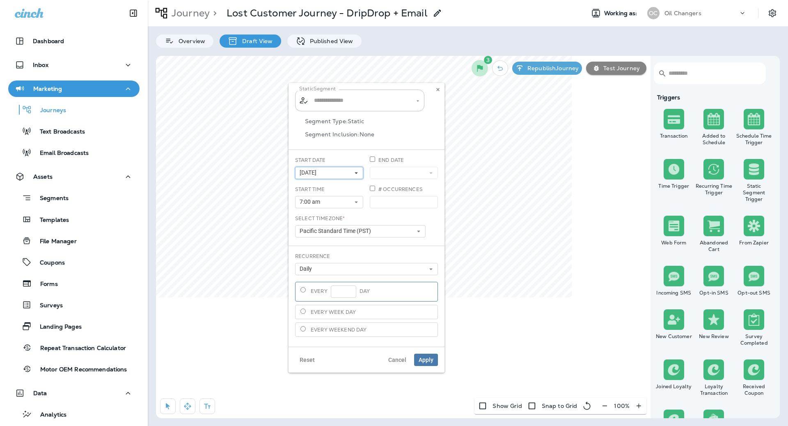
click at [359, 170] on button "09/19/25" at bounding box center [329, 173] width 68 height 12
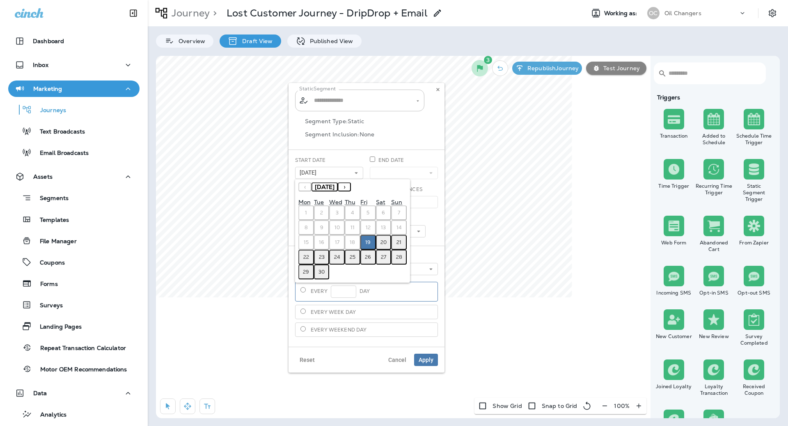
click at [388, 242] on button "20" at bounding box center [384, 242] width 16 height 15
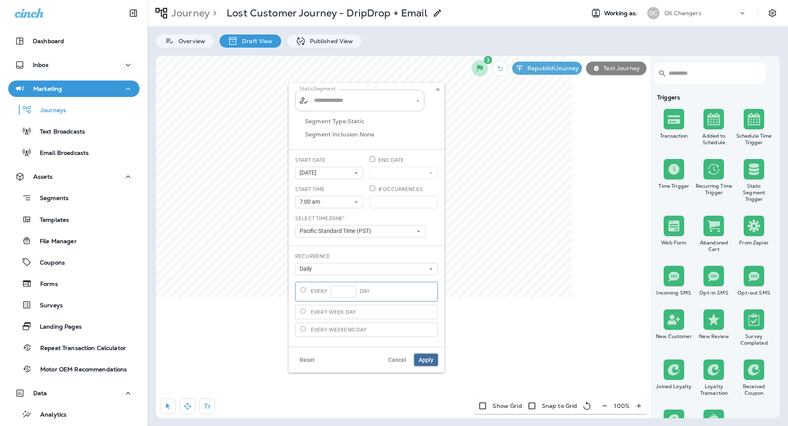
click at [426, 359] on span "Apply" at bounding box center [426, 360] width 15 height 6
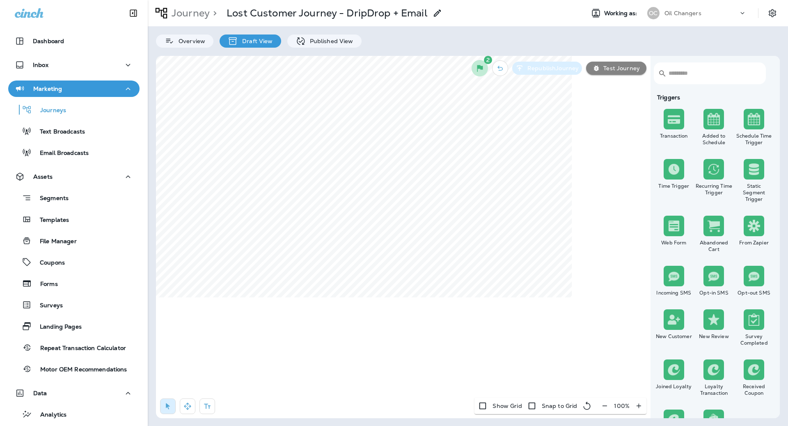
click at [538, 65] on p "Republish Journey" at bounding box center [551, 68] width 55 height 7
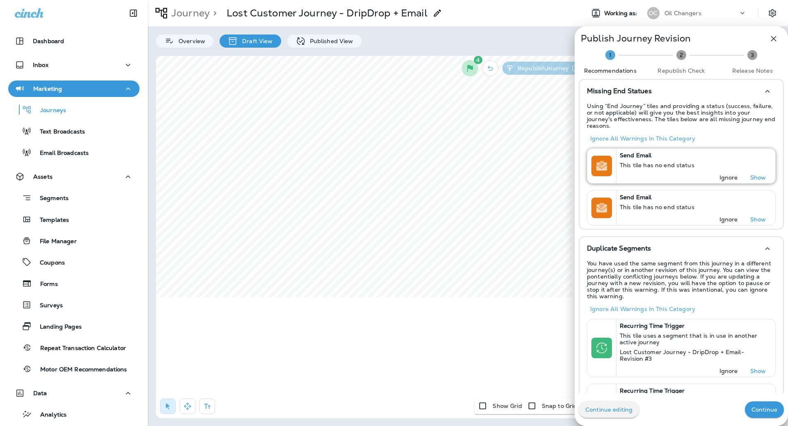
click at [735, 174] on p "Ignore" at bounding box center [728, 177] width 18 height 7
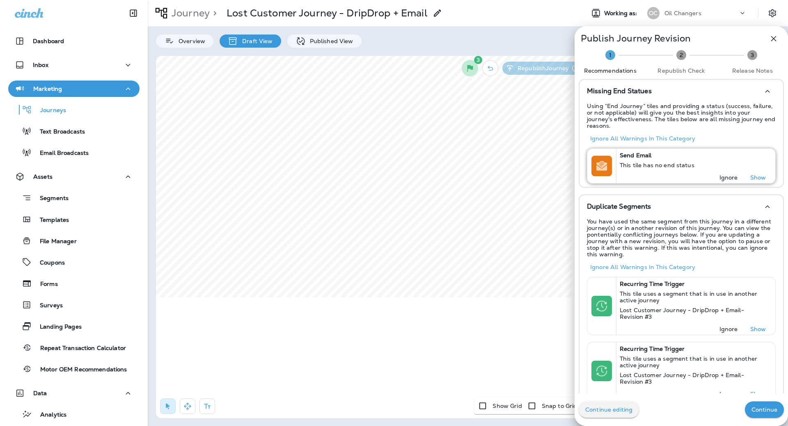
click at [725, 174] on p "Ignore" at bounding box center [728, 177] width 18 height 7
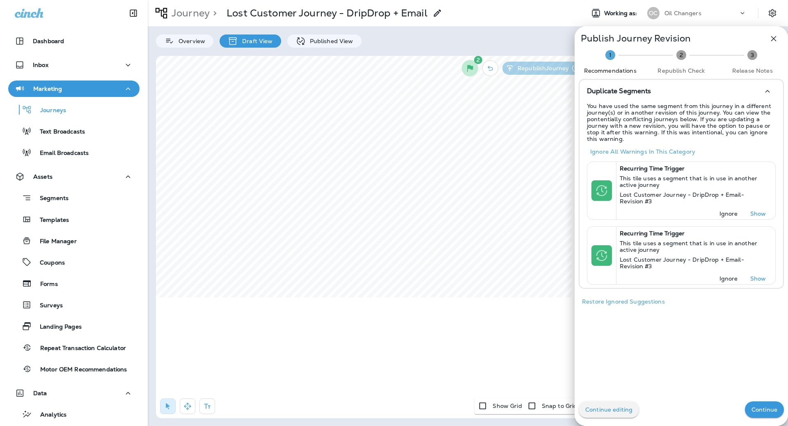
click at [764, 408] on p "Continue" at bounding box center [764, 409] width 26 height 7
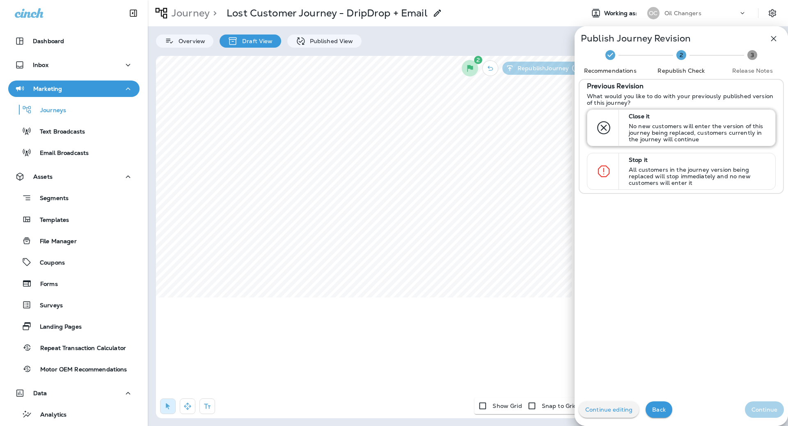
click at [719, 124] on p "No new customers will enter the version of this journey being replaced, custome…" at bounding box center [698, 133] width 139 height 20
click at [761, 407] on p "Continue" at bounding box center [764, 409] width 26 height 7
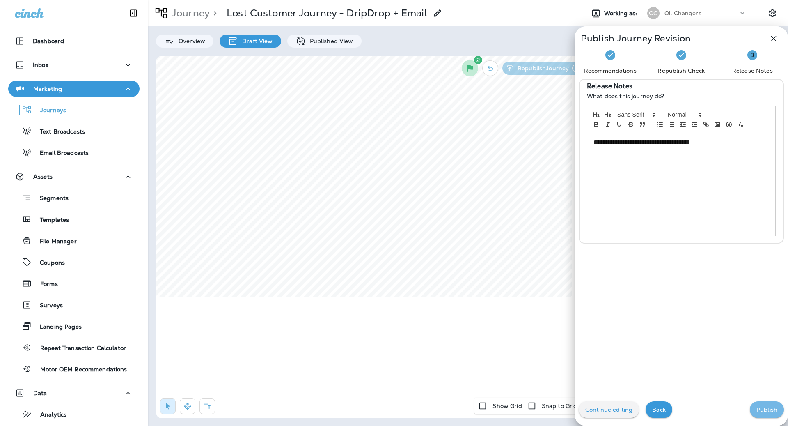
click at [755, 406] on button "Publish" at bounding box center [767, 409] width 34 height 16
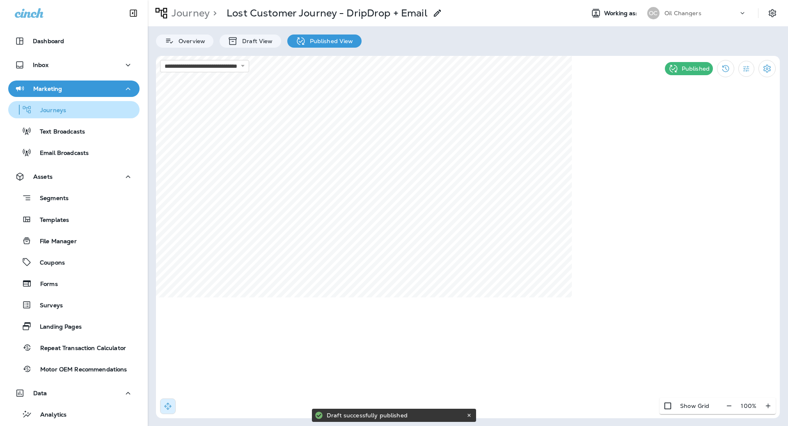
drag, startPoint x: 60, startPoint y: 99, endPoint x: 125, endPoint y: 102, distance: 65.3
click at [60, 99] on div "Journeys Text Broadcasts Email Broadcasts" at bounding box center [73, 129] width 131 height 64
click at [62, 101] on button "Journeys" at bounding box center [73, 109] width 131 height 17
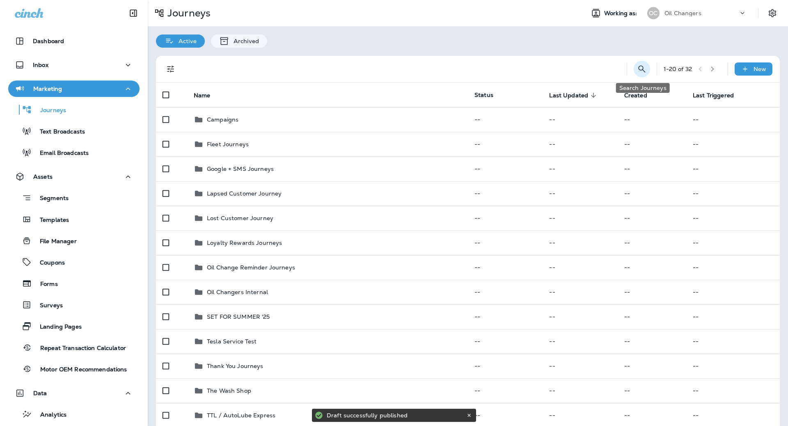
click at [639, 69] on icon "Search Journeys" at bounding box center [641, 68] width 7 height 7
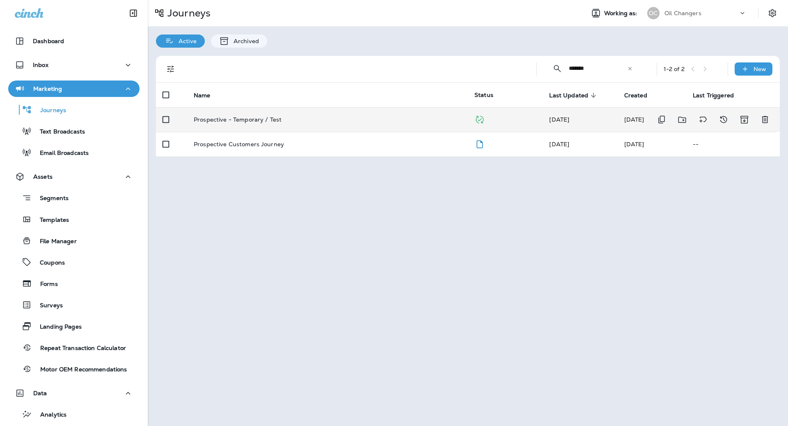
type input "*******"
click at [409, 117] on div "Prospective - Temporary / Test" at bounding box center [328, 119] width 268 height 7
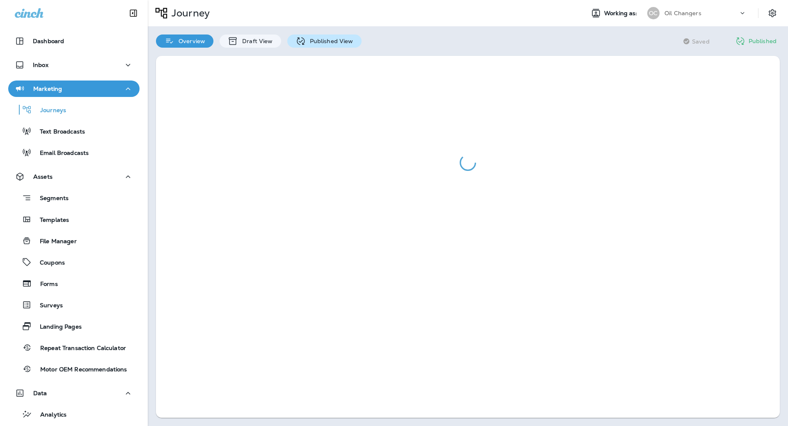
click at [306, 42] on p "Published View" at bounding box center [330, 41] width 48 height 7
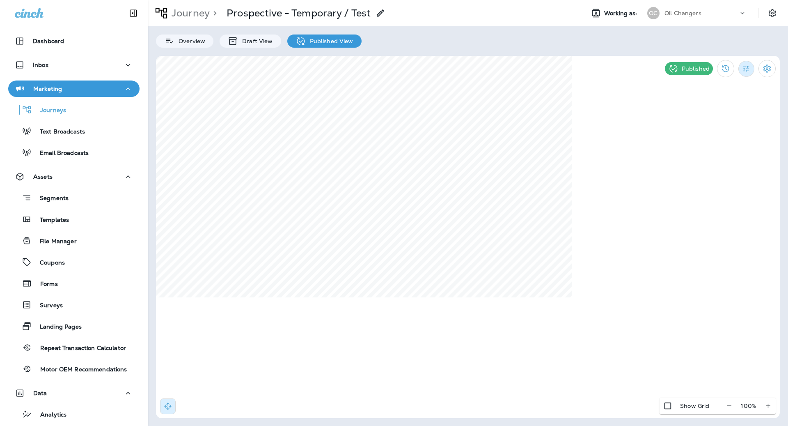
click at [747, 66] on icon "Filter Statistics" at bounding box center [746, 68] width 9 height 9
click at [715, 103] on div "24 Hours" at bounding box center [704, 107] width 68 height 20
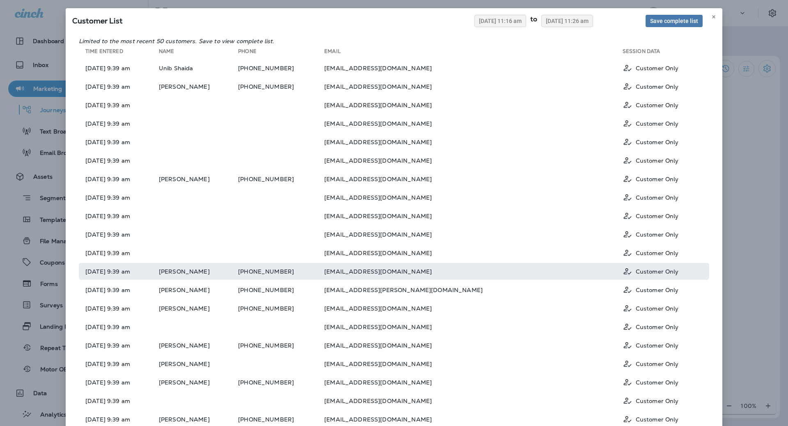
click at [443, 273] on td "susank60k@gmail.com" at bounding box center [473, 271] width 298 height 17
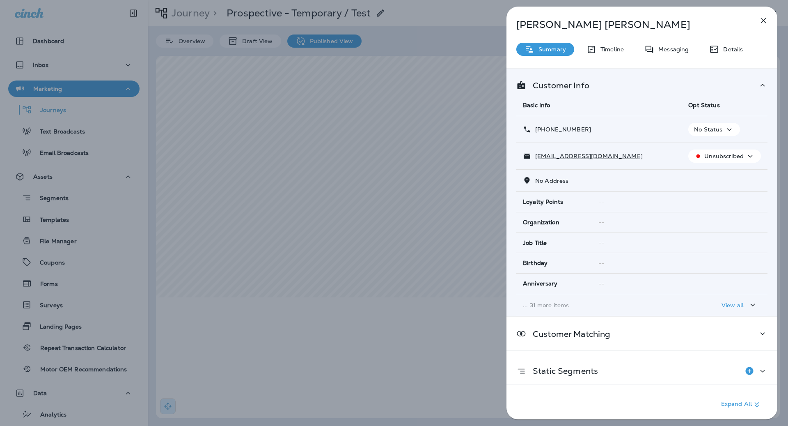
click at [733, 47] on p "Details" at bounding box center [731, 49] width 24 height 7
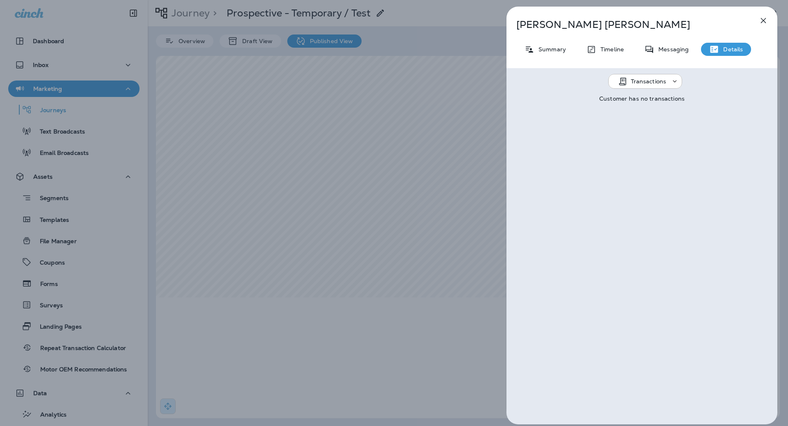
drag, startPoint x: 695, startPoint y: 49, endPoint x: 676, endPoint y: 50, distance: 18.9
click at [695, 50] on div "Messaging" at bounding box center [666, 49] width 61 height 13
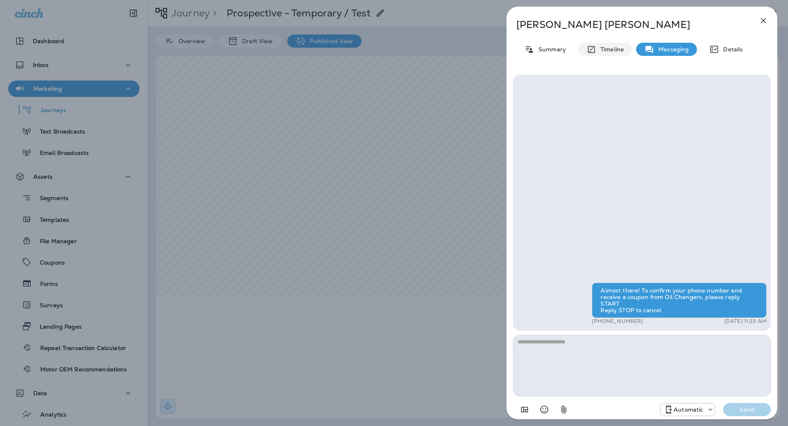
click at [616, 47] on p "Timeline" at bounding box center [609, 49] width 27 height 7
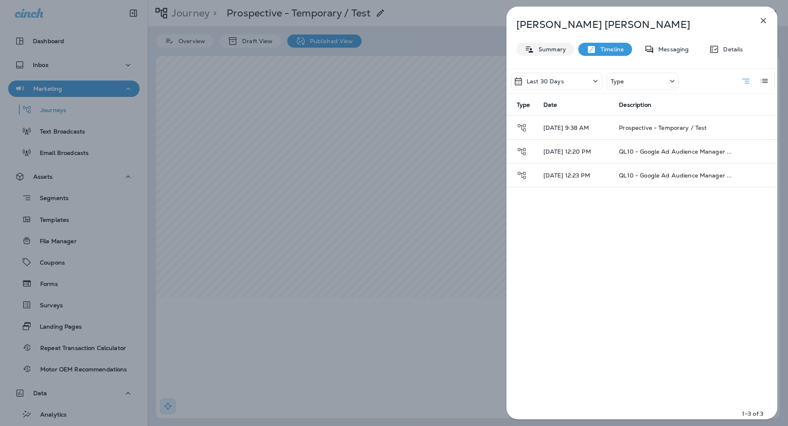
click at [530, 46] on icon at bounding box center [529, 49] width 10 height 10
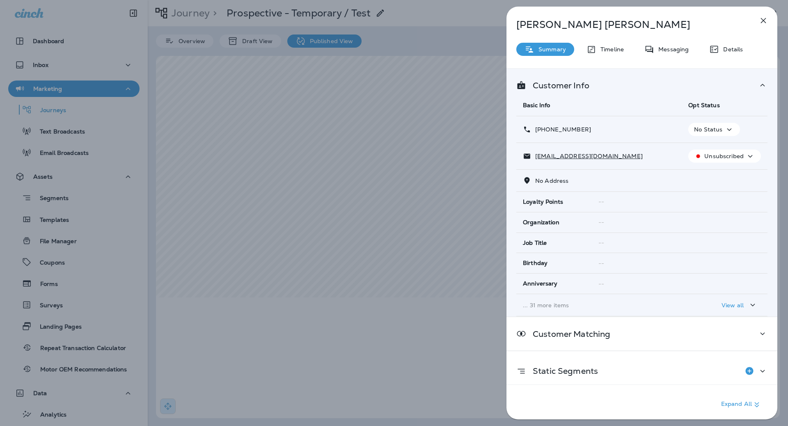
scroll to position [4, 0]
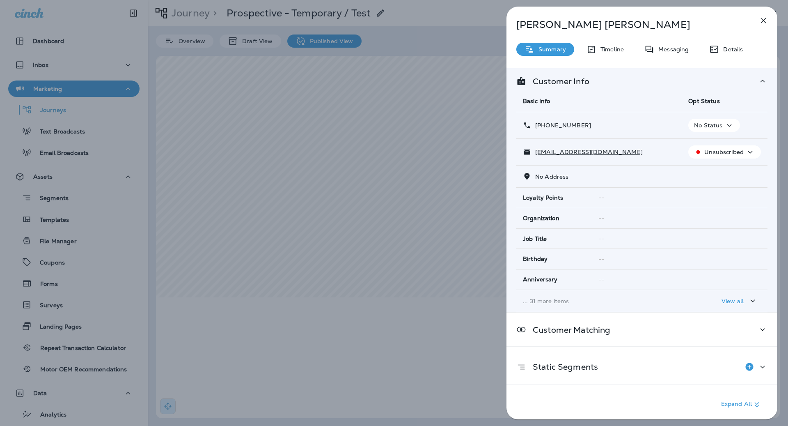
click at [580, 300] on p "... 31 more items" at bounding box center [599, 300] width 152 height 7
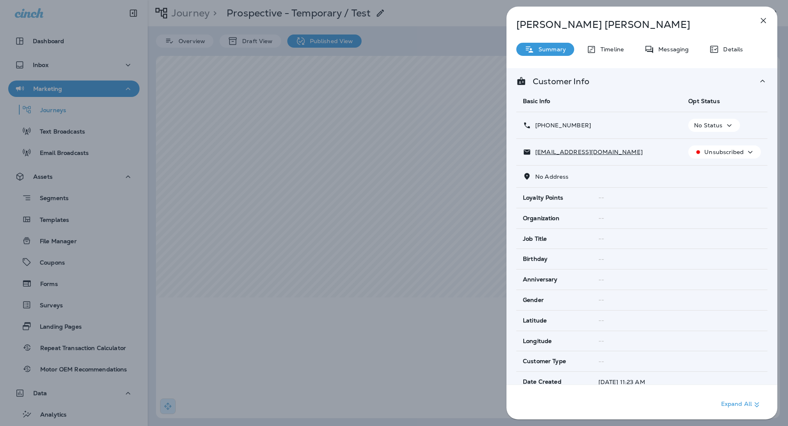
scroll to position [682, 0]
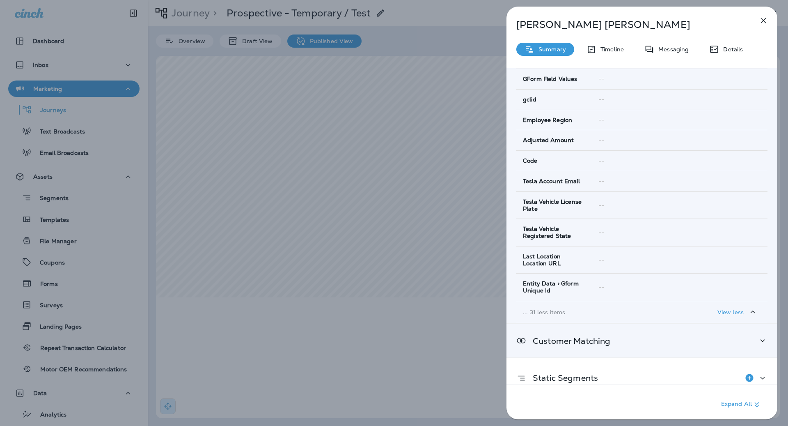
click at [614, 324] on div "Customer Matching" at bounding box center [641, 340] width 271 height 33
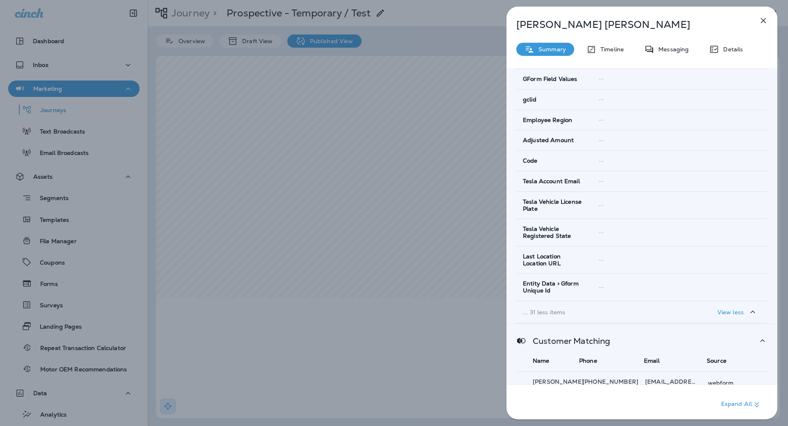
scroll to position [718, 0]
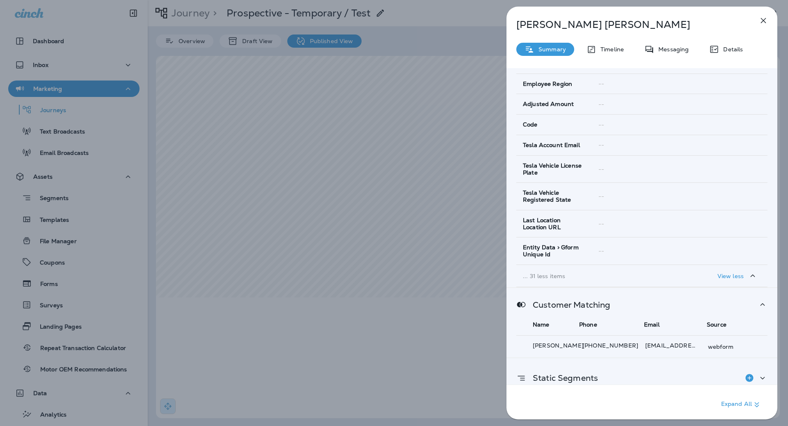
click at [612, 369] on div "Static Segments" at bounding box center [641, 377] width 251 height 16
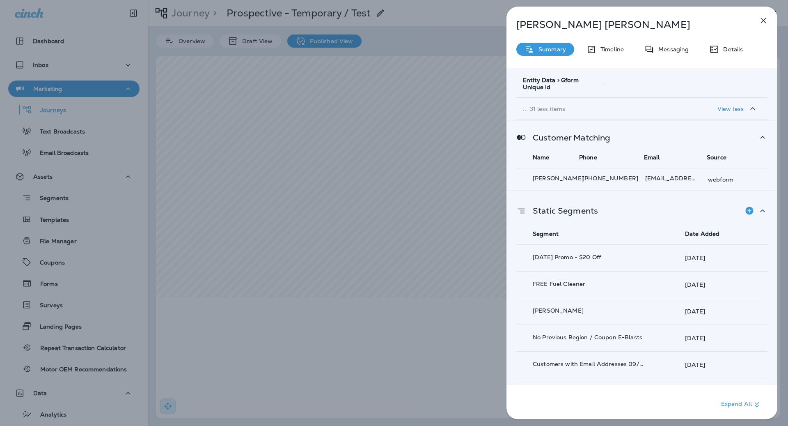
scroll to position [0, 0]
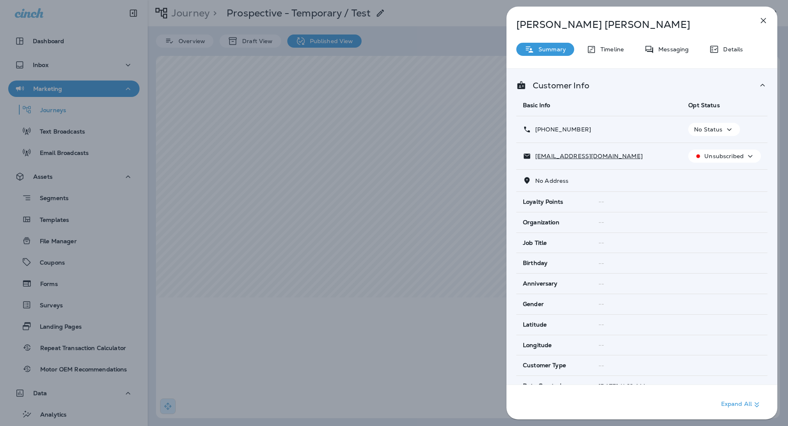
click at [619, 43] on div "Timeline" at bounding box center [605, 49] width 54 height 13
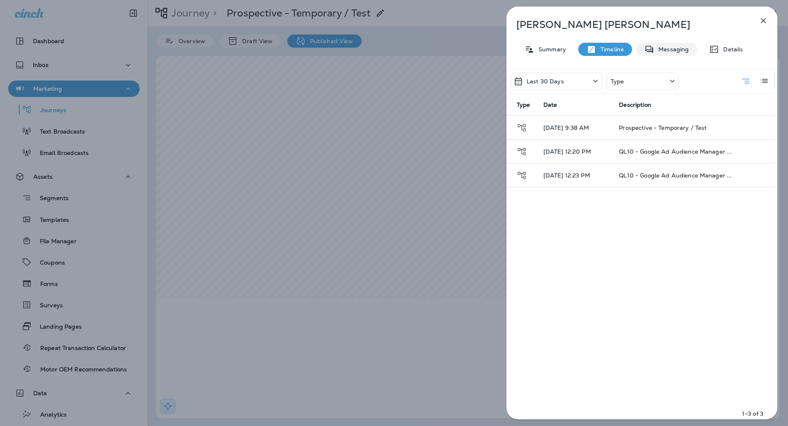
drag, startPoint x: 675, startPoint y: 52, endPoint x: 696, endPoint y: 51, distance: 20.9
click at [675, 52] on p "Messaging" at bounding box center [671, 49] width 34 height 7
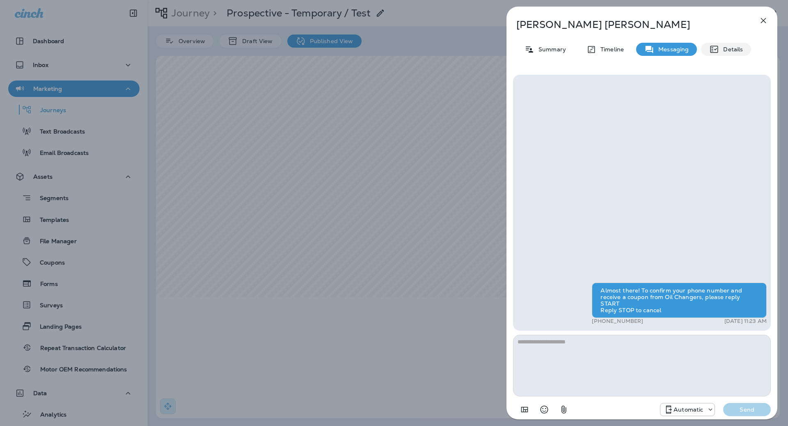
click at [721, 51] on p "Details" at bounding box center [731, 49] width 24 height 7
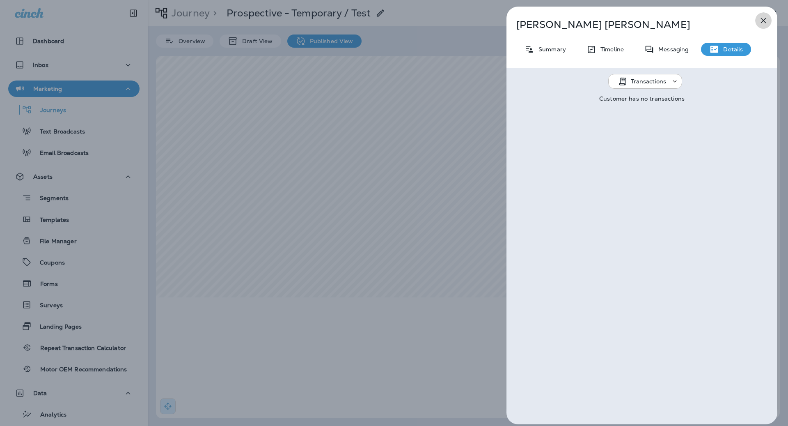
click at [761, 20] on icon "button" at bounding box center [763, 21] width 10 height 10
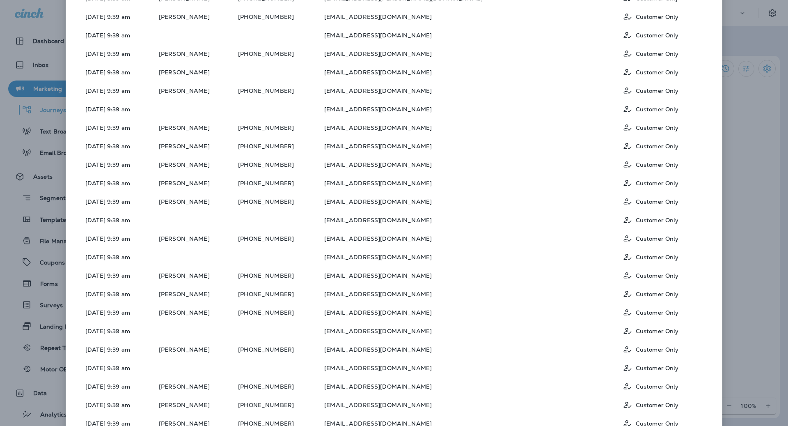
scroll to position [294, 0]
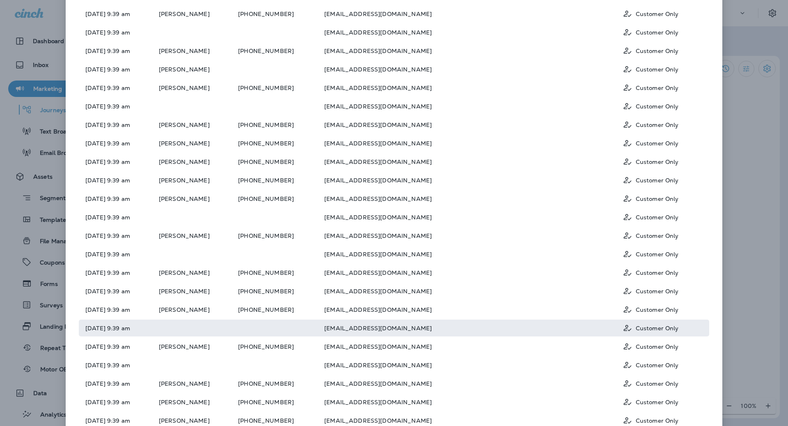
click at [324, 332] on td at bounding box center [281, 327] width 86 height 17
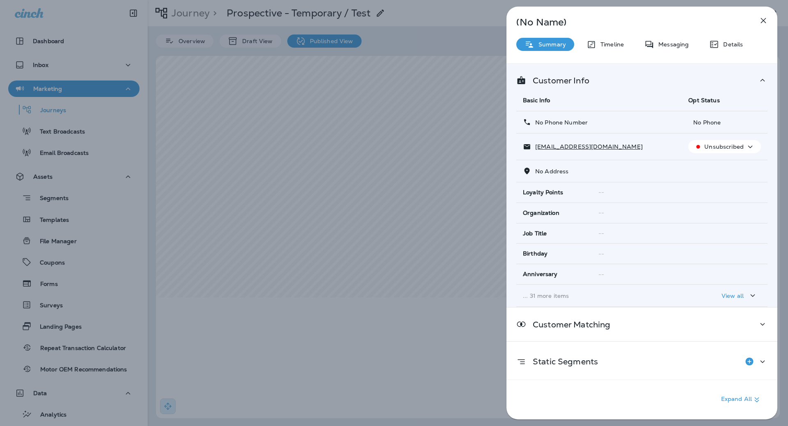
drag, startPoint x: 578, startPoint y: 51, endPoint x: 589, endPoint y: 49, distance: 11.7
click at [578, 51] on div "(No Name) Summary Timeline Messaging Details Customer Info Basic Info Opt Statu…" at bounding box center [641, 213] width 271 height 412
click at [590, 49] on icon at bounding box center [591, 44] width 10 height 10
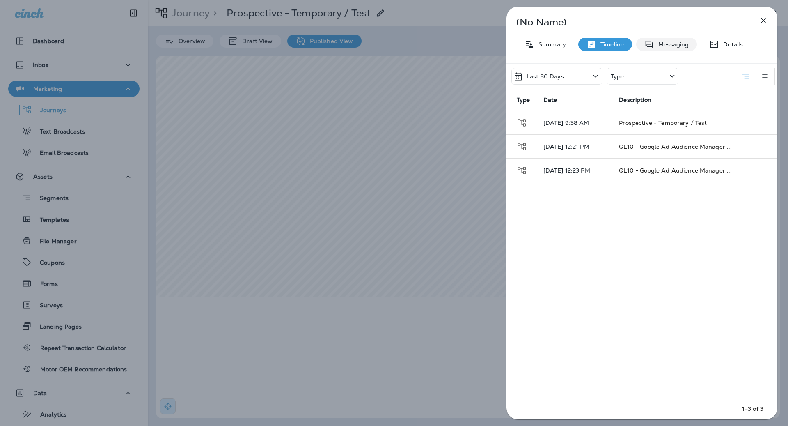
click at [645, 43] on icon at bounding box center [649, 44] width 8 height 7
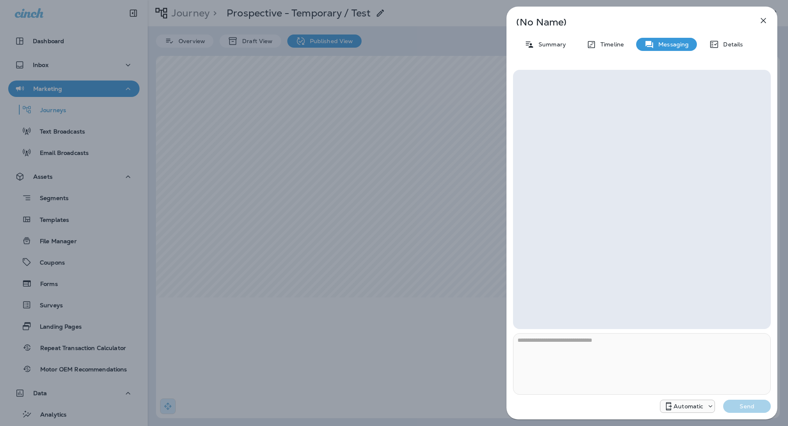
click at [750, 43] on div "Summary Timeline Messaging Details" at bounding box center [641, 44] width 271 height 13
click at [746, 43] on div "Details" at bounding box center [726, 44] width 50 height 13
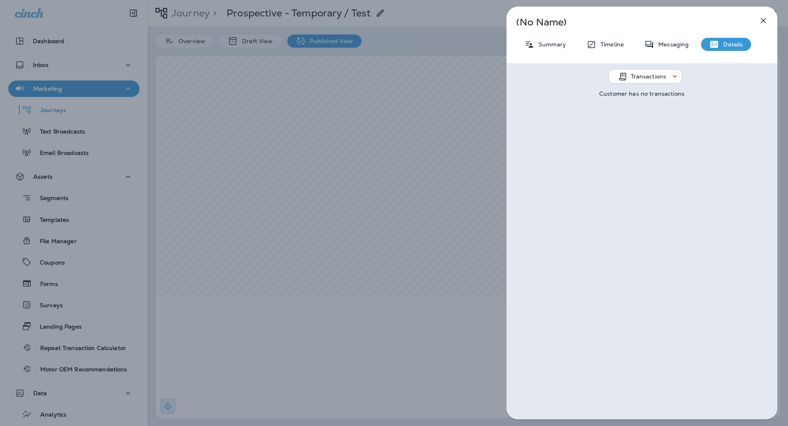
click at [765, 20] on icon "button" at bounding box center [763, 21] width 10 height 10
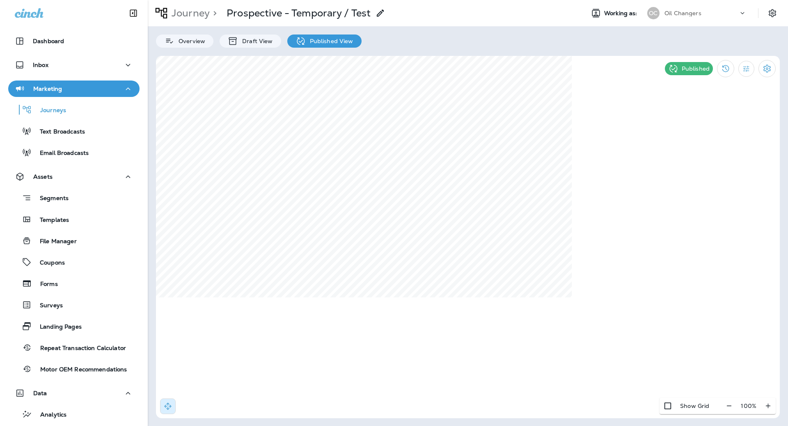
select select "*"
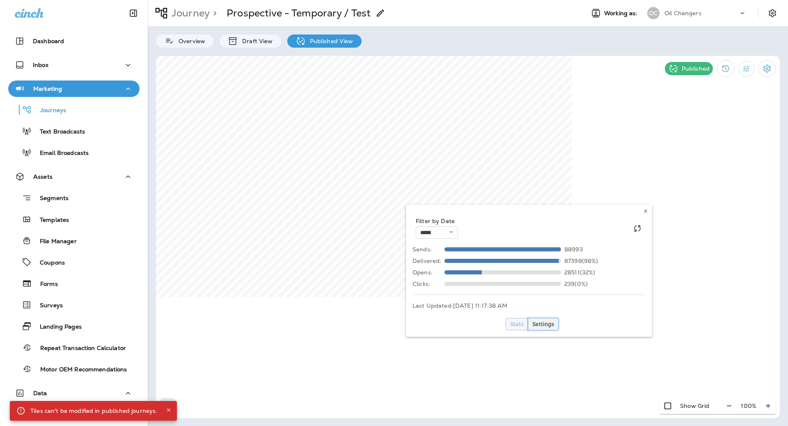
click at [539, 321] on span "Settings" at bounding box center [543, 324] width 22 height 6
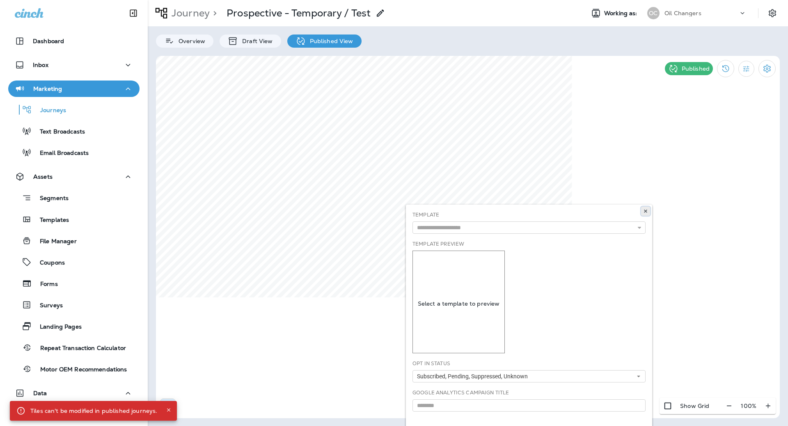
click at [647, 211] on icon at bounding box center [645, 210] width 5 height 5
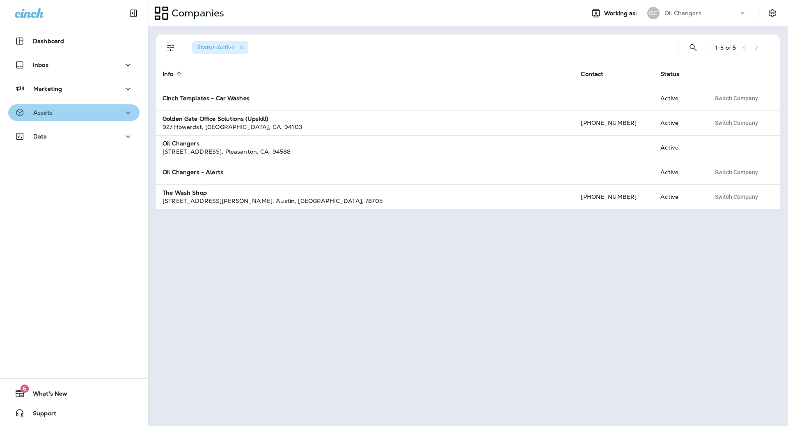
click at [57, 119] on button "Assets" at bounding box center [73, 112] width 131 height 16
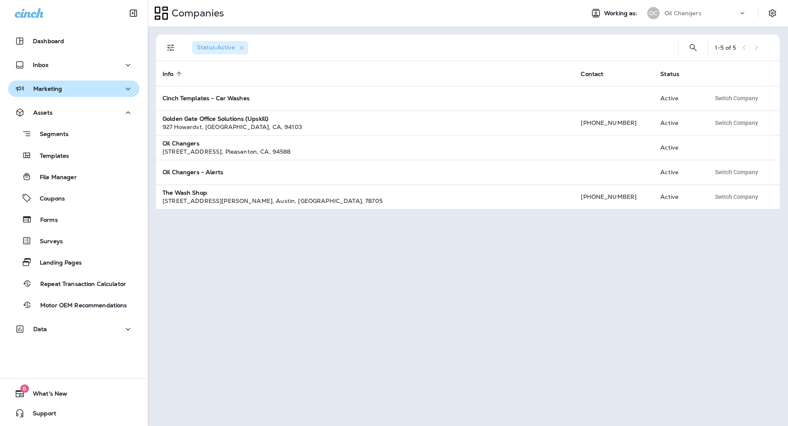
click at [79, 89] on div "Marketing" at bounding box center [74, 89] width 118 height 10
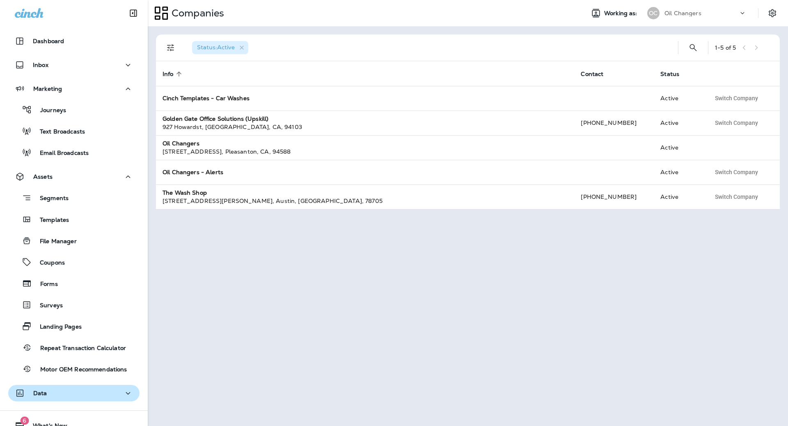
click at [75, 396] on div "Data" at bounding box center [74, 393] width 118 height 10
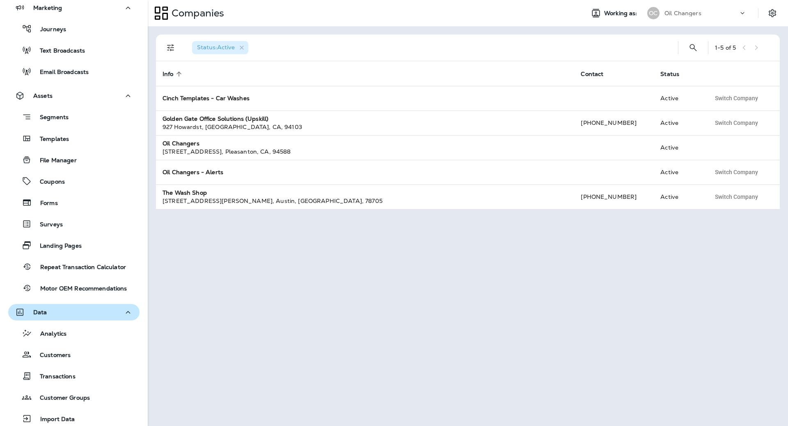
scroll to position [138, 0]
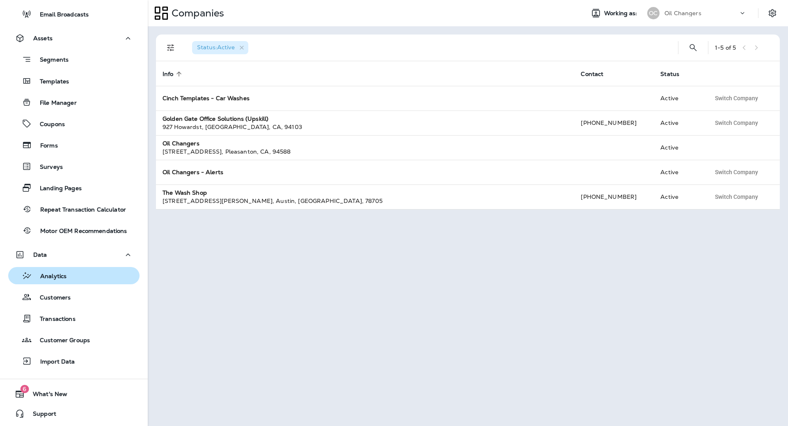
drag, startPoint x: 57, startPoint y: 269, endPoint x: 107, endPoint y: 267, distance: 50.5
click at [57, 270] on div "Analytics" at bounding box center [38, 275] width 55 height 12
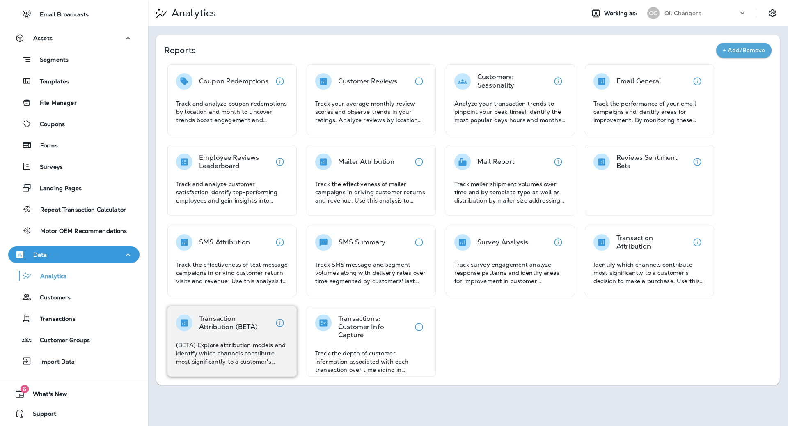
click at [253, 318] on p "Transaction Attribution (BETA)" at bounding box center [235, 322] width 73 height 16
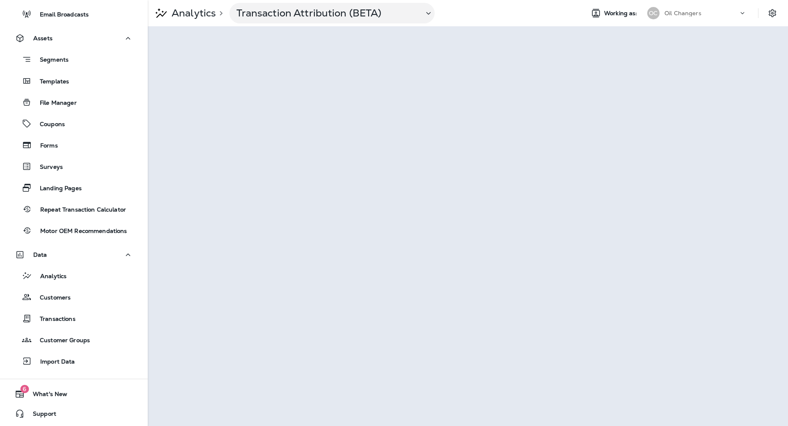
click at [270, 2] on div "Analytics > Transaction Attribution (BETA) Working as: OC Oil Changers" at bounding box center [468, 13] width 640 height 26
click at [271, 14] on p "Transaction Attribution (BETA)" at bounding box center [326, 13] width 181 height 12
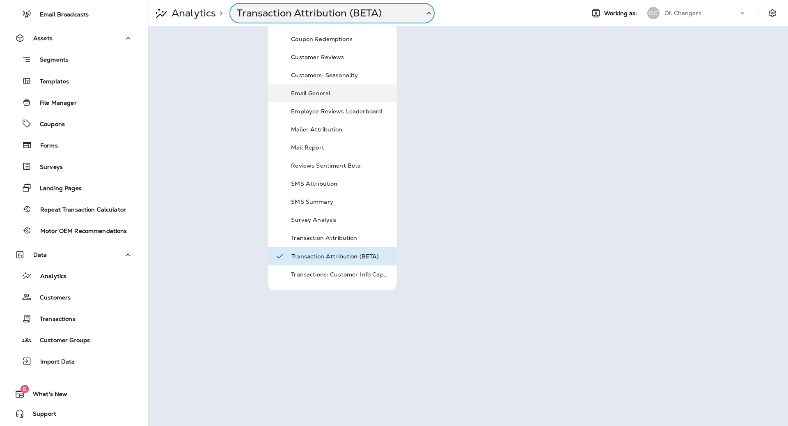
click at [343, 97] on div "Email General" at bounding box center [340, 93] width 98 height 10
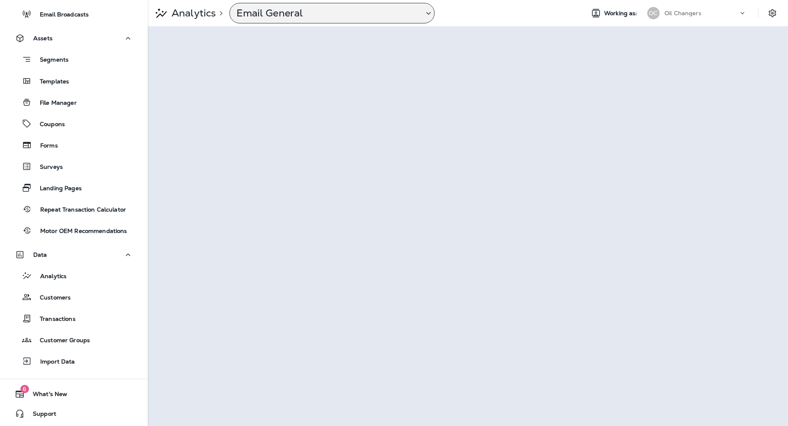
click at [292, 16] on p "Email General" at bounding box center [326, 13] width 181 height 12
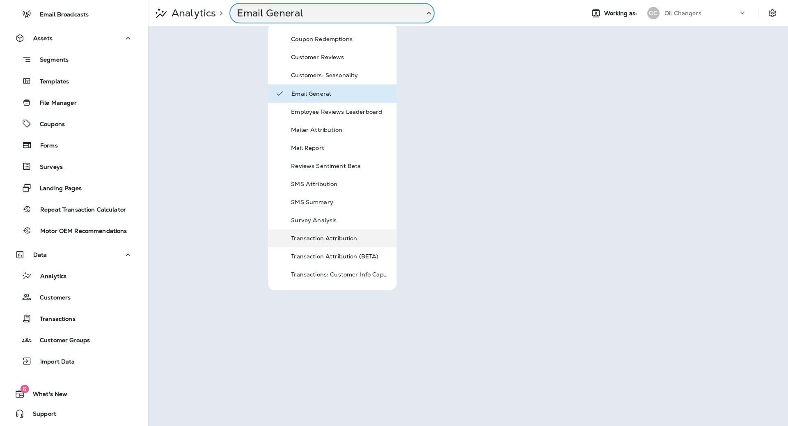
click at [347, 241] on p "Transaction Attribution" at bounding box center [340, 238] width 98 height 7
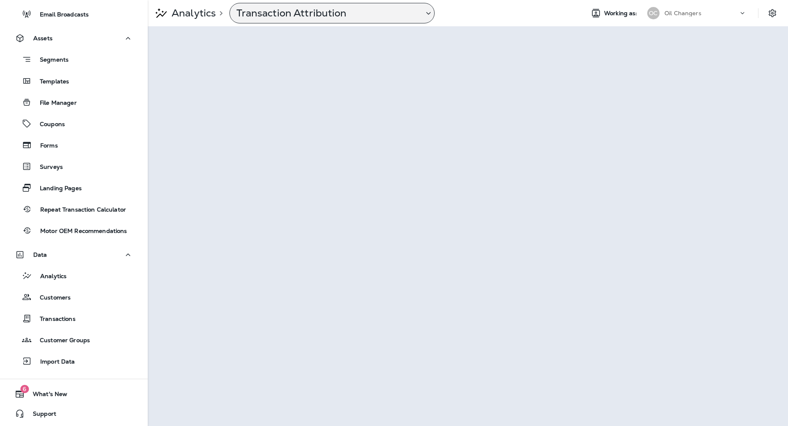
click at [325, 13] on p "Transaction Attribution" at bounding box center [326, 13] width 181 height 12
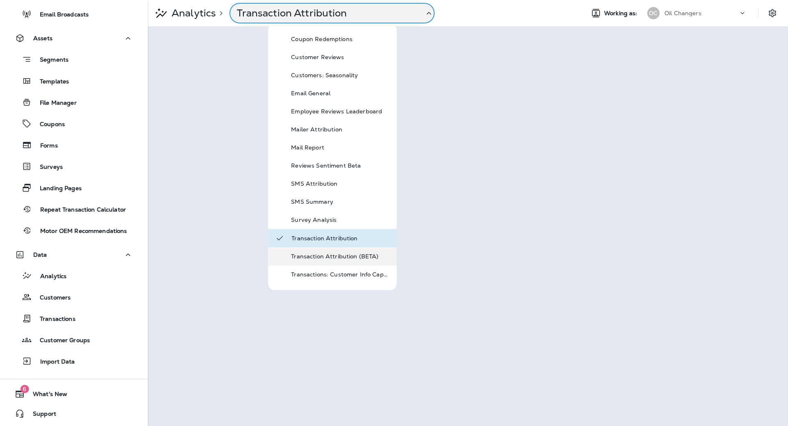
click at [358, 258] on p "Transaction Attribution (BETA)" at bounding box center [340, 256] width 98 height 7
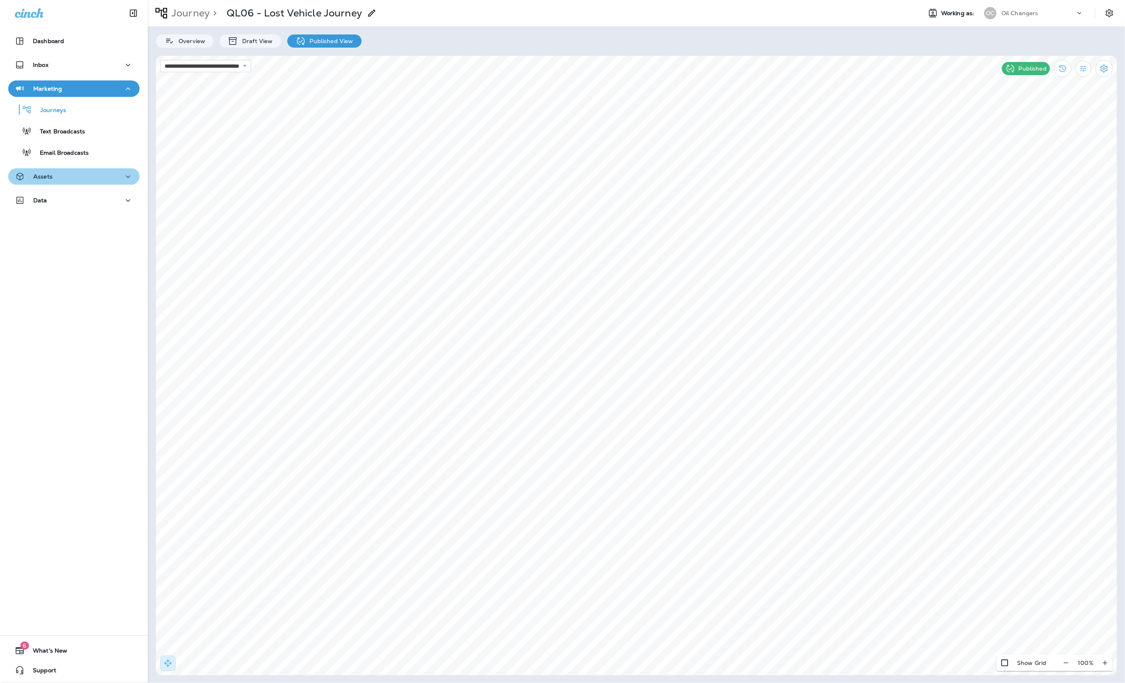
click at [60, 173] on div "Assets" at bounding box center [74, 177] width 118 height 10
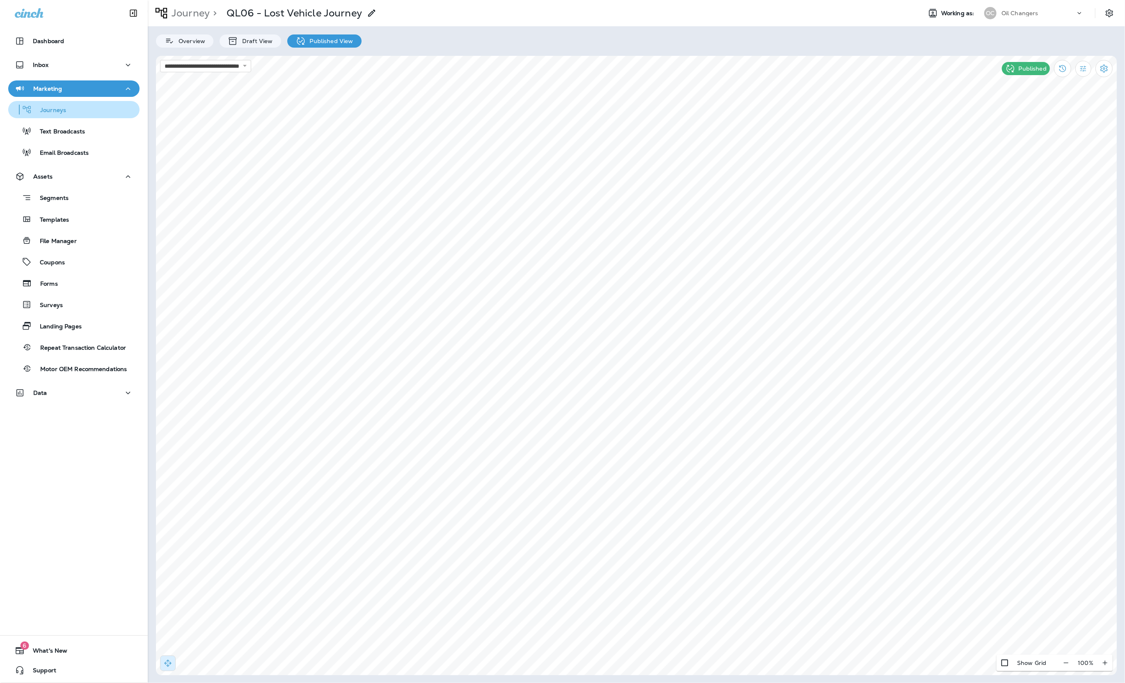
click at [77, 115] on div "Journeys" at bounding box center [73, 109] width 125 height 12
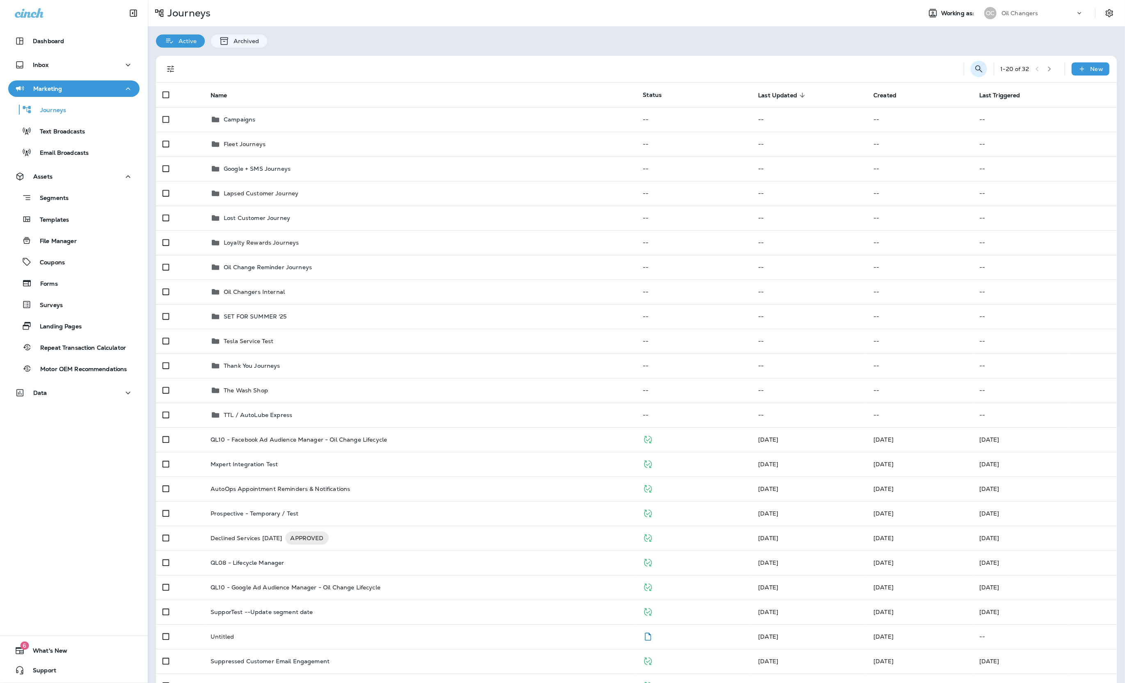
click at [979, 71] on icon "Search Journeys" at bounding box center [979, 69] width 10 height 10
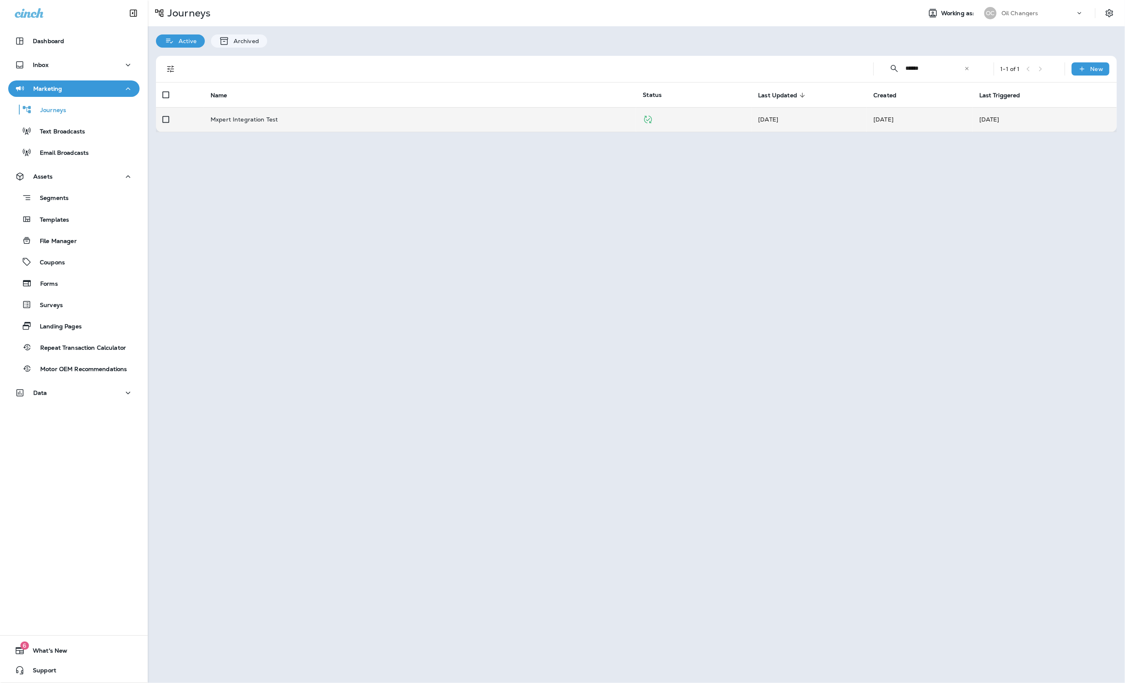
type input "******"
click at [498, 121] on div "Mxpert Integration Test" at bounding box center [420, 119] width 419 height 7
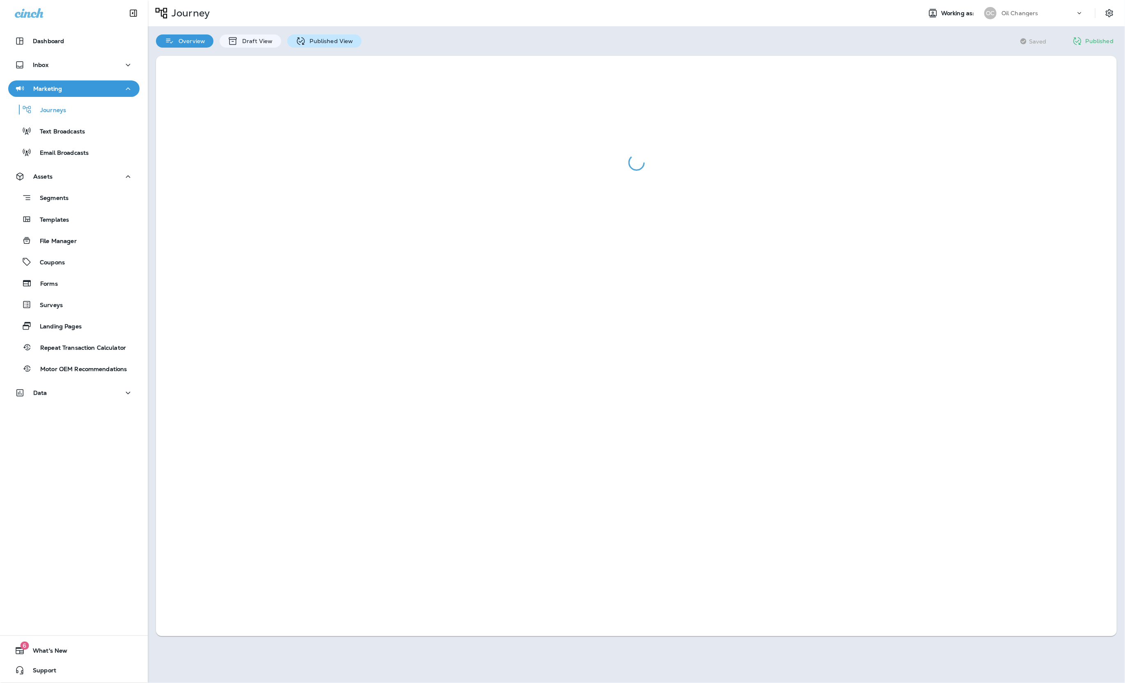
click at [348, 45] on div "Published View" at bounding box center [324, 40] width 74 height 13
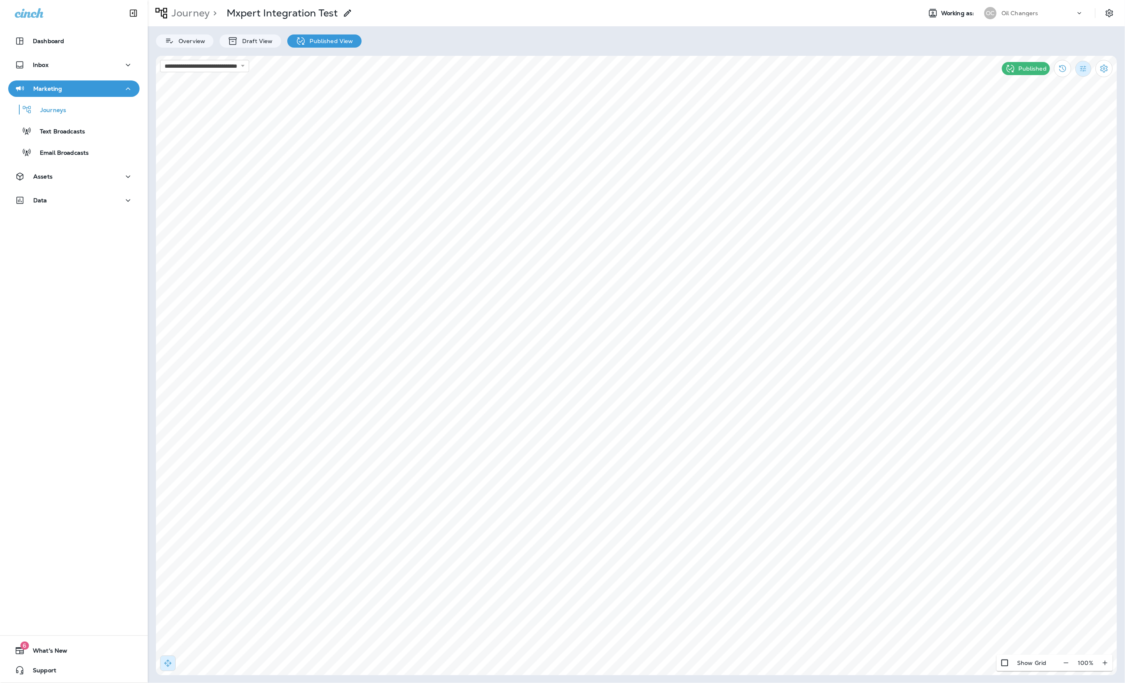
click at [1080, 71] on icon "Filter Statistics" at bounding box center [1083, 68] width 9 height 9
click at [1055, 165] on p "Date Range" at bounding box center [1043, 166] width 34 height 7
click at [786, 98] on icon "Previous month" at bounding box center [784, 97] width 6 height 6
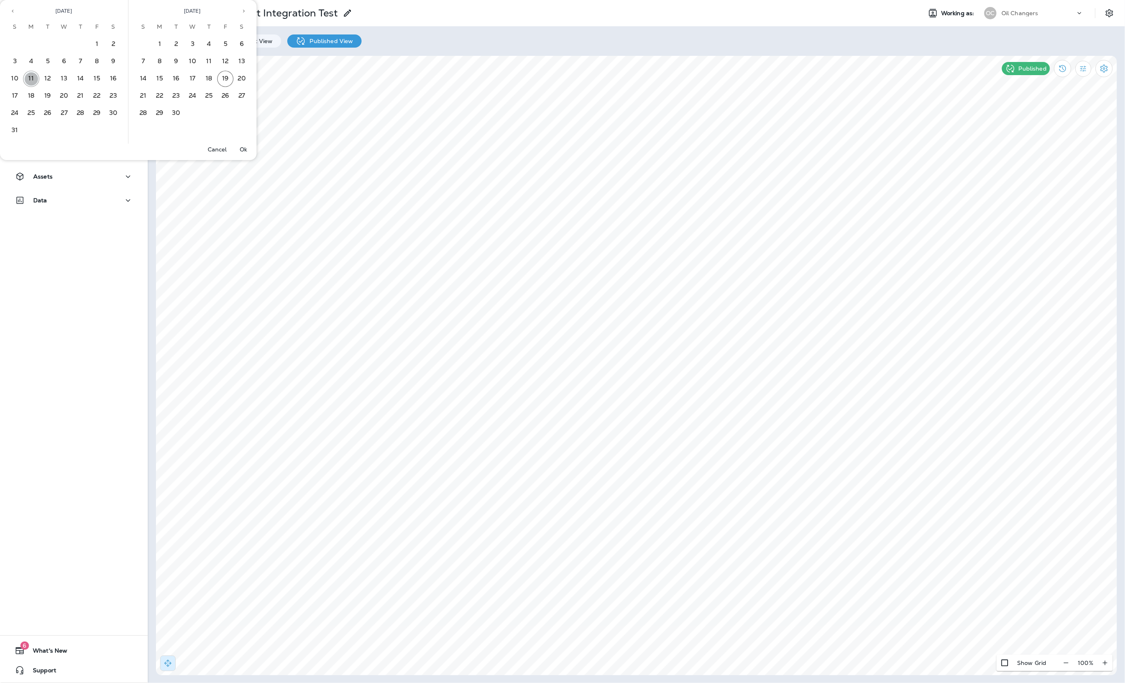
drag, startPoint x: 26, startPoint y: 73, endPoint x: 111, endPoint y: 85, distance: 85.4
click at [26, 73] on button "11" at bounding box center [31, 79] width 16 height 16
click at [221, 64] on button "12" at bounding box center [225, 61] width 16 height 16
click at [243, 147] on p "Ok" at bounding box center [243, 149] width 7 height 7
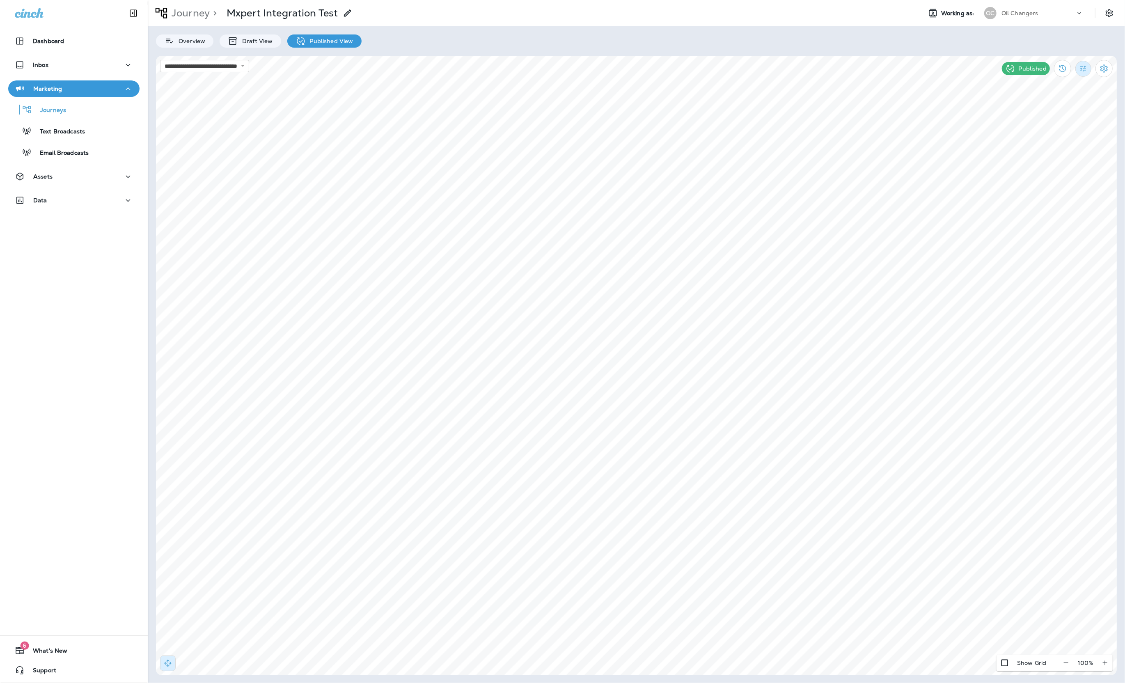
click at [1076, 69] on button "Filter Statistics" at bounding box center [1083, 69] width 16 height 16
click at [1042, 167] on p "Date Range" at bounding box center [1043, 166] width 34 height 7
click at [992, 178] on button "26" at bounding box center [996, 182] width 16 height 16
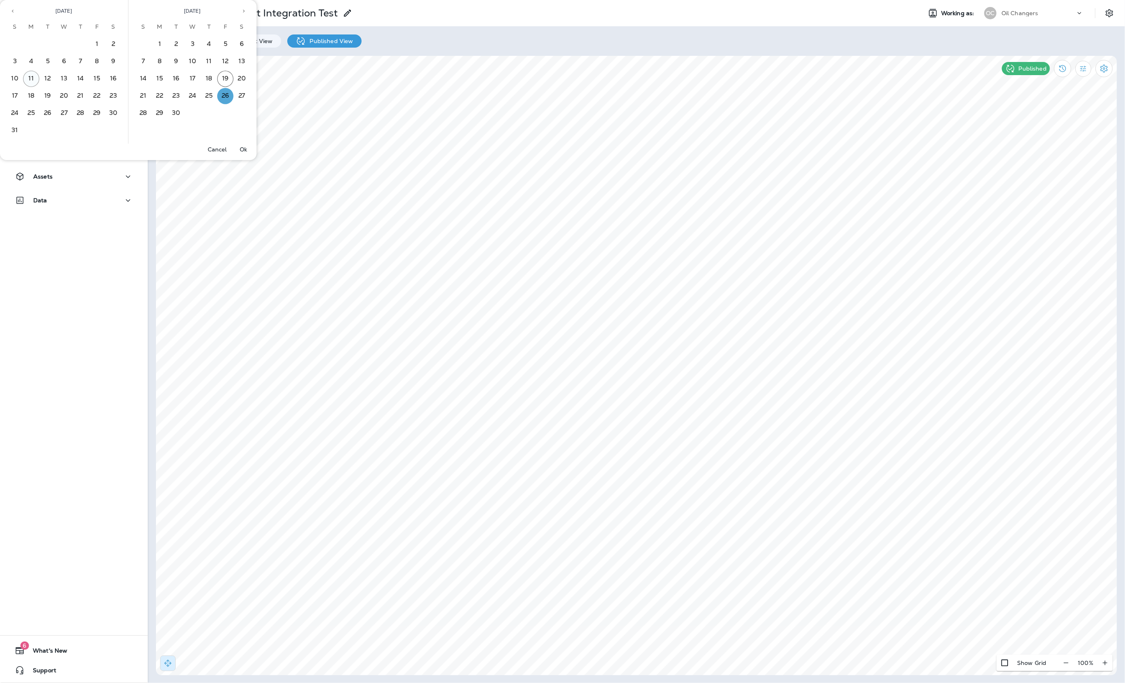
click at [27, 77] on button "11" at bounding box center [31, 79] width 16 height 16
click at [245, 149] on p "Ok" at bounding box center [243, 149] width 7 height 7
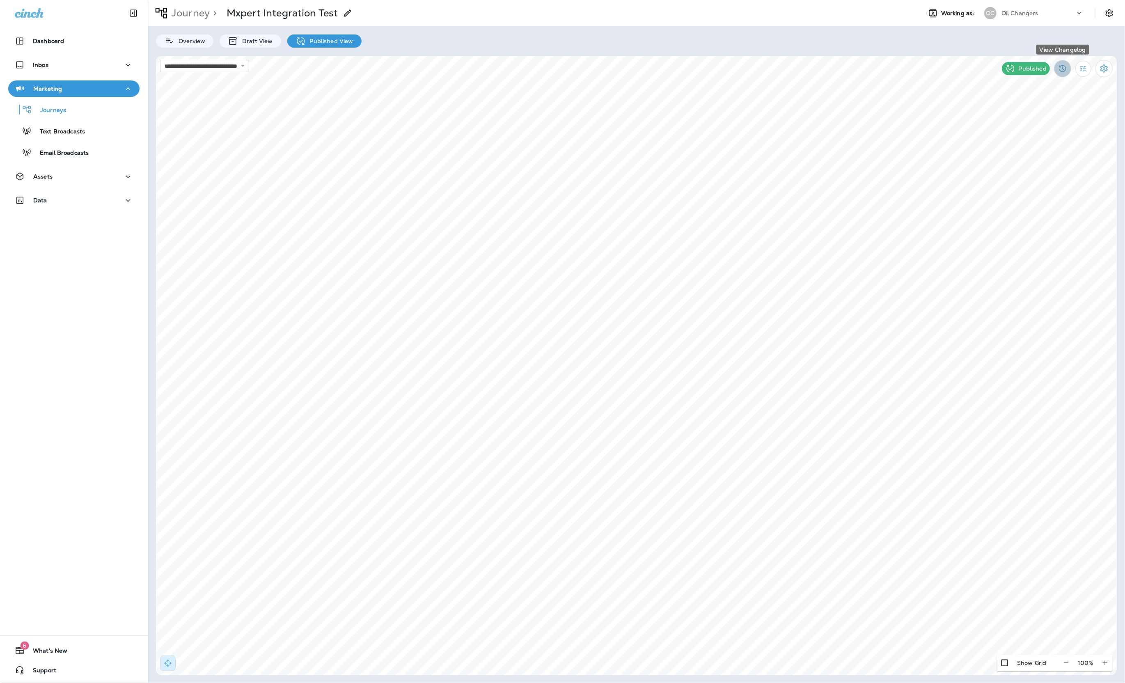
click at [1066, 64] on icon "View Changelog" at bounding box center [1062, 69] width 10 height 10
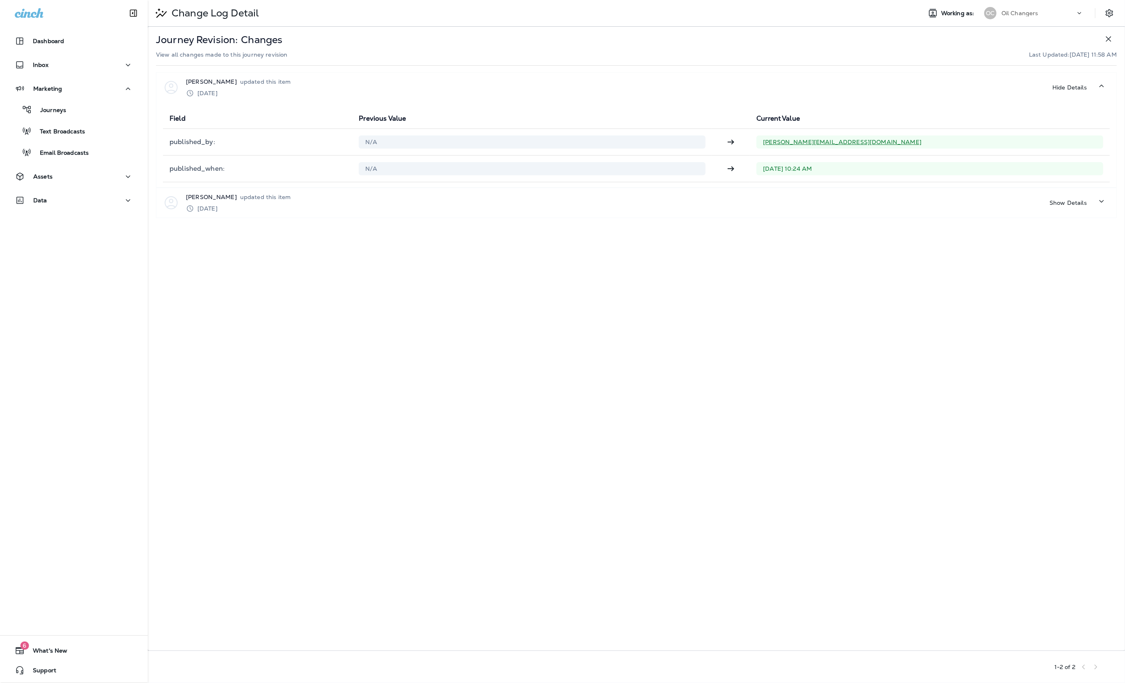
click at [1117, 37] on div "Journey Revision: Changes View all changes made to this journey revision Last U…" at bounding box center [636, 126] width 977 height 199
click at [1107, 37] on icon "button" at bounding box center [1108, 39] width 10 height 10
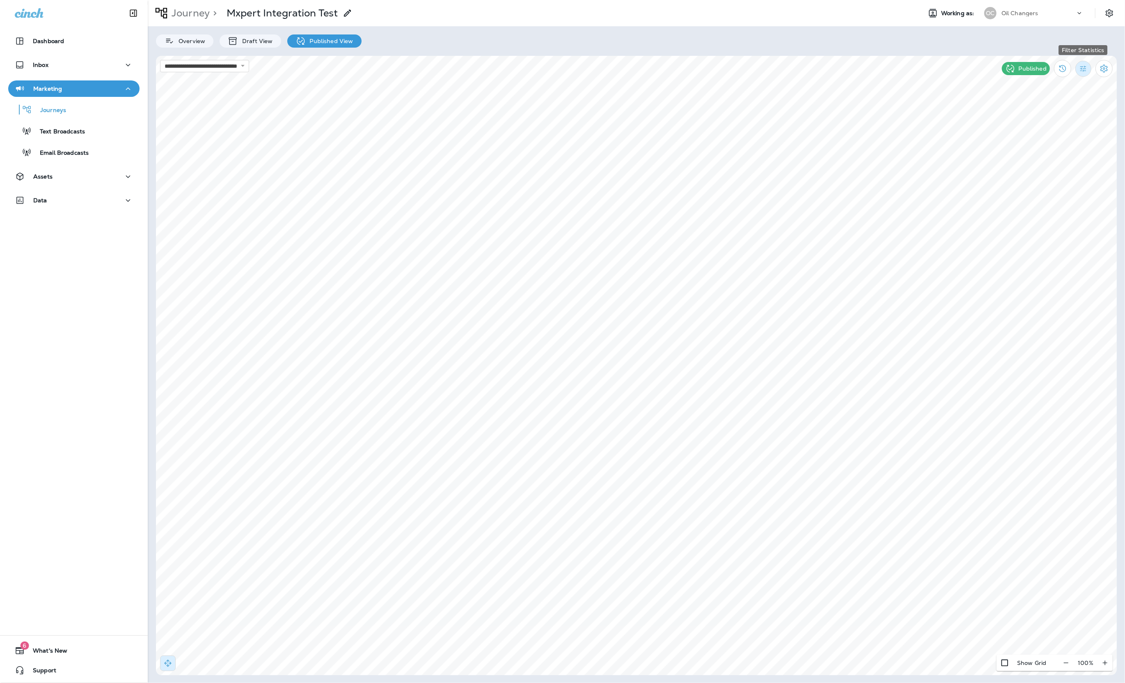
click at [1076, 70] on button "Filter Statistics" at bounding box center [1083, 69] width 16 height 16
click at [1041, 145] on p "30 Days" at bounding box center [1037, 146] width 23 height 7
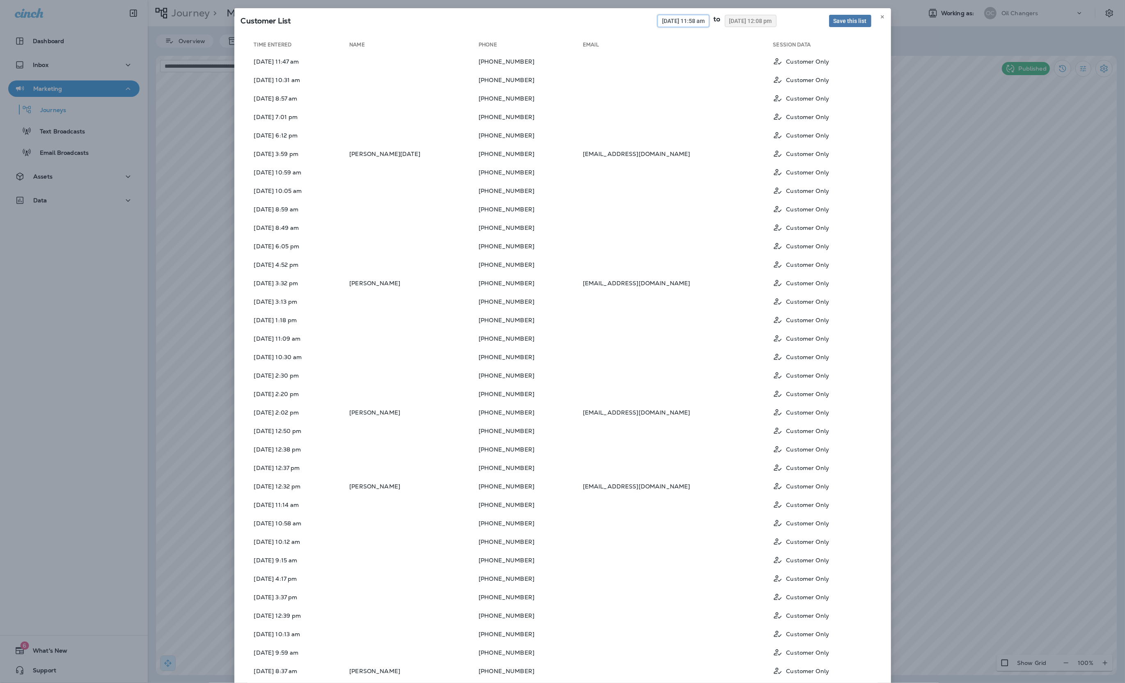
click at [662, 24] on span "09/12/2025 11:58 am" at bounding box center [683, 21] width 43 height 6
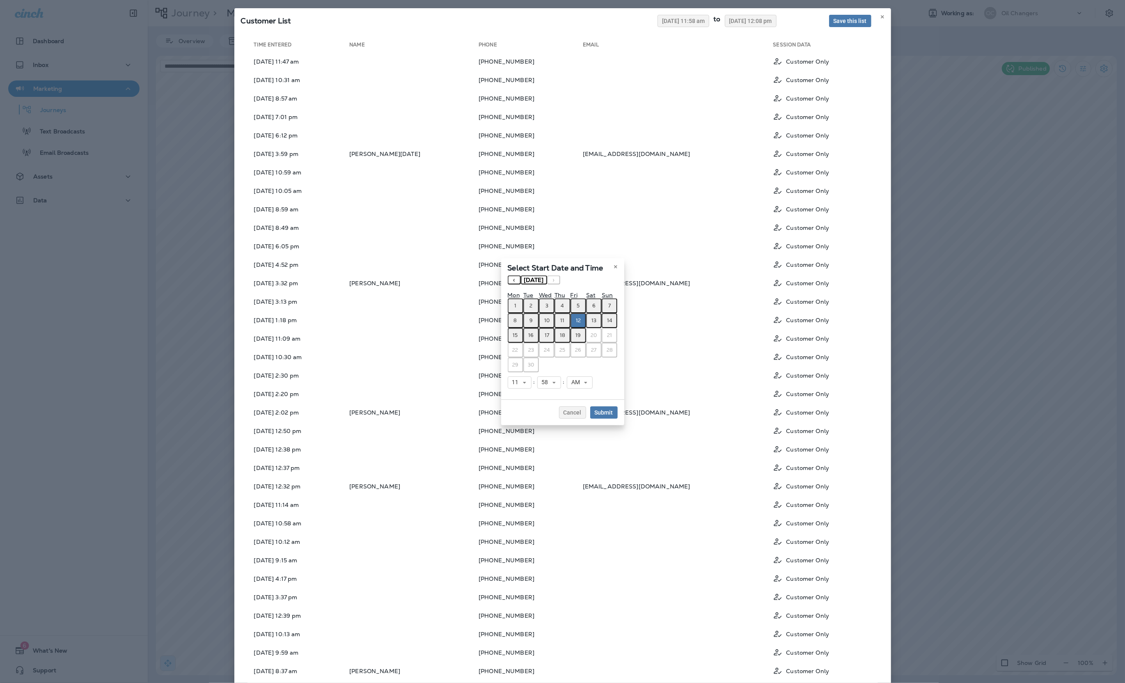
click at [514, 282] on button "‹" at bounding box center [514, 279] width 13 height 9
click at [517, 336] on abbr "11" at bounding box center [515, 335] width 4 height 7
click at [607, 415] on button "Submit" at bounding box center [603, 412] width 27 height 12
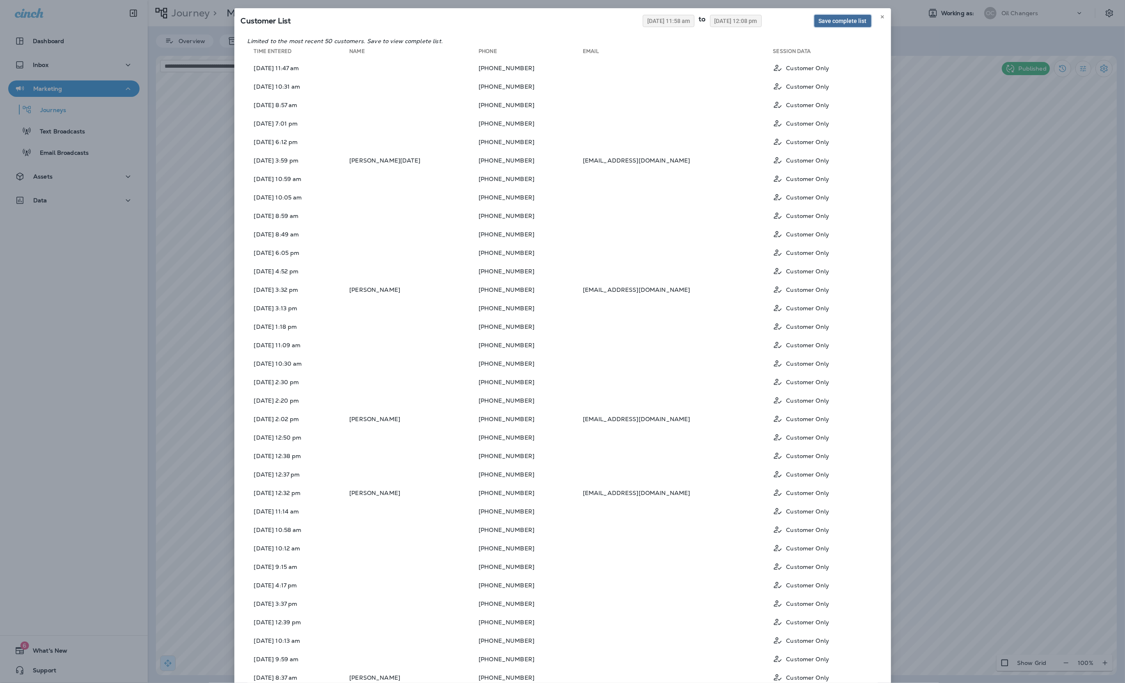
click at [840, 20] on span "Save complete list" at bounding box center [843, 21] width 48 height 6
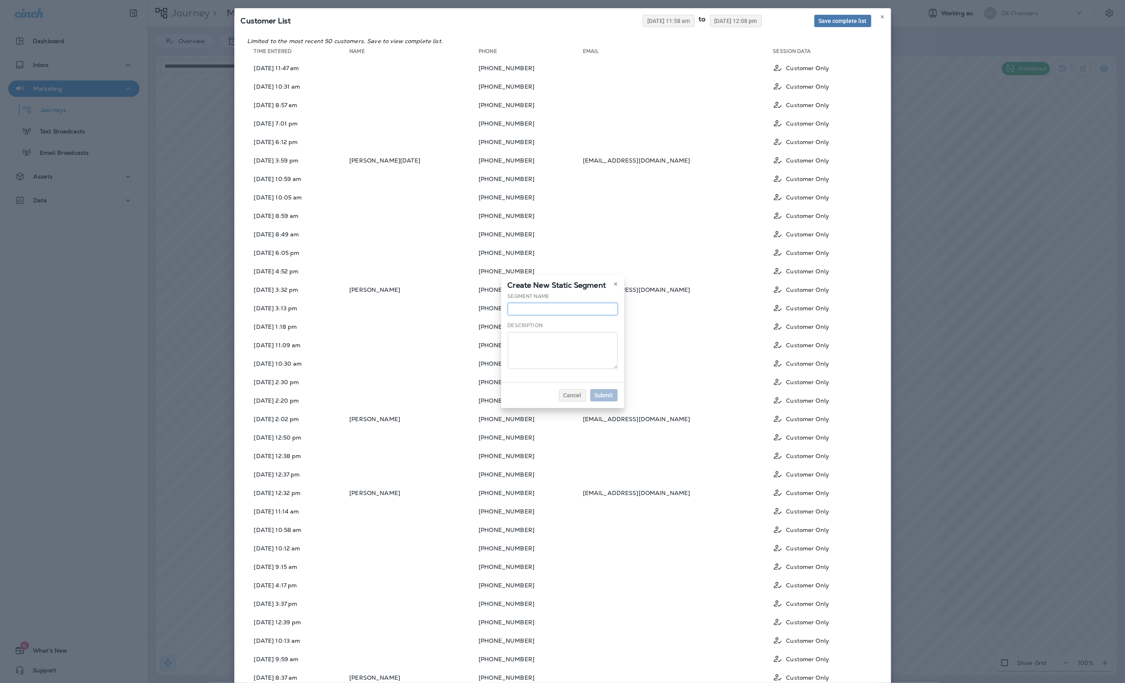
click at [560, 304] on input "text" at bounding box center [563, 309] width 110 height 12
type input "**********"
click at [614, 390] on button "Submit" at bounding box center [603, 395] width 27 height 12
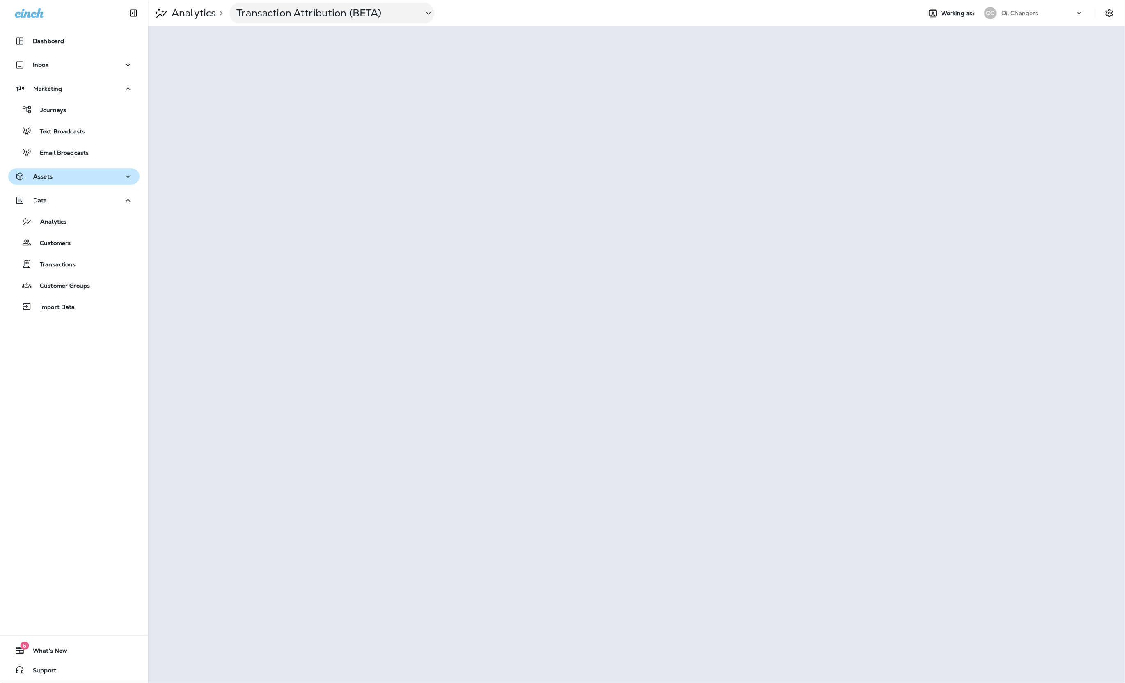
click at [83, 180] on div "Assets" at bounding box center [74, 177] width 118 height 10
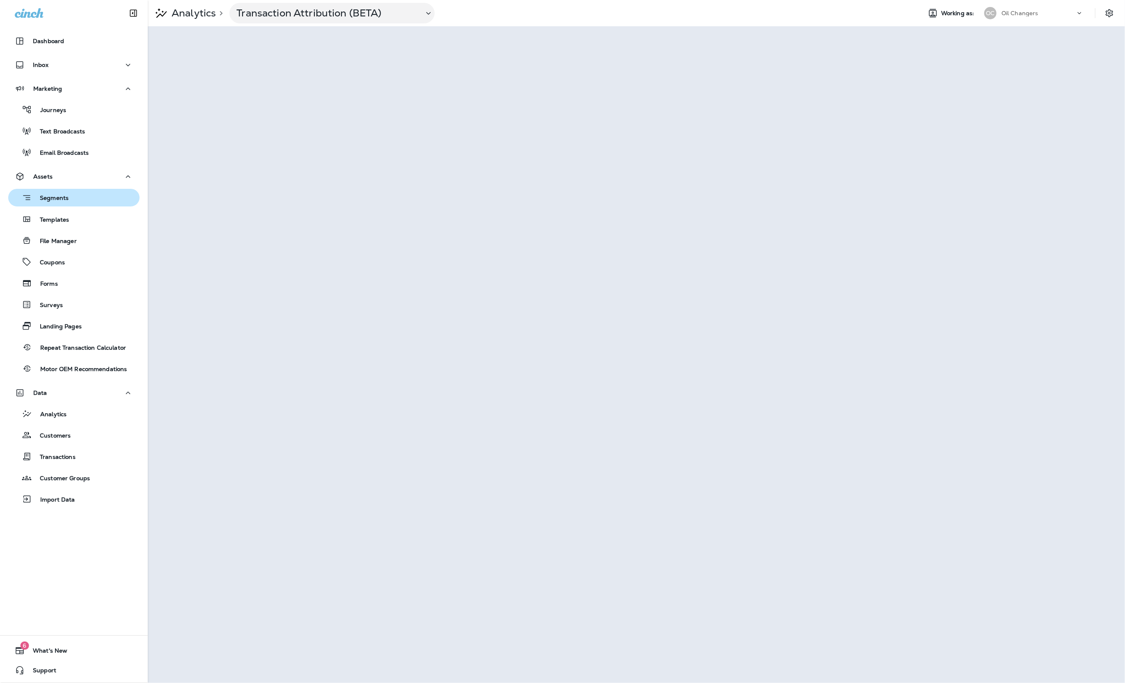
click at [87, 203] on div "Segments" at bounding box center [73, 197] width 125 height 13
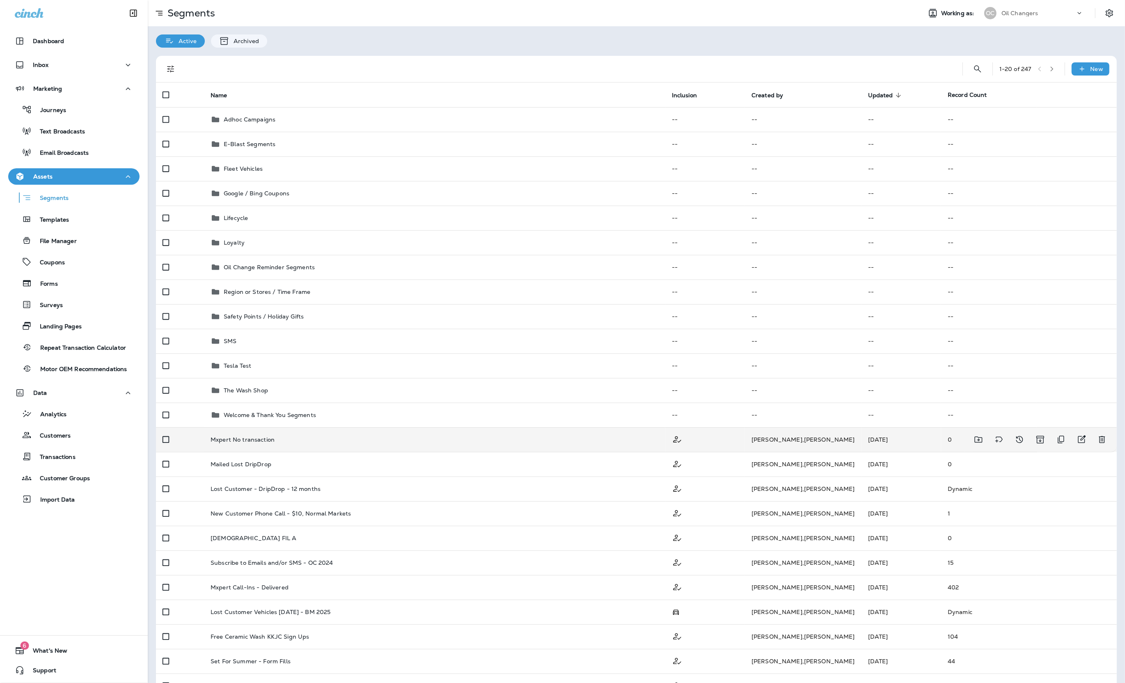
click at [861, 436] on td "[DATE]" at bounding box center [901, 439] width 80 height 25
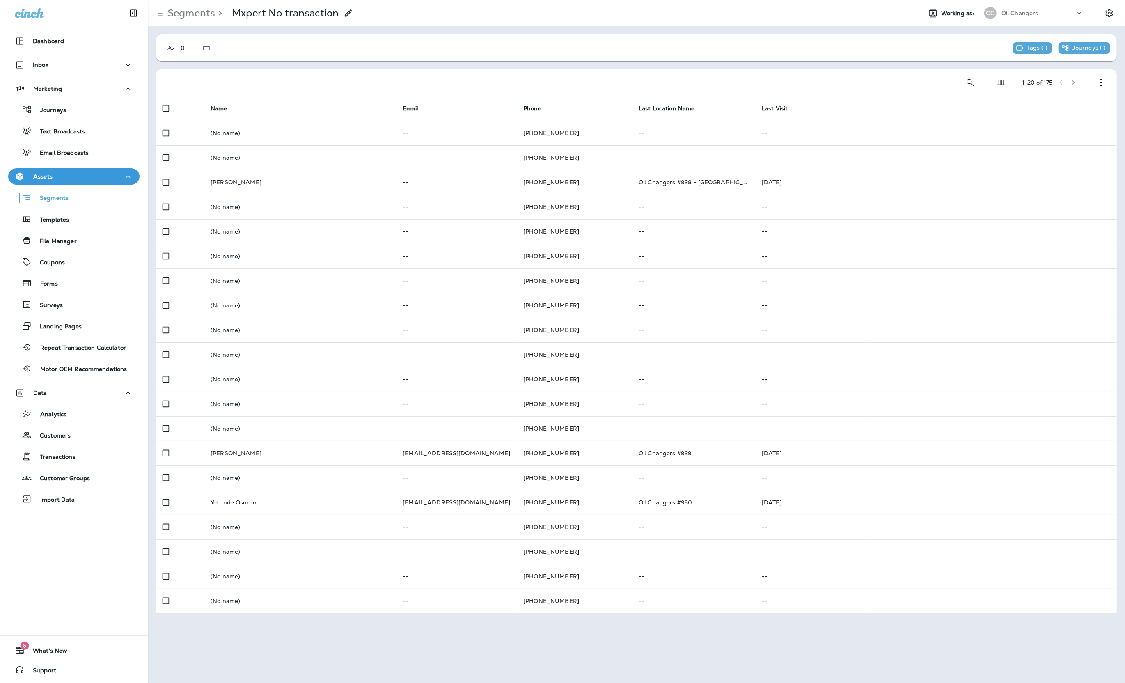
click at [1079, 84] on div "1 - 20 of 175" at bounding box center [637, 82] width 951 height 26
click at [1076, 84] on button "button" at bounding box center [1073, 82] width 12 height 12
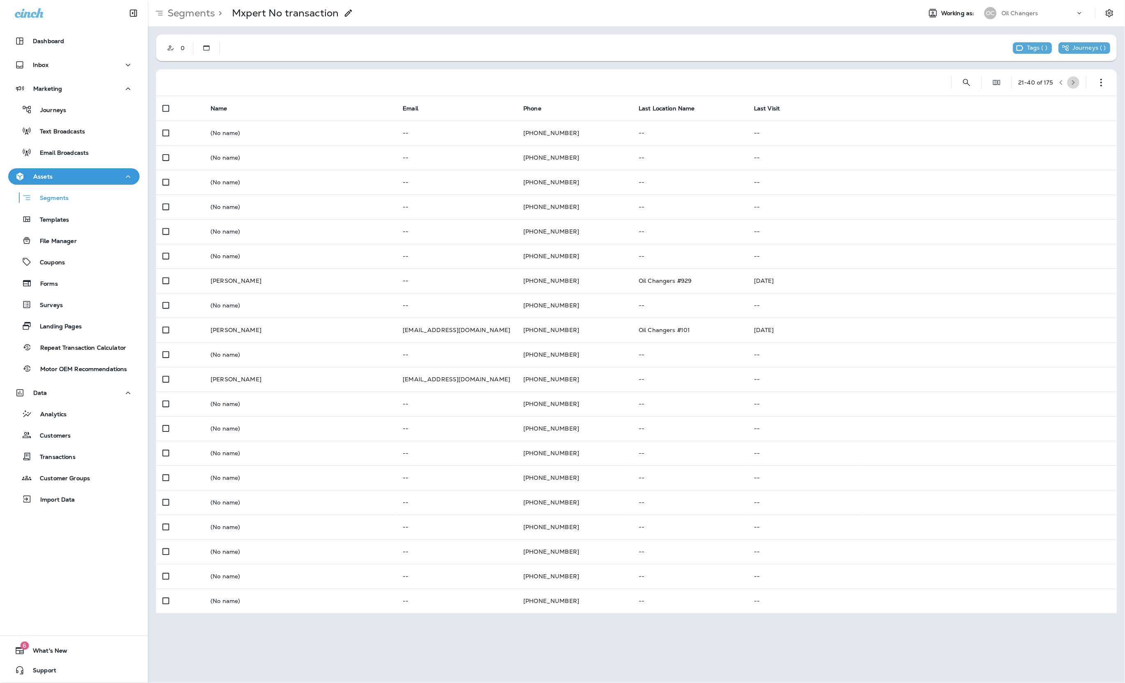
click at [1076, 83] on button "button" at bounding box center [1073, 82] width 12 height 12
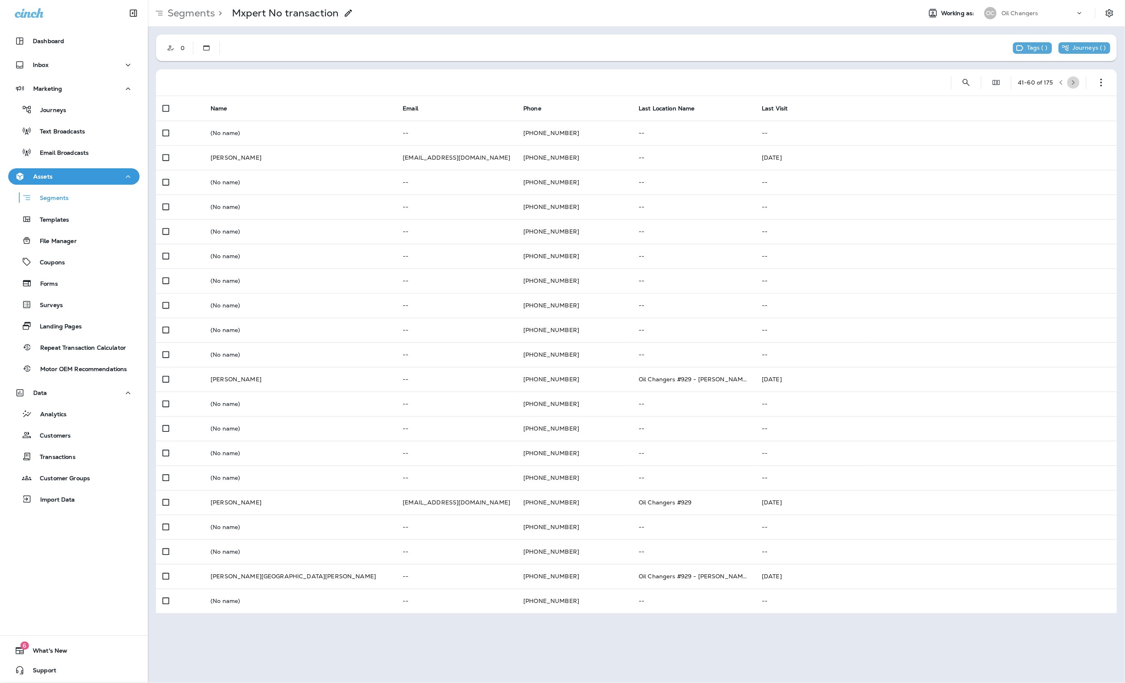
click at [1076, 83] on button "button" at bounding box center [1073, 82] width 12 height 12
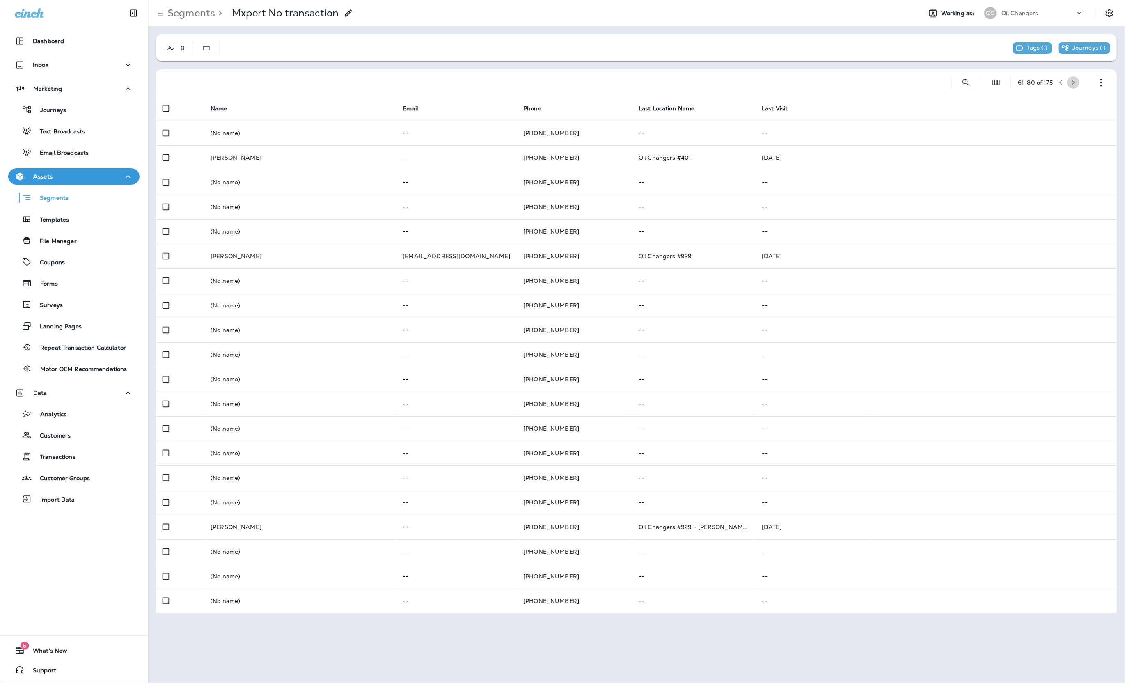
click at [1076, 83] on button "button" at bounding box center [1073, 82] width 12 height 12
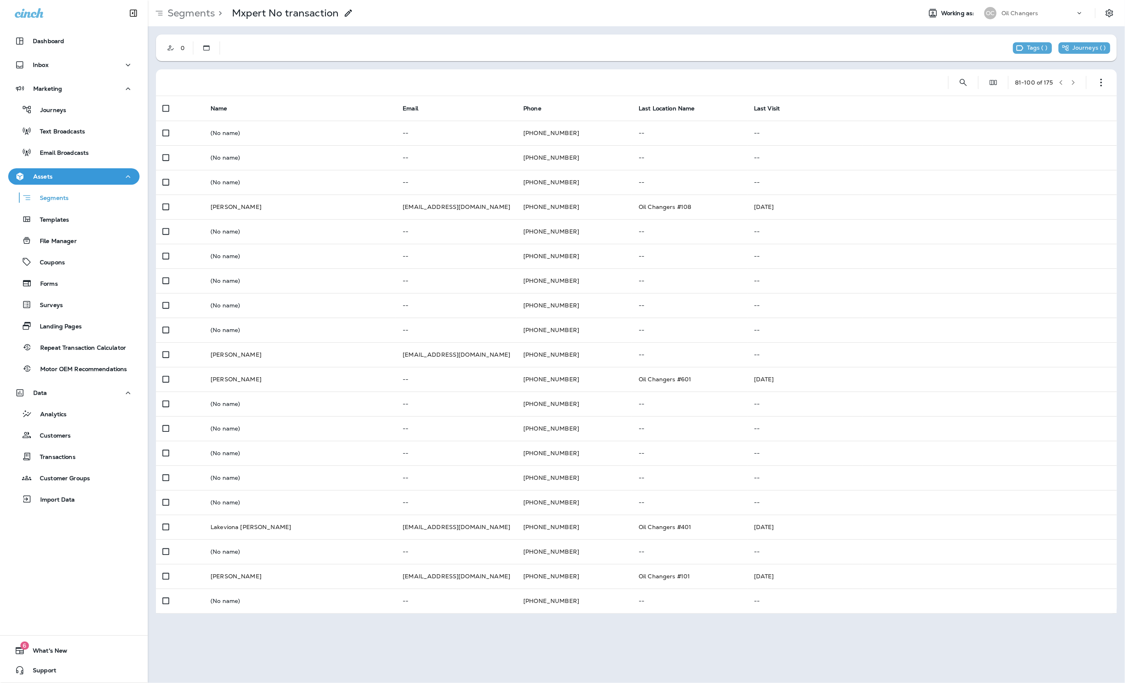
click at [1076, 83] on button "button" at bounding box center [1073, 82] width 12 height 12
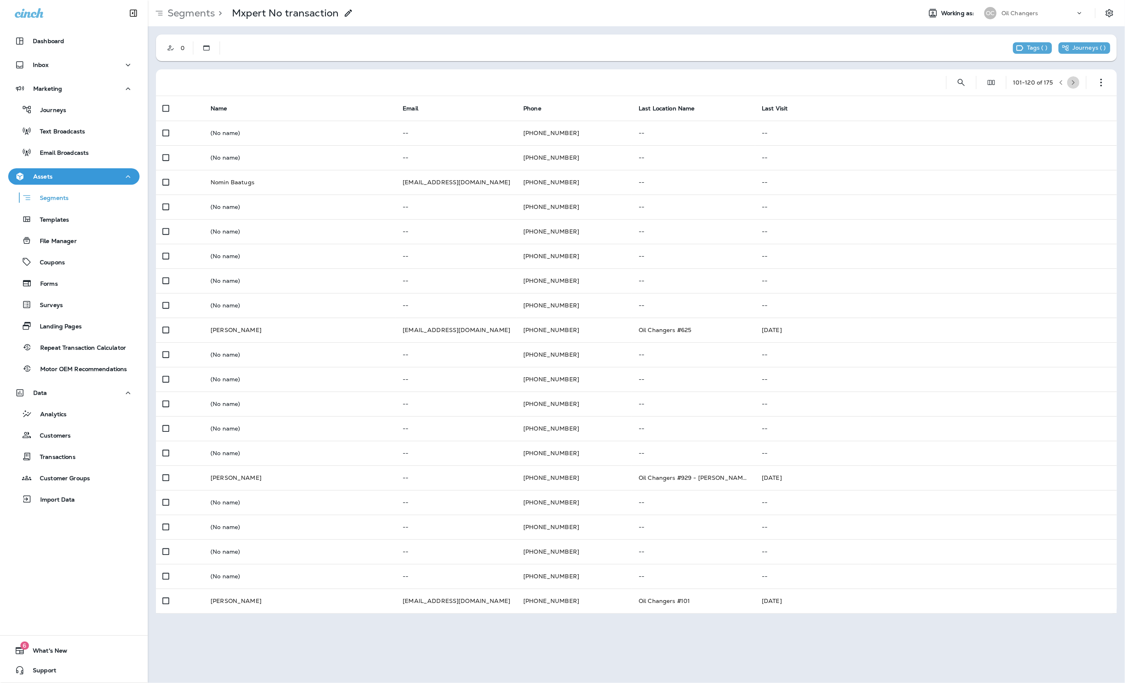
click at [1076, 83] on button "button" at bounding box center [1073, 82] width 12 height 12
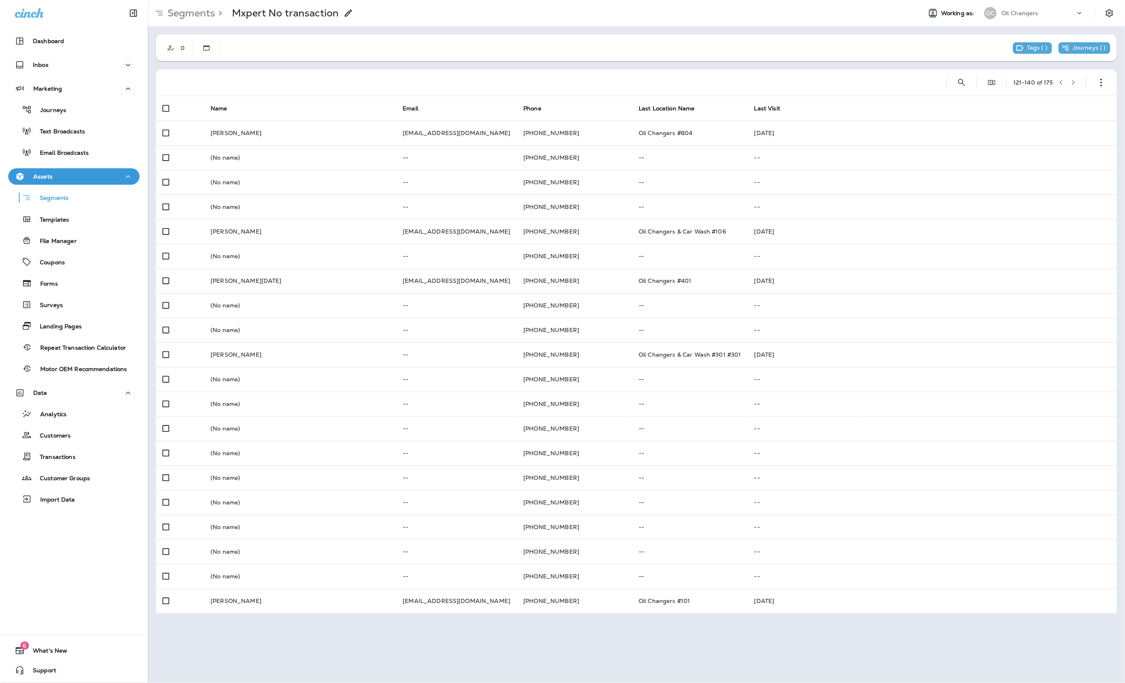
click at [1076, 83] on button "button" at bounding box center [1073, 82] width 12 height 12
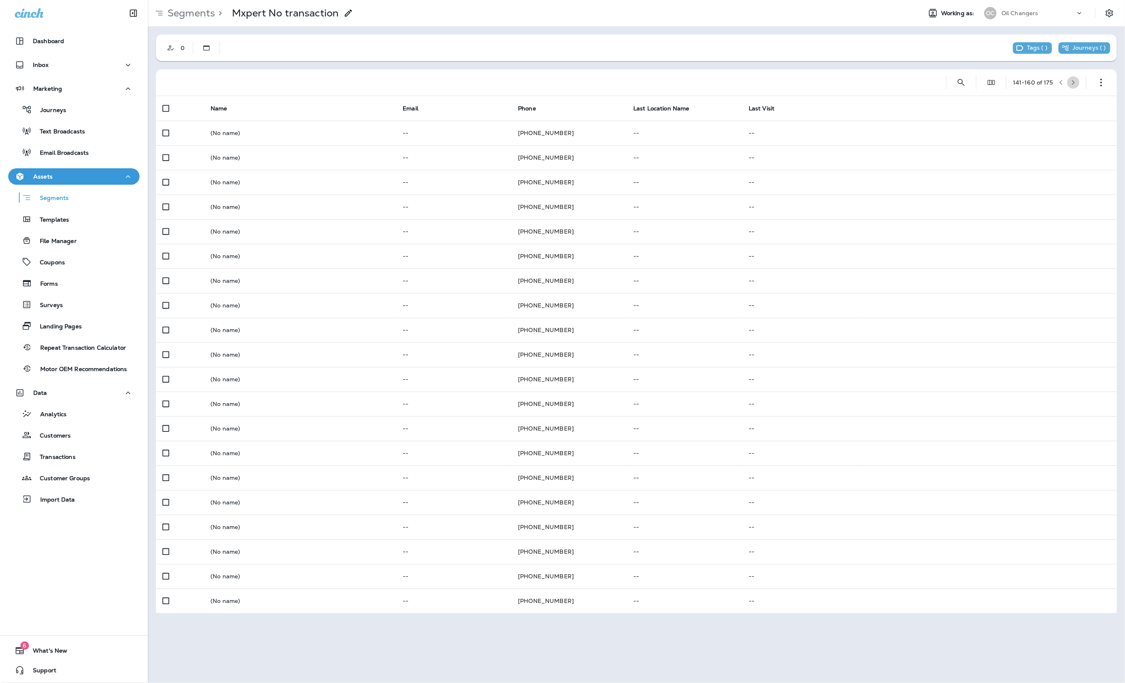
click at [1076, 83] on button "button" at bounding box center [1073, 82] width 12 height 12
